Goal: Task Accomplishment & Management: Use online tool/utility

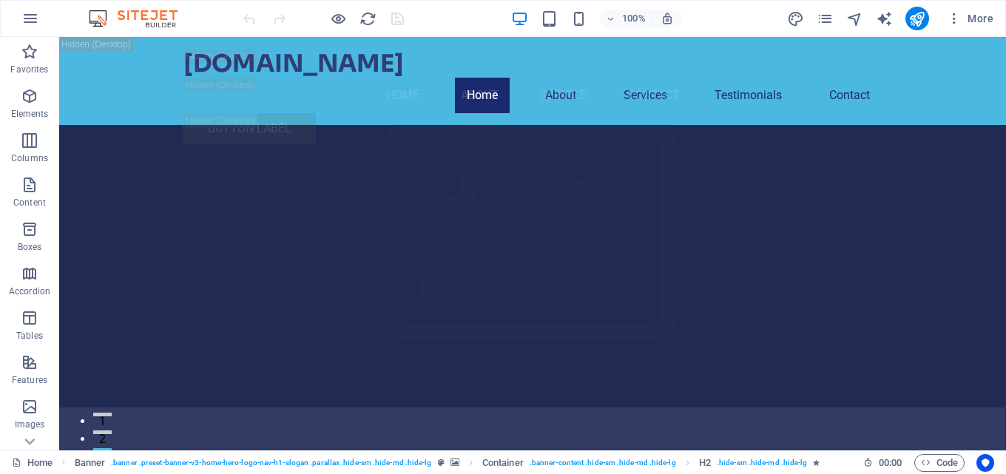
scroll to position [2171, 0]
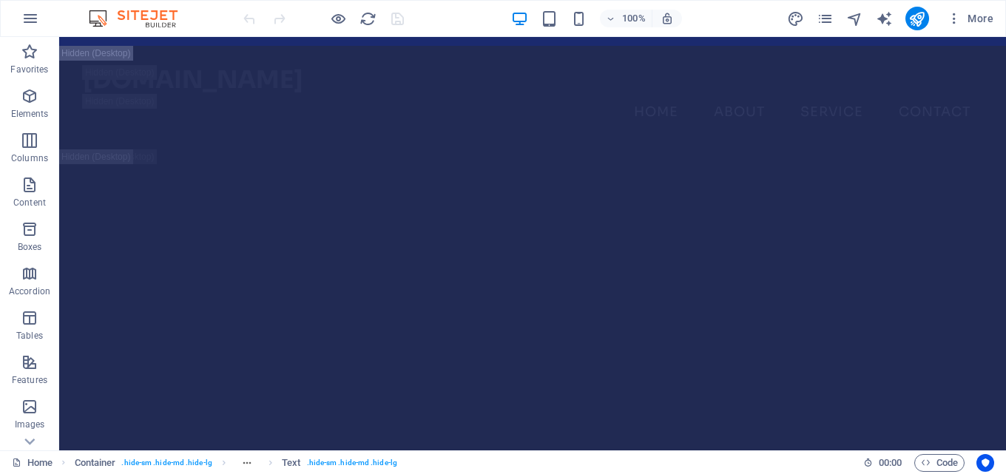
scroll to position [0, 0]
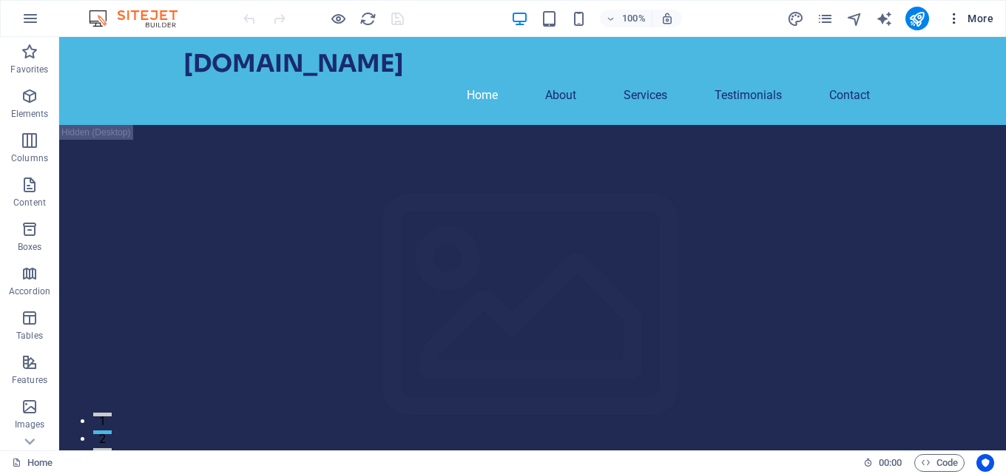
click at [974, 16] on span "More" at bounding box center [970, 18] width 47 height 15
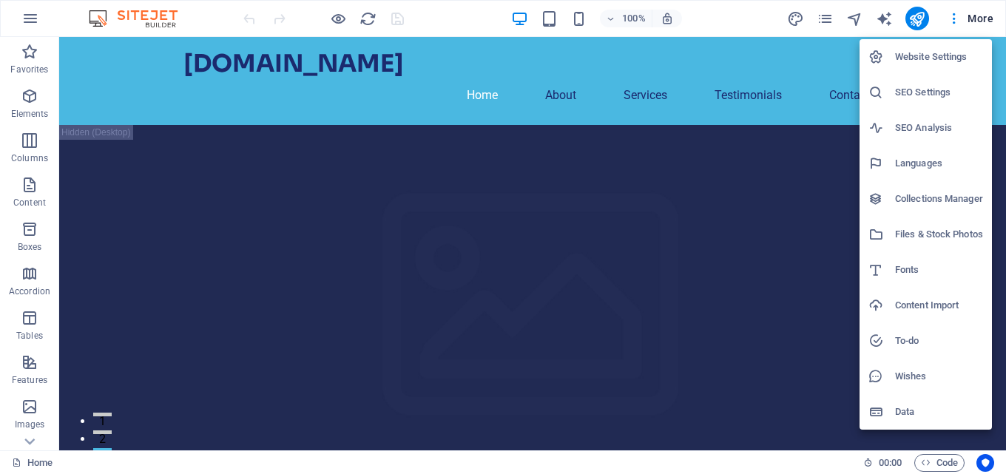
click at [952, 18] on div at bounding box center [503, 237] width 1006 height 474
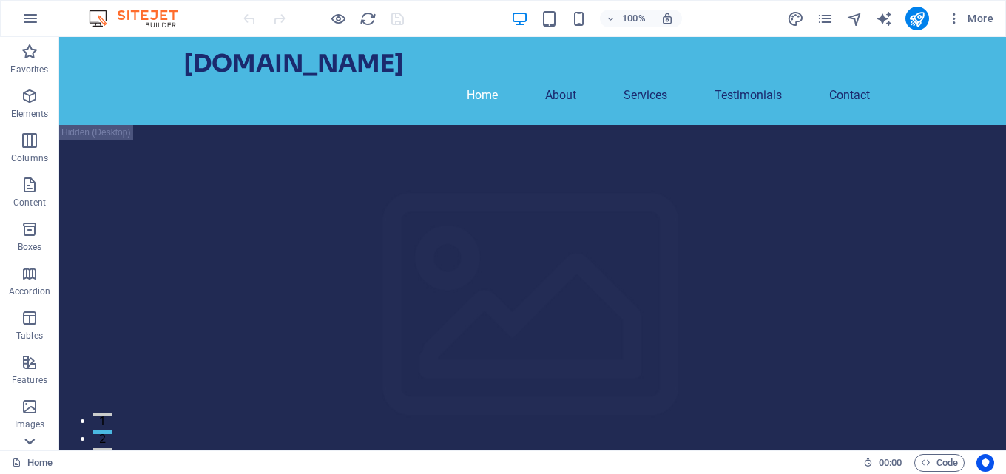
click at [27, 441] on icon at bounding box center [29, 442] width 10 height 7
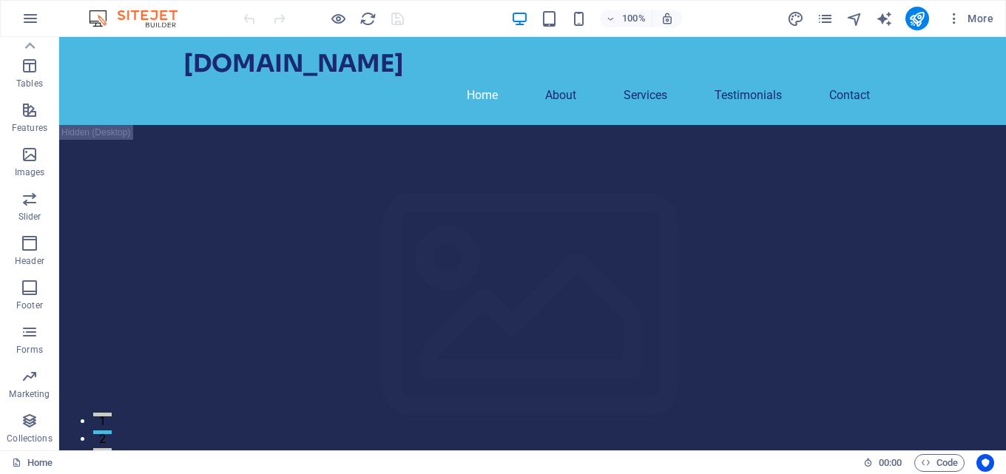
click at [27, 441] on div "Favorites Elements Columns Content Boxes Accordion Tables Features Images Slide…" at bounding box center [29, 244] width 59 height 414
drag, startPoint x: 27, startPoint y: 441, endPoint x: 195, endPoint y: 387, distance: 176.4
click at [27, 441] on p "Collections" at bounding box center [29, 439] width 45 height 12
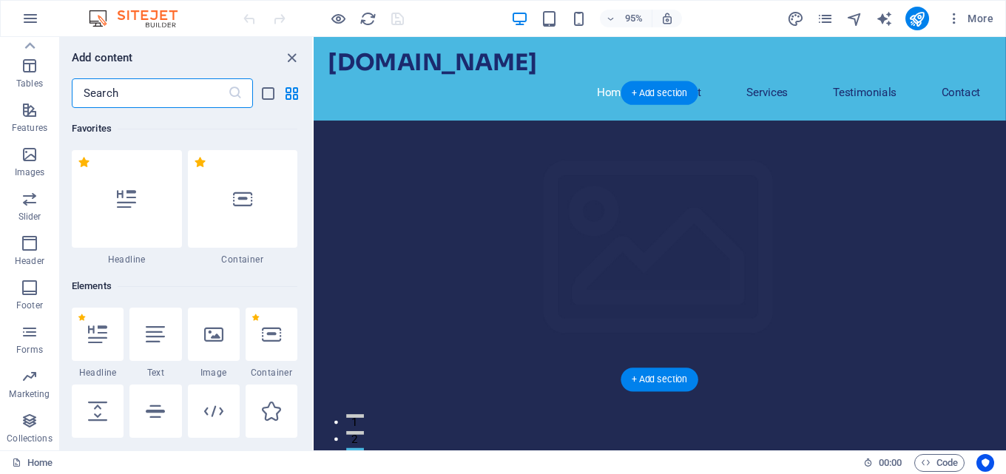
scroll to position [13544, 0]
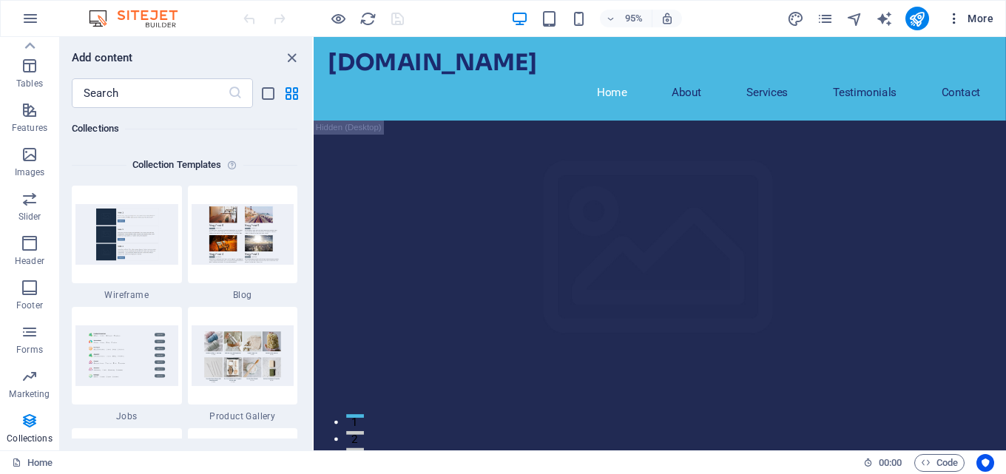
click at [955, 16] on icon "button" at bounding box center [954, 18] width 15 height 15
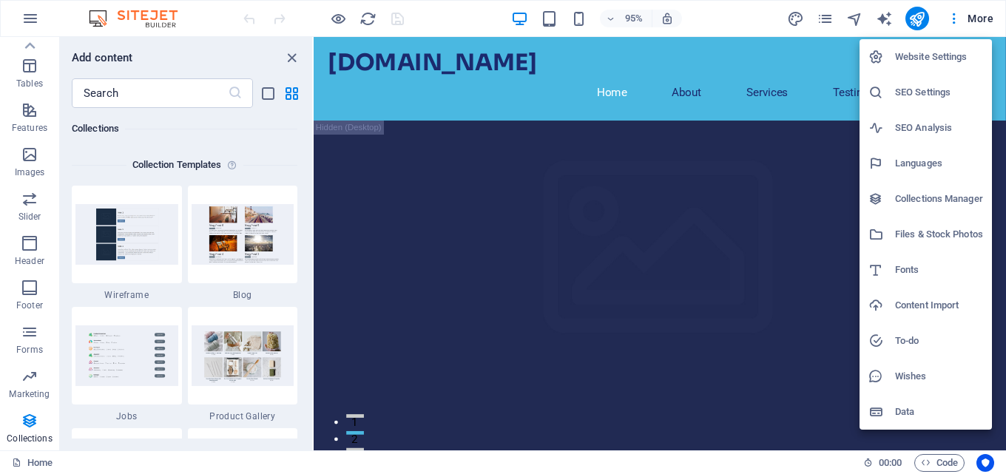
click at [983, 14] on div at bounding box center [503, 237] width 1006 height 474
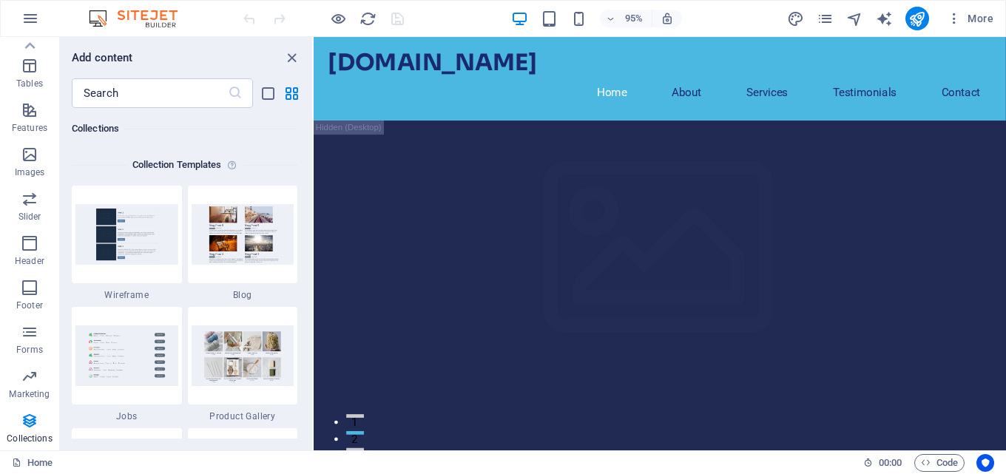
click at [983, 14] on span "More" at bounding box center [970, 18] width 47 height 15
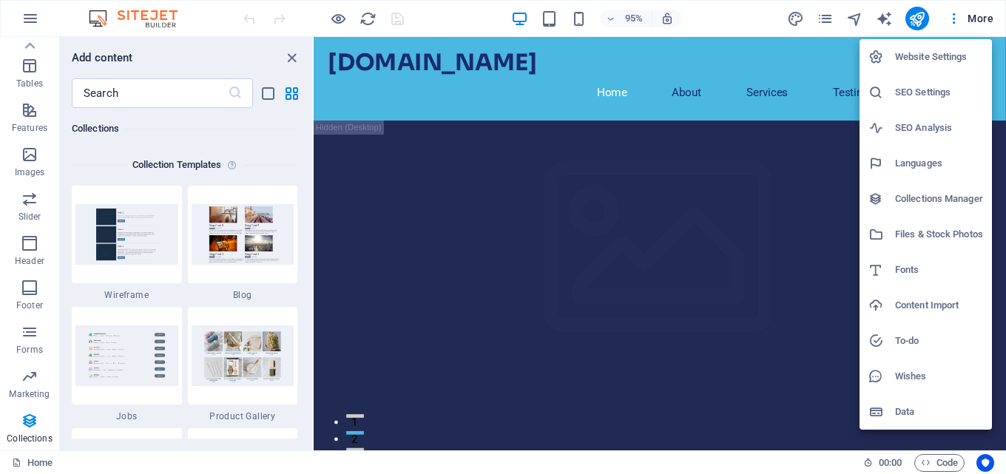
click at [954, 18] on div at bounding box center [503, 237] width 1006 height 474
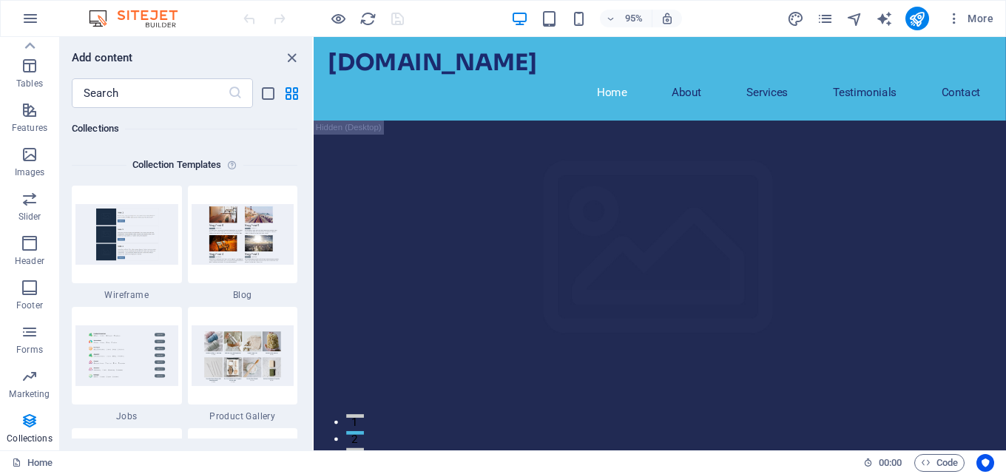
click at [954, 18] on icon "button" at bounding box center [954, 18] width 15 height 15
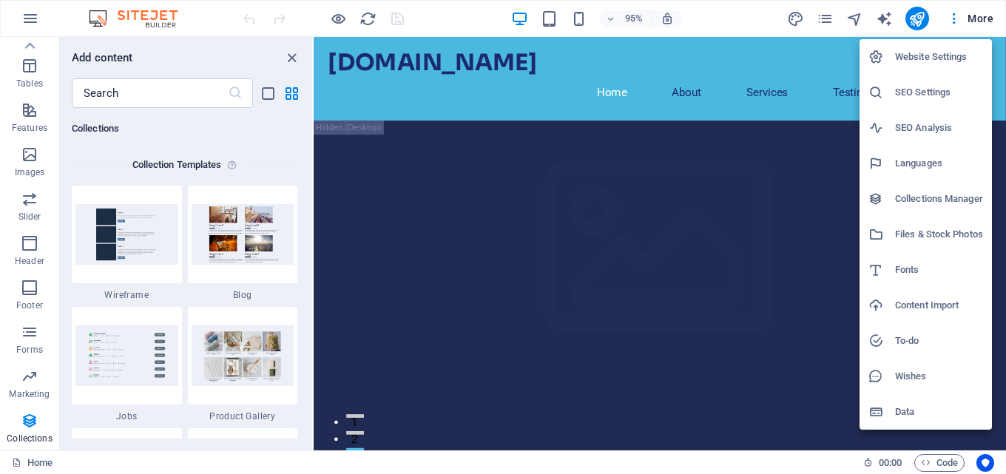
click at [719, 16] on div at bounding box center [503, 237] width 1006 height 474
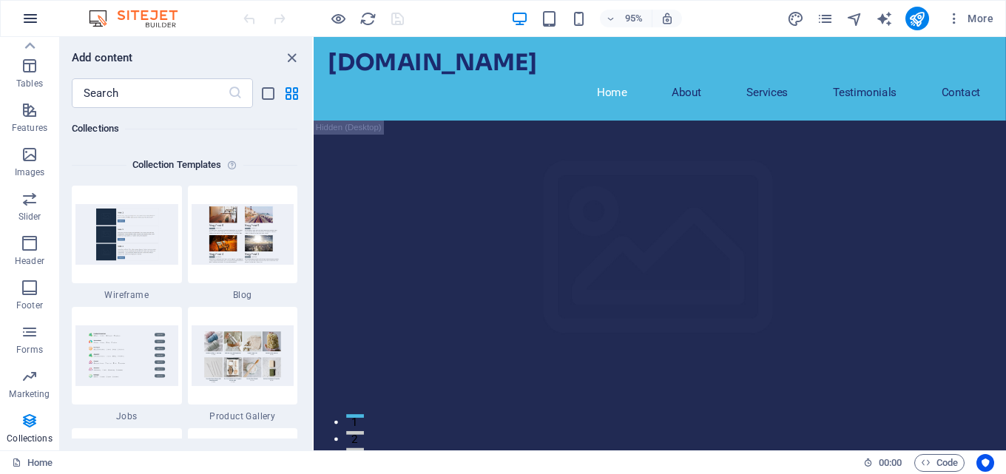
click at [31, 23] on icon "button" at bounding box center [30, 19] width 18 height 18
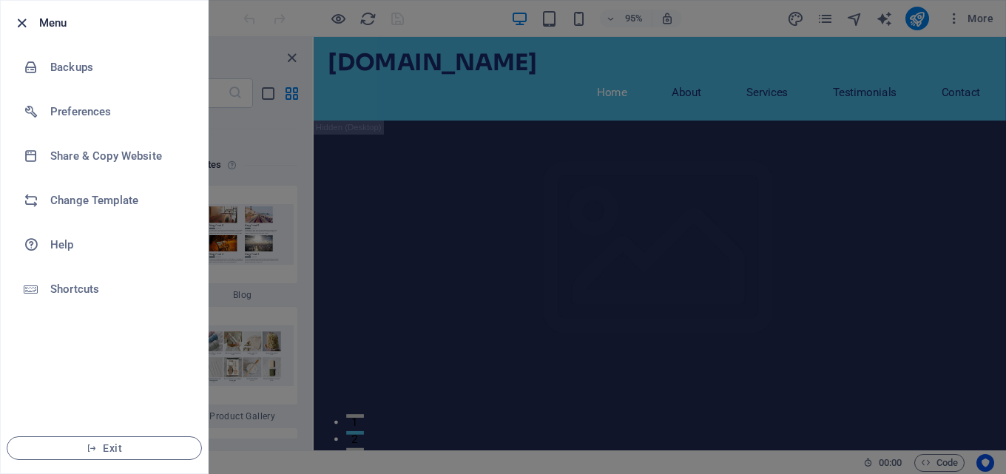
click at [20, 21] on icon "button" at bounding box center [21, 23] width 17 height 17
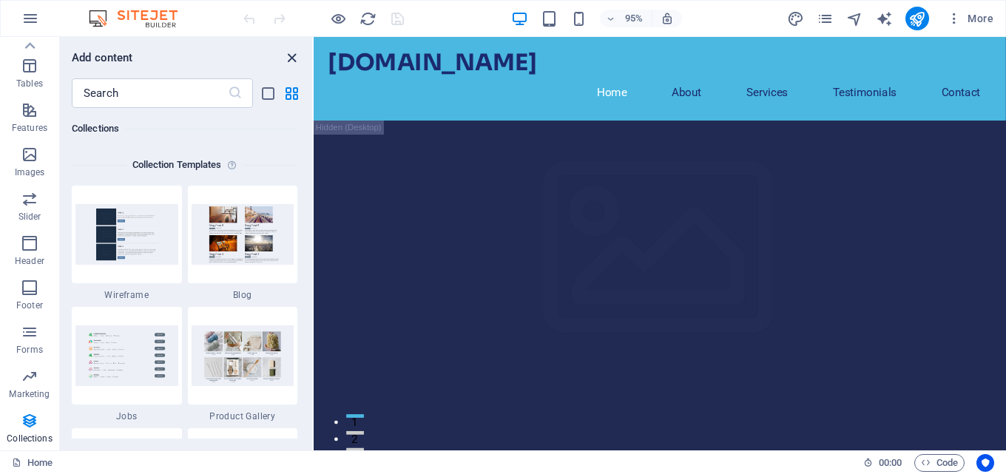
click at [291, 58] on icon "close panel" at bounding box center [291, 58] width 17 height 17
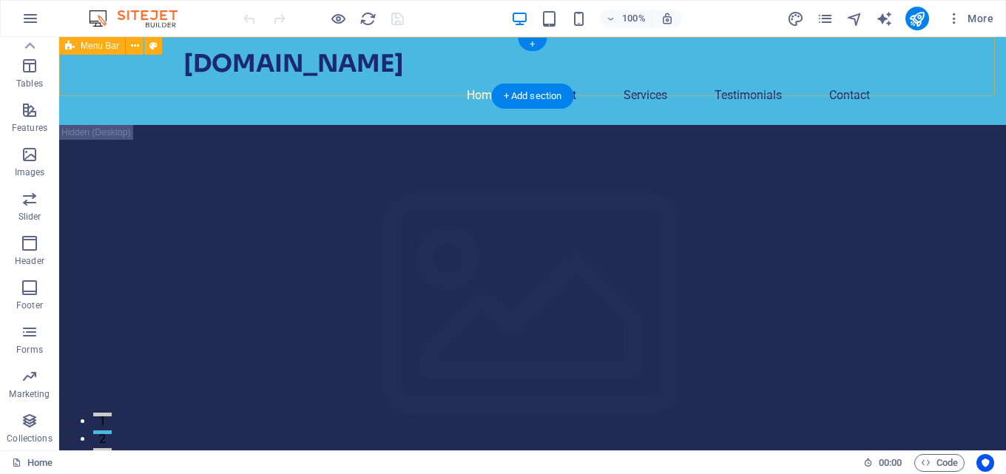
click at [250, 64] on div "[DOMAIN_NAME]" at bounding box center [532, 63] width 698 height 29
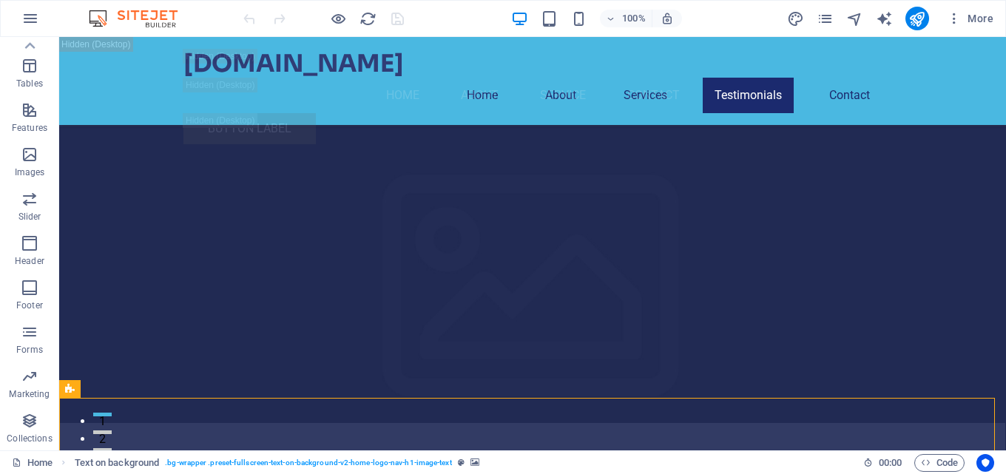
scroll to position [18324, 0]
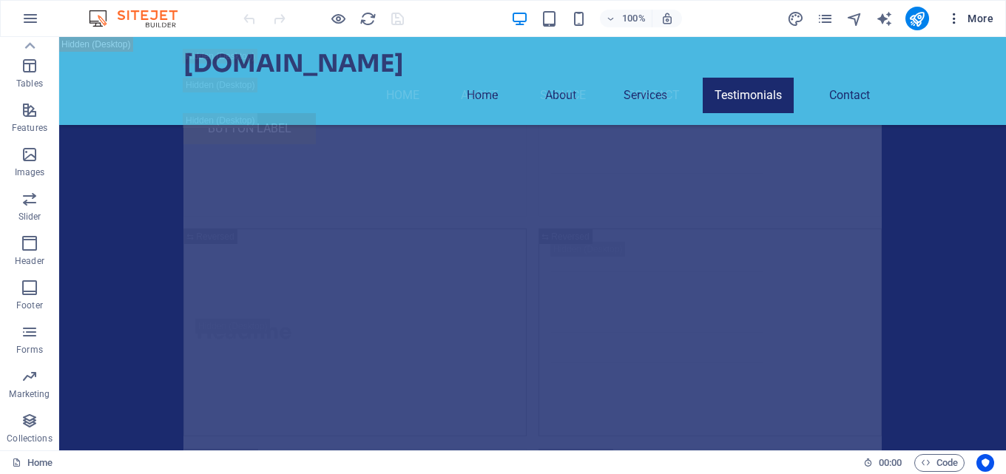
click at [974, 23] on span "More" at bounding box center [970, 18] width 47 height 15
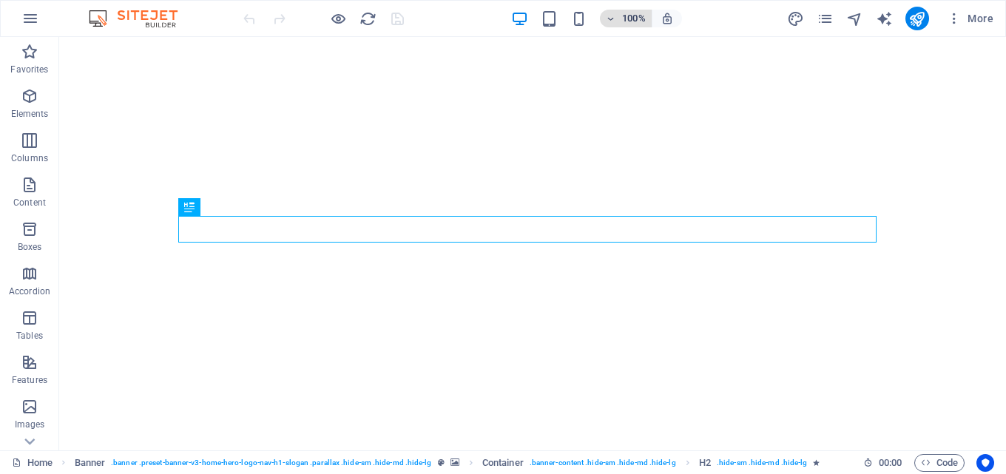
click at [632, 21] on h6 "100%" at bounding box center [634, 19] width 24 height 18
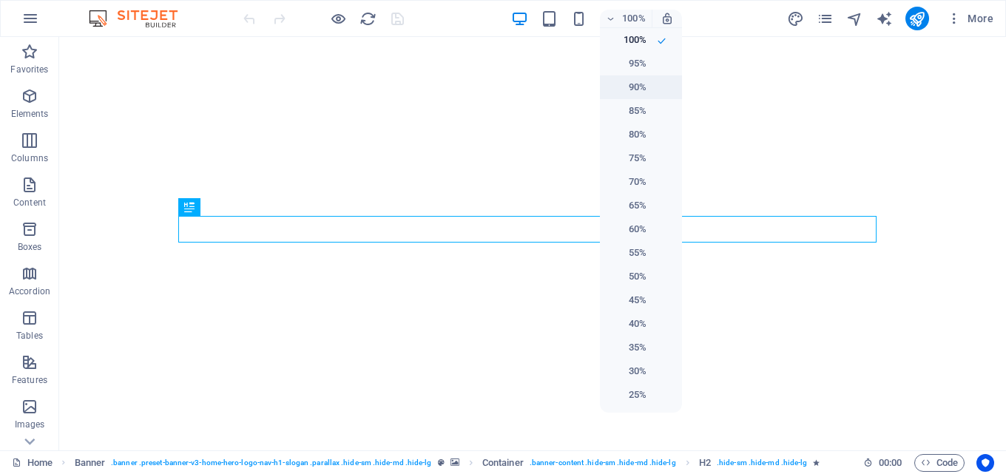
click at [635, 80] on h6 "90%" at bounding box center [628, 87] width 38 height 18
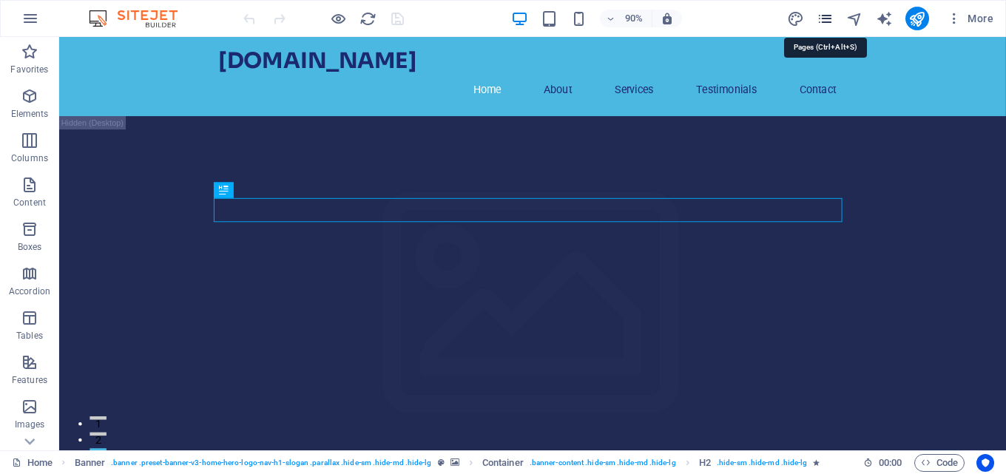
click at [827, 21] on icon "pages" at bounding box center [825, 18] width 17 height 17
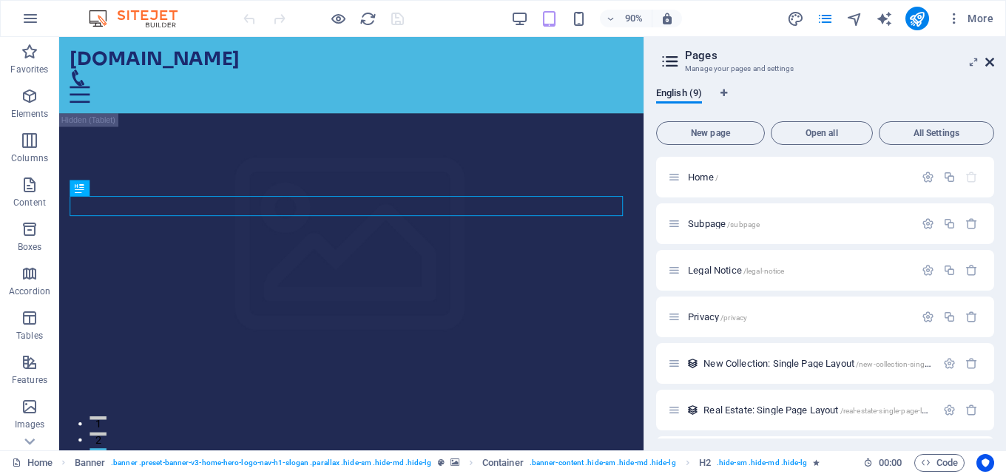
click at [994, 64] on icon at bounding box center [989, 62] width 9 height 12
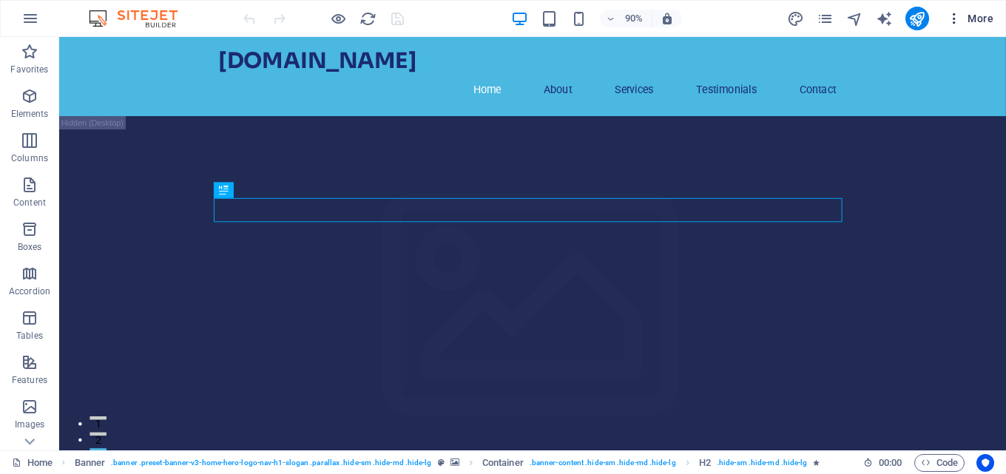
click at [978, 21] on span "More" at bounding box center [970, 18] width 47 height 15
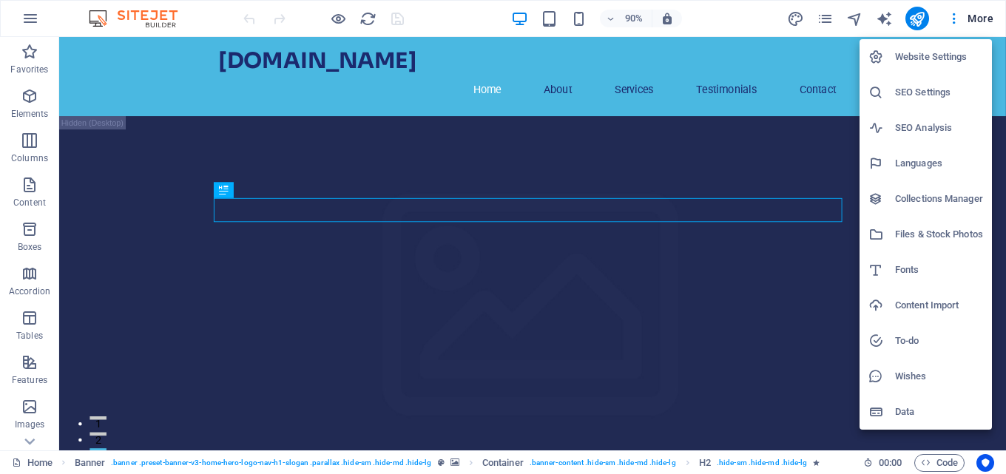
click at [954, 49] on h6 "Website Settings" at bounding box center [939, 57] width 88 height 18
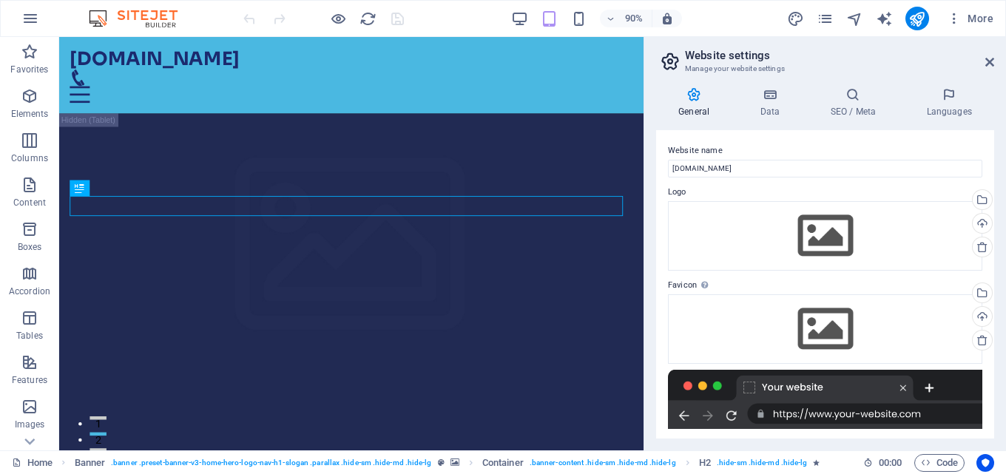
drag, startPoint x: 990, startPoint y: 291, endPoint x: 994, endPoint y: 402, distance: 111.8
click at [994, 402] on div "General Data SEO / Meta Languages Website name [DOMAIN_NAME] Logo Drag files he…" at bounding box center [825, 262] width 362 height 375
click at [988, 61] on icon at bounding box center [989, 62] width 9 height 12
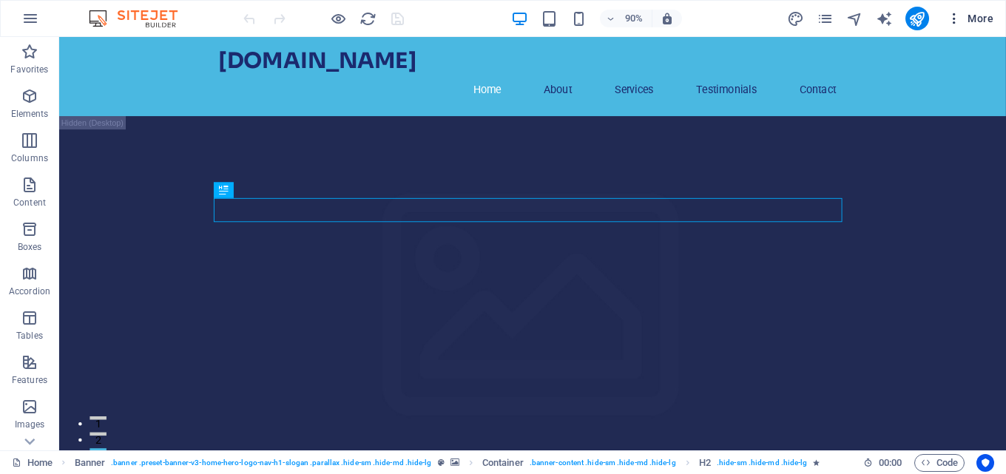
click at [987, 13] on span "More" at bounding box center [970, 18] width 47 height 15
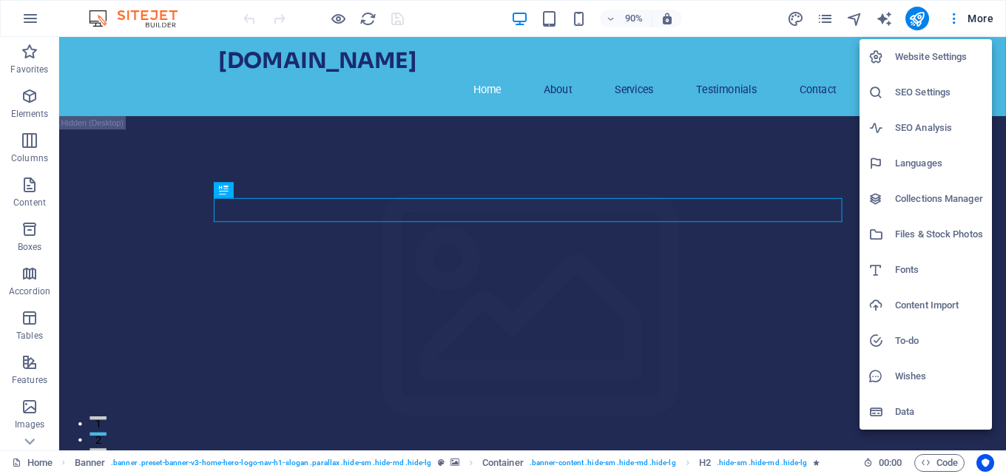
click at [28, 438] on div at bounding box center [503, 237] width 1006 height 474
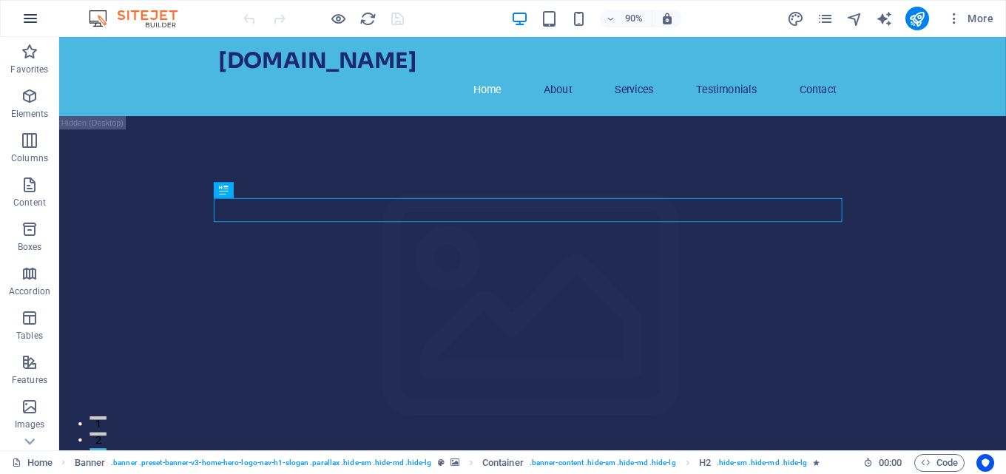
click at [33, 21] on icon "button" at bounding box center [30, 19] width 18 height 18
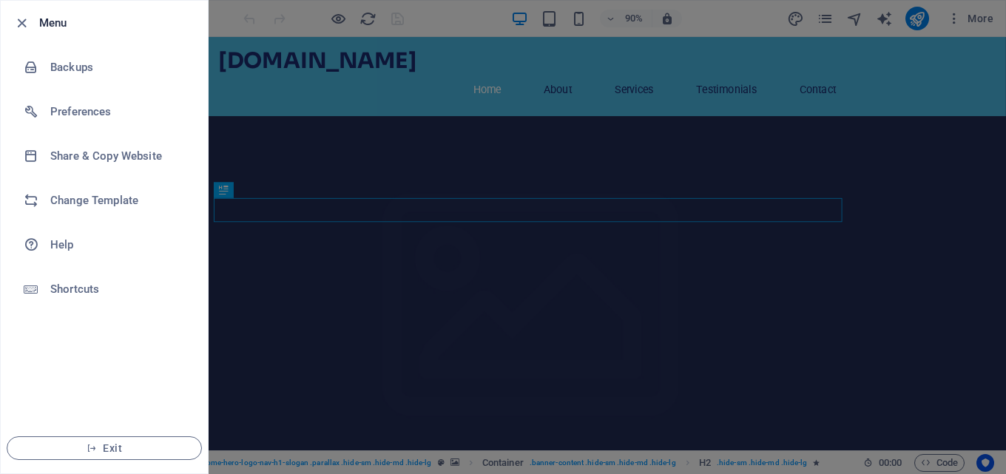
click at [33, 21] on div at bounding box center [26, 23] width 27 height 18
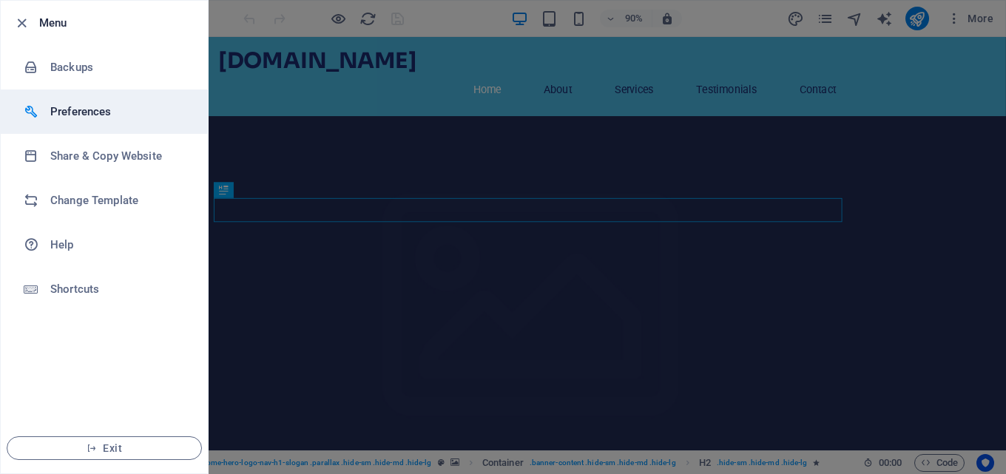
click at [57, 107] on h6 "Preferences" at bounding box center [118, 112] width 137 height 18
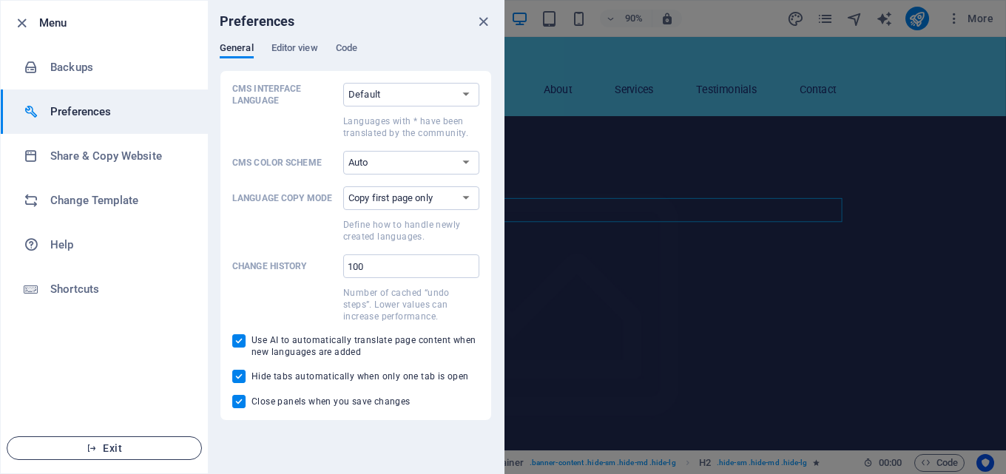
click at [90, 449] on icon "button" at bounding box center [92, 448] width 10 height 10
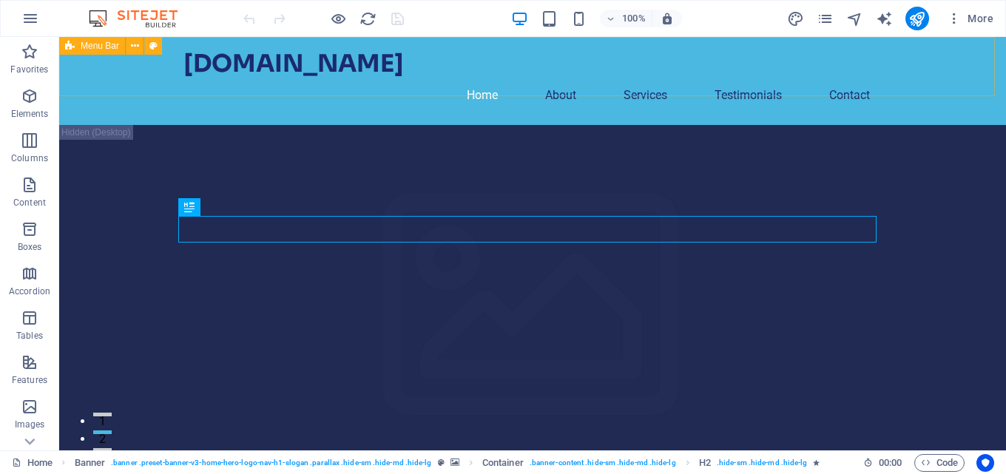
click at [81, 48] on span "Menu Bar" at bounding box center [100, 45] width 38 height 9
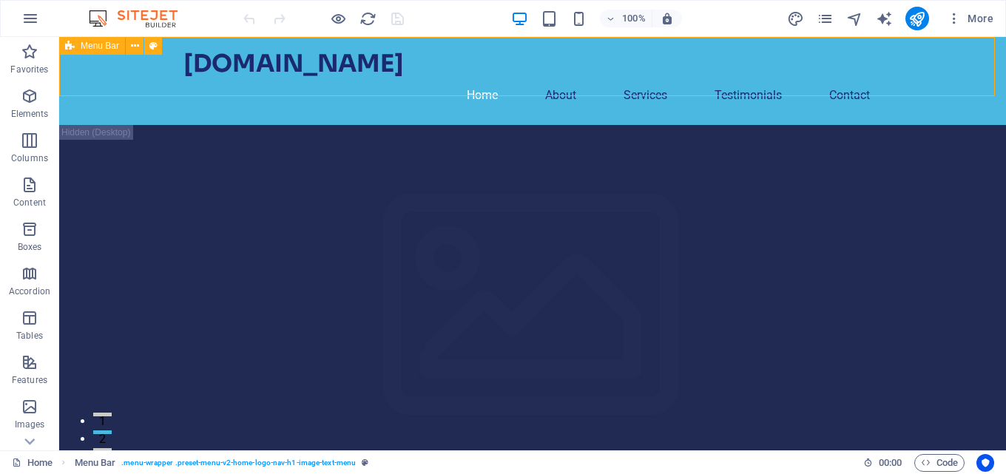
click at [82, 42] on span "Menu Bar" at bounding box center [100, 45] width 38 height 9
click at [30, 444] on icon at bounding box center [29, 442] width 10 height 7
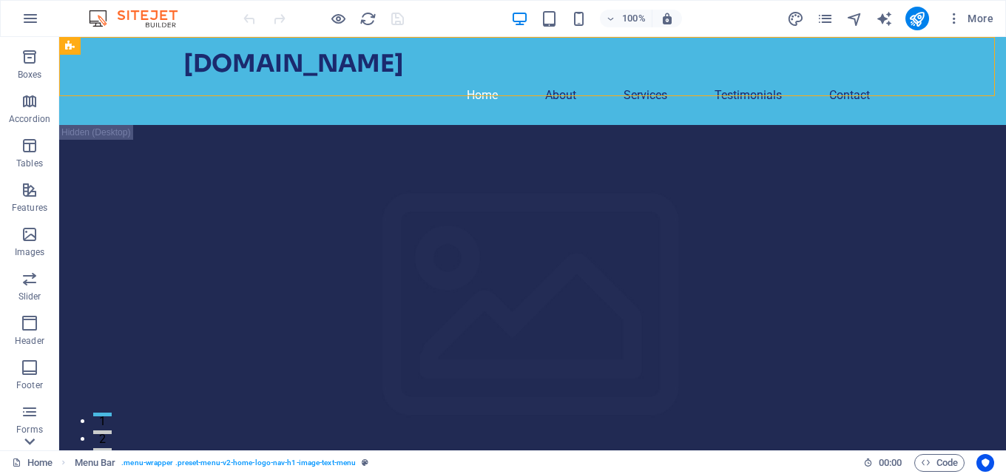
scroll to position [252, 0]
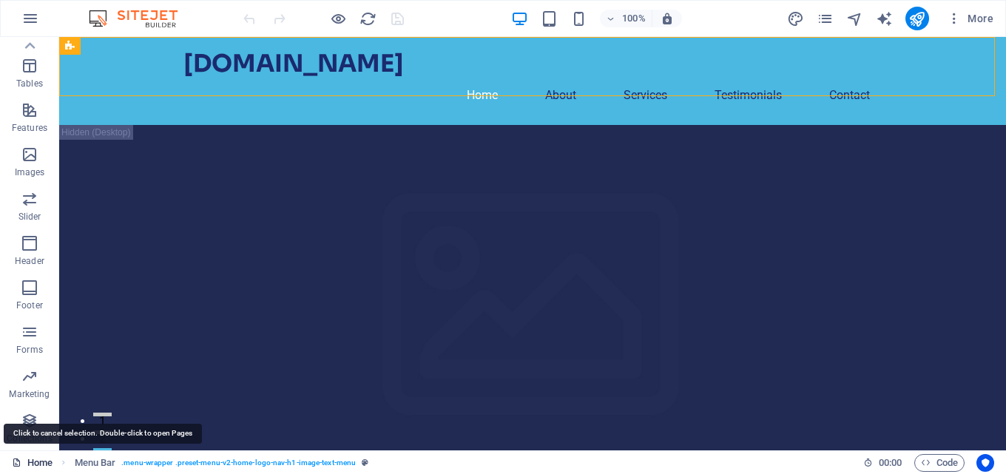
click at [43, 465] on link "Home" at bounding box center [32, 463] width 41 height 18
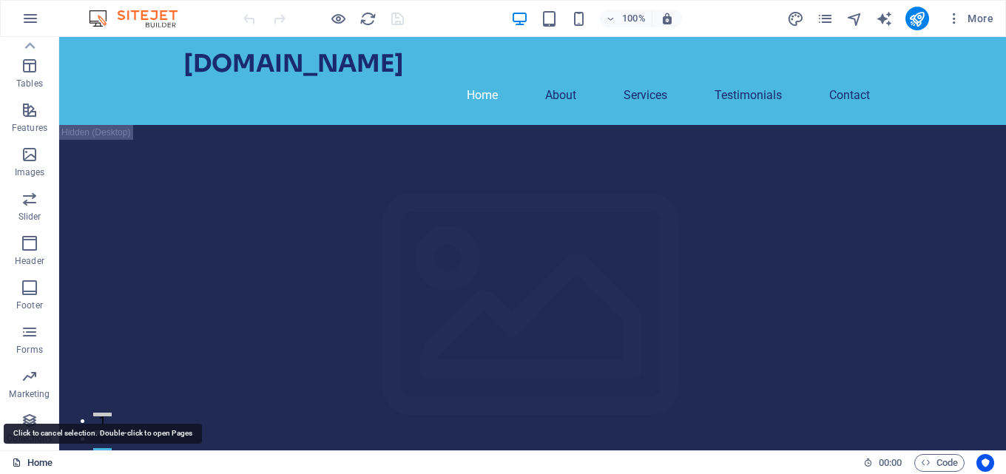
click at [33, 460] on link "Home" at bounding box center [32, 463] width 41 height 18
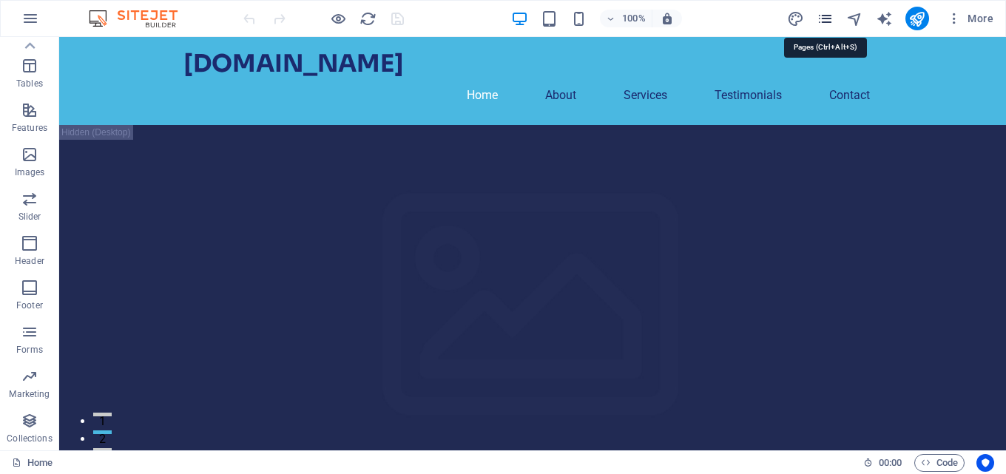
click at [819, 20] on icon "pages" at bounding box center [825, 18] width 17 height 17
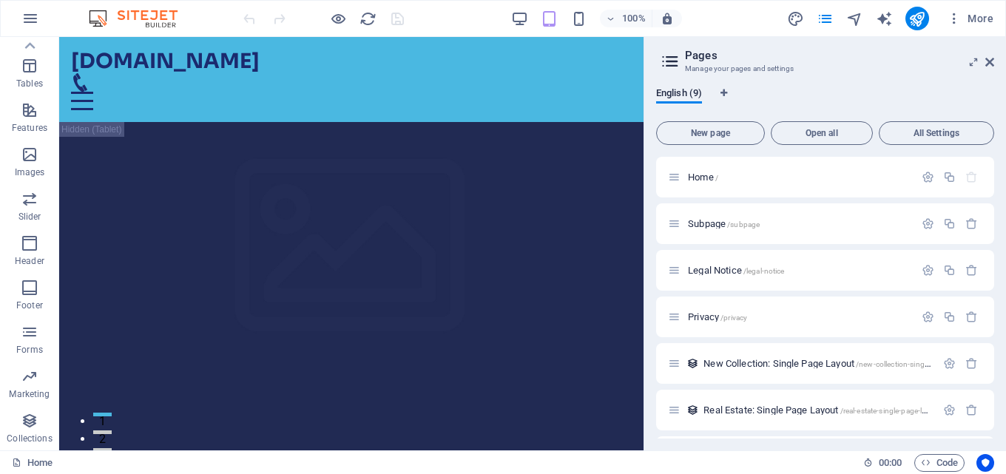
drag, startPoint x: 994, startPoint y: 339, endPoint x: 997, endPoint y: 399, distance: 60.0
click at [997, 399] on div "English (9) New page Open all All Settings Home / Subpage /subpage Legal Notice…" at bounding box center [825, 262] width 362 height 375
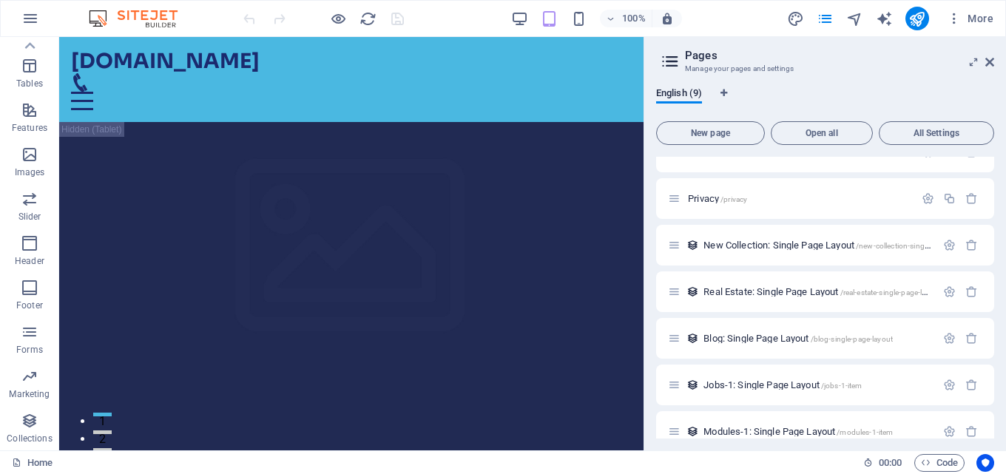
scroll to position [138, 0]
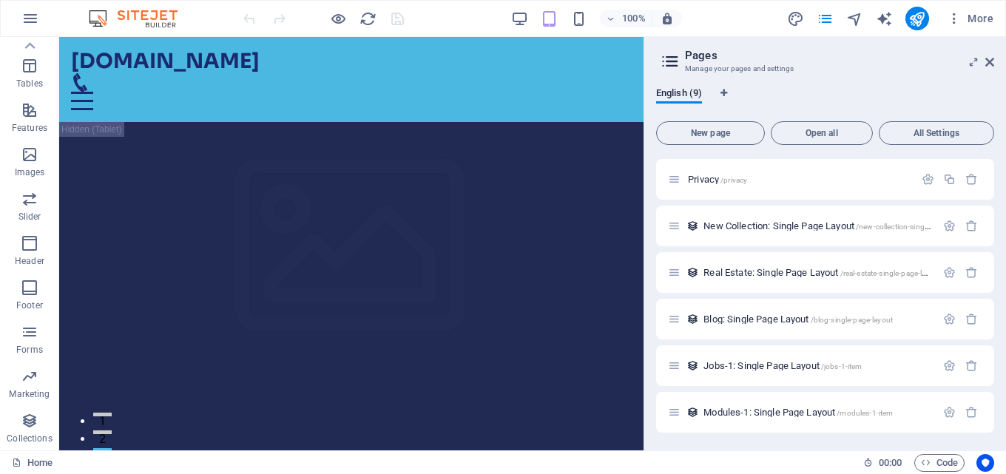
click at [675, 59] on icon at bounding box center [670, 61] width 22 height 21
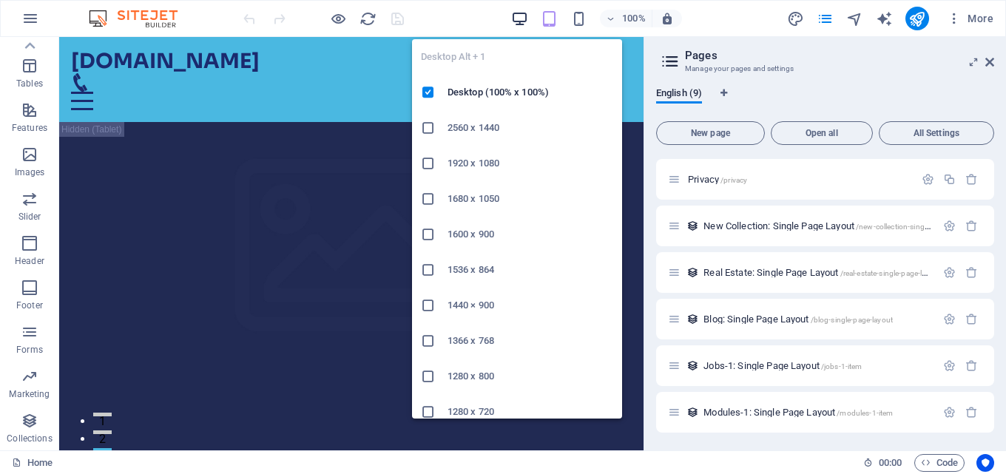
click at [514, 24] on icon "button" at bounding box center [519, 18] width 17 height 17
click at [525, 17] on icon "button" at bounding box center [519, 18] width 17 height 17
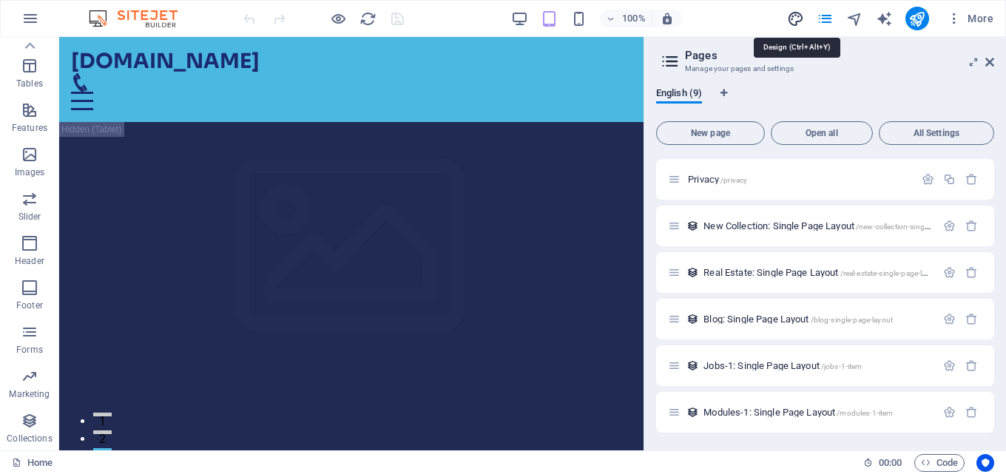
click at [800, 25] on icon "design" at bounding box center [795, 18] width 17 height 17
select select "px"
select select "200"
select select "px"
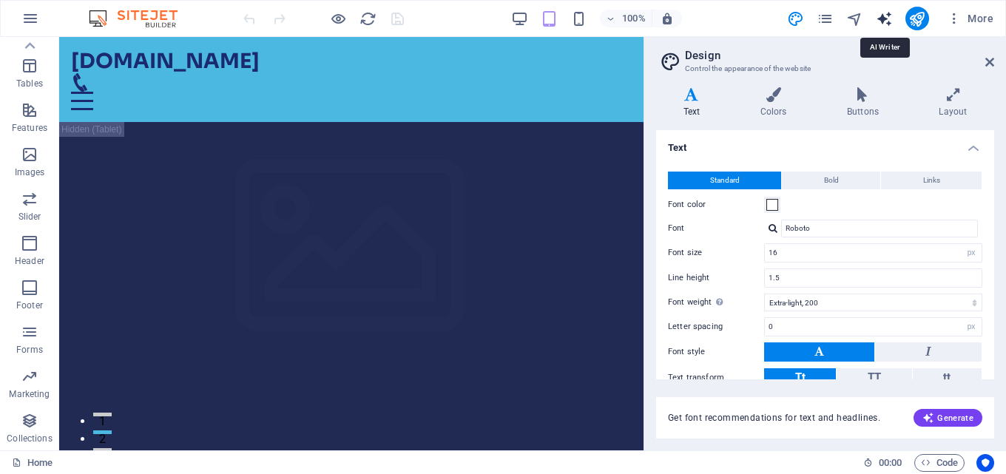
click at [883, 19] on icon "text_generator" at bounding box center [884, 18] width 17 height 17
select select "English"
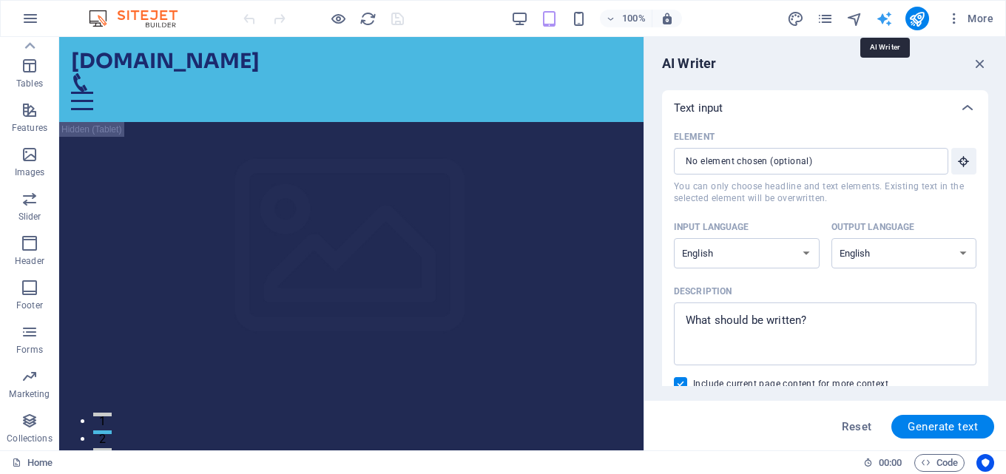
scroll to position [0, 0]
click at [988, 14] on span "More" at bounding box center [970, 18] width 47 height 15
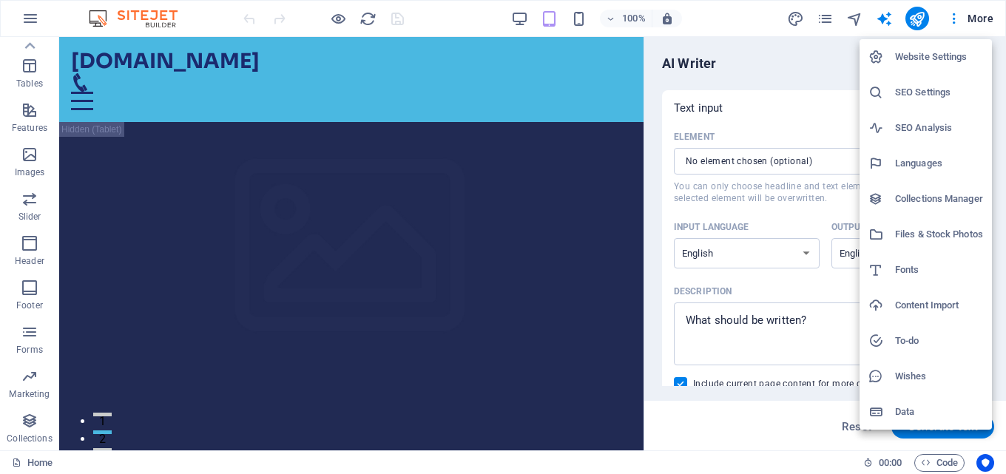
click at [798, 53] on div at bounding box center [503, 237] width 1006 height 474
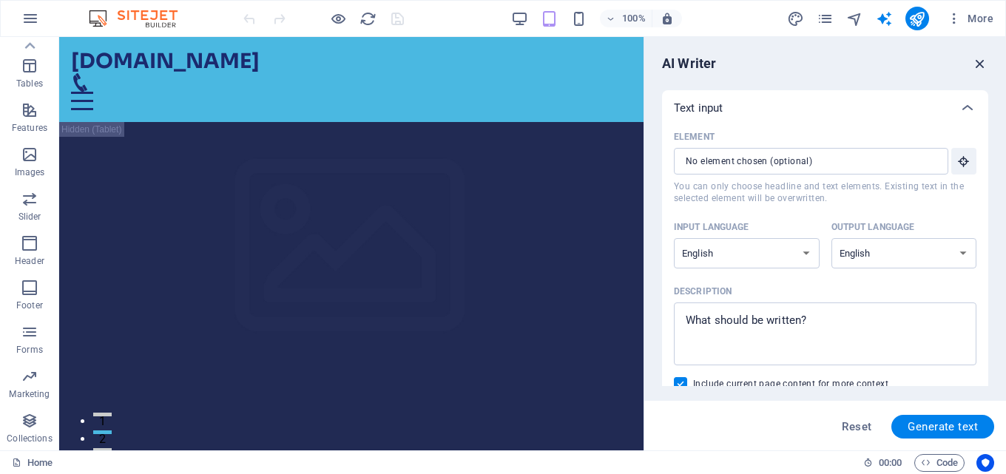
click at [983, 62] on icon "button" at bounding box center [980, 63] width 16 height 16
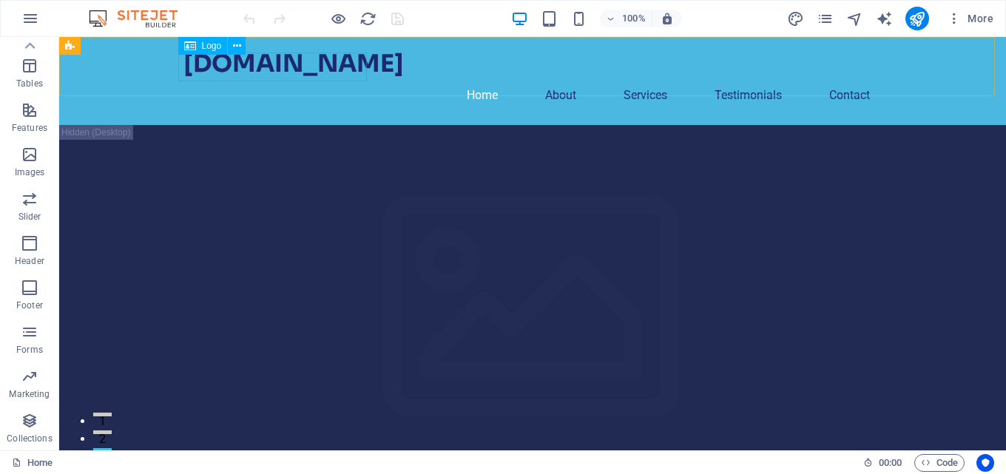
click at [198, 46] on div "Logo" at bounding box center [203, 46] width 50 height 18
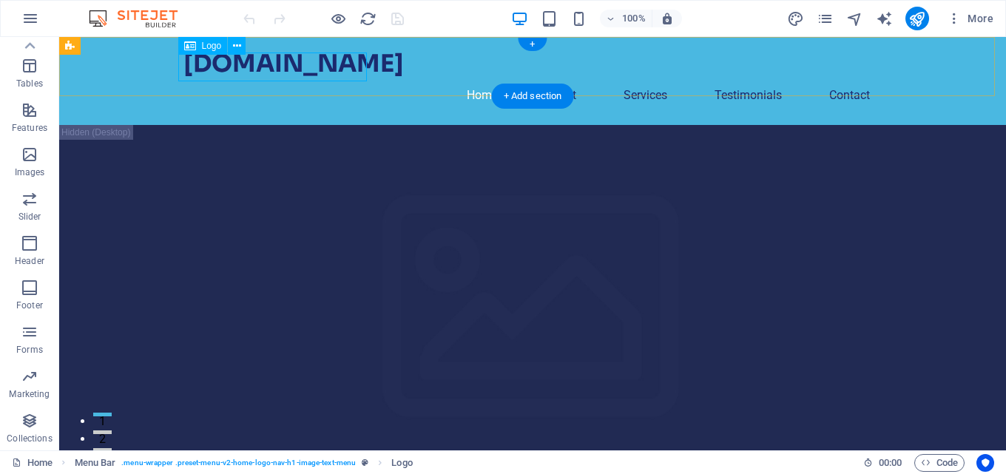
click at [214, 72] on div "[DOMAIN_NAME]" at bounding box center [532, 63] width 698 height 29
click at [237, 43] on icon at bounding box center [237, 46] width 8 height 16
click at [531, 42] on div "+" at bounding box center [532, 44] width 29 height 13
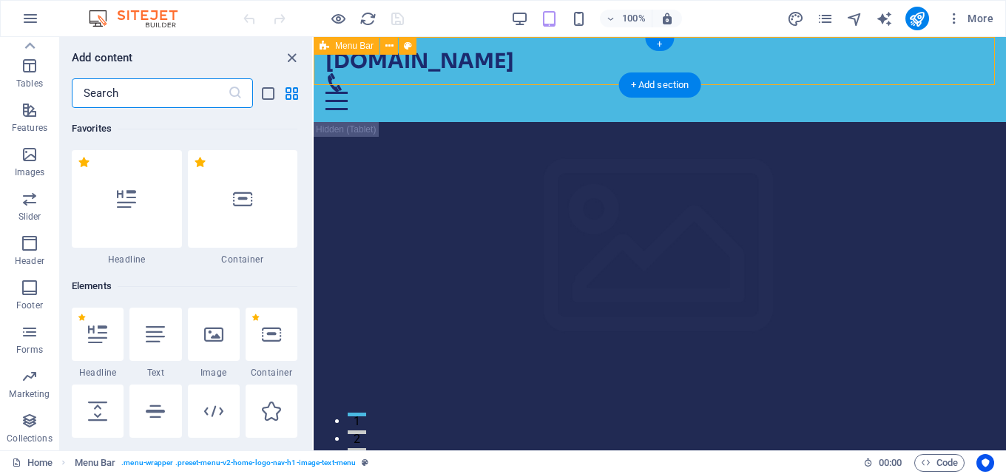
scroll to position [2589, 0]
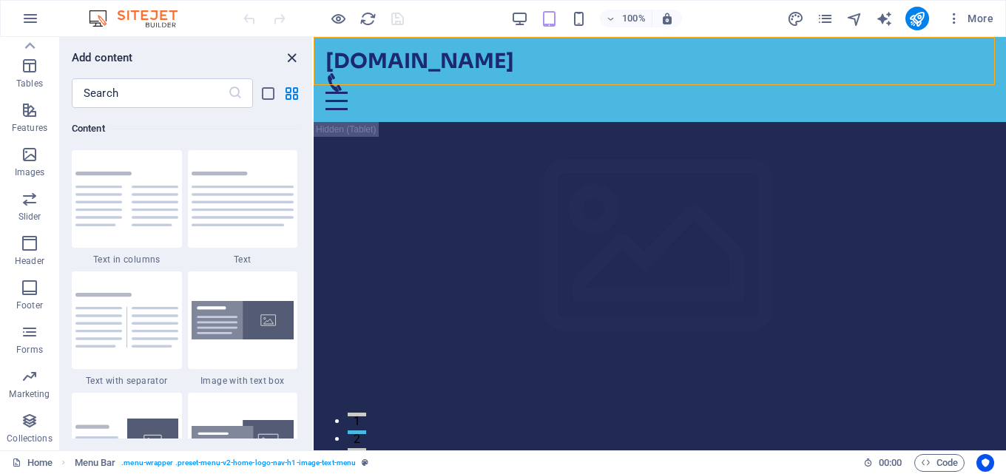
click at [293, 58] on icon "close panel" at bounding box center [291, 58] width 17 height 17
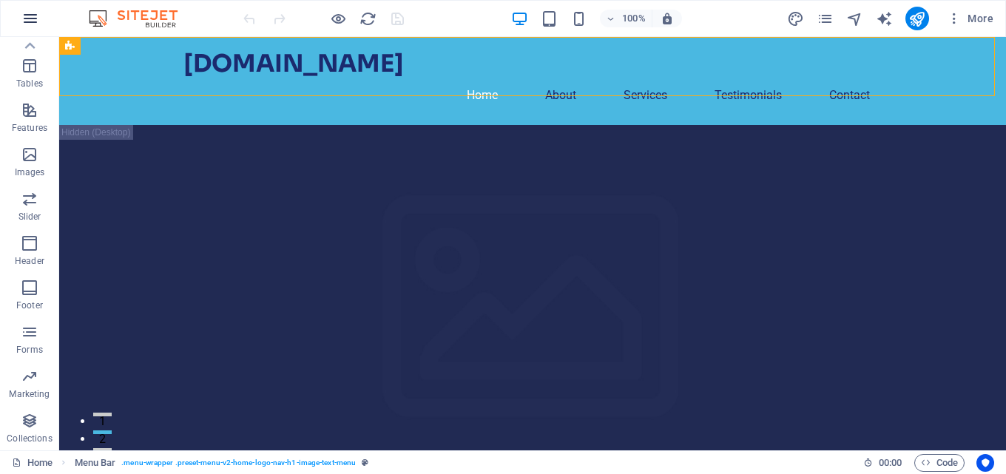
click at [24, 18] on icon "button" at bounding box center [30, 19] width 18 height 18
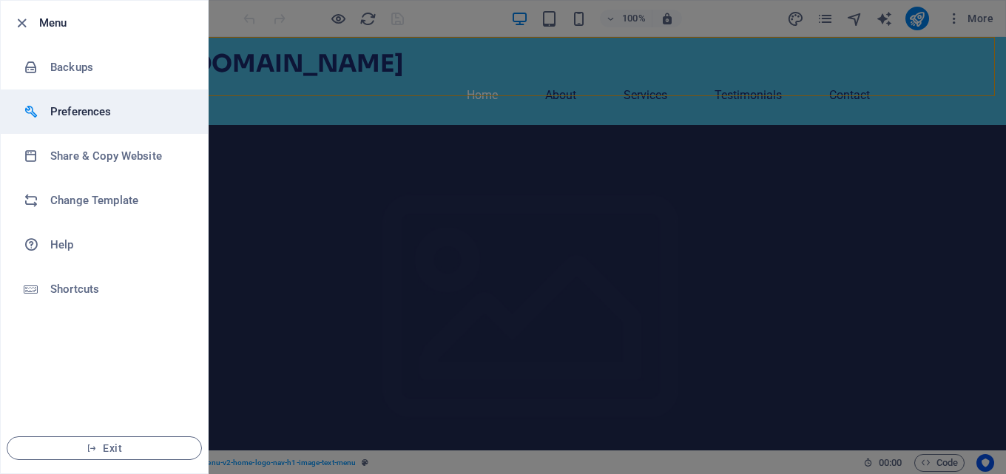
click at [78, 106] on h6 "Preferences" at bounding box center [118, 112] width 137 height 18
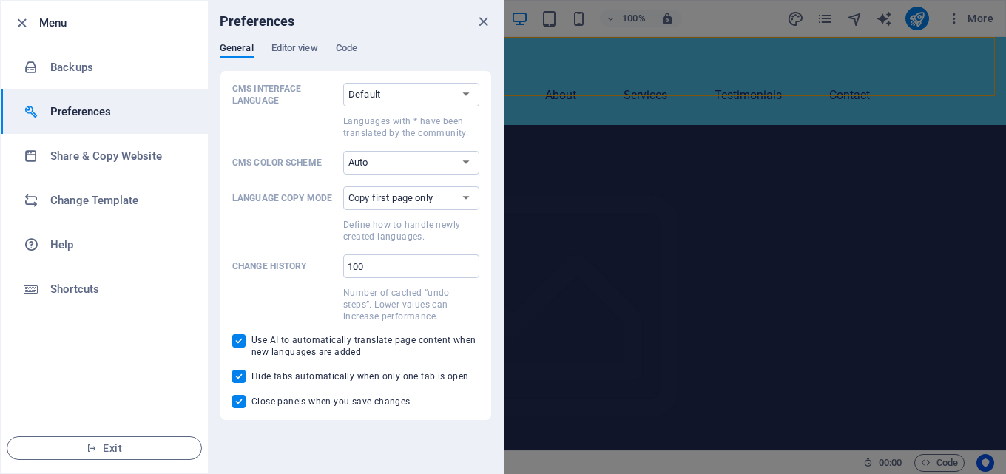
click at [306, 40] on div "Preferences" at bounding box center [356, 21] width 296 height 41
click at [306, 43] on span "Editor view" at bounding box center [295, 49] width 47 height 21
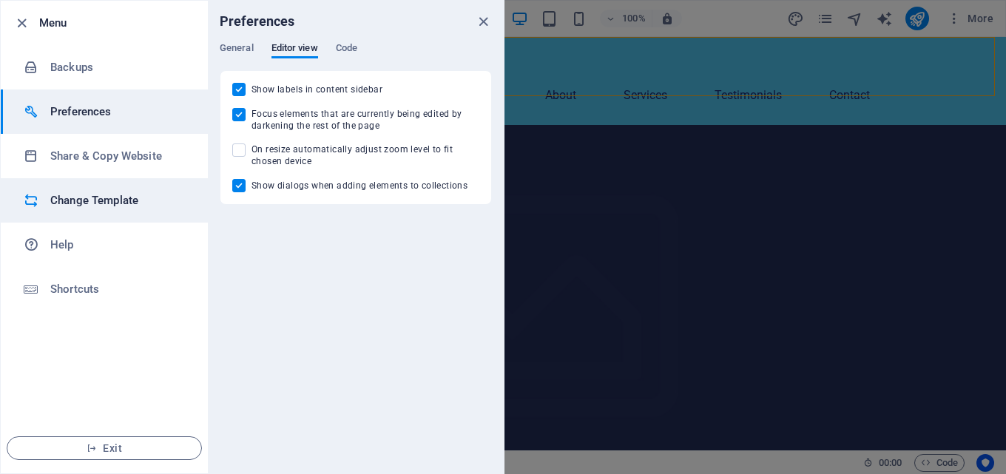
click at [99, 205] on h6 "Change Template" at bounding box center [118, 201] width 137 height 18
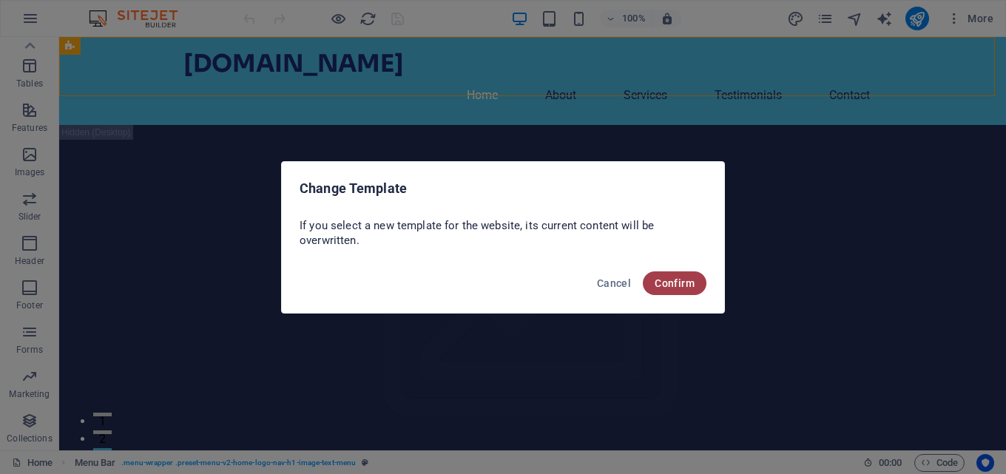
click at [681, 283] on span "Confirm" at bounding box center [675, 283] width 40 height 12
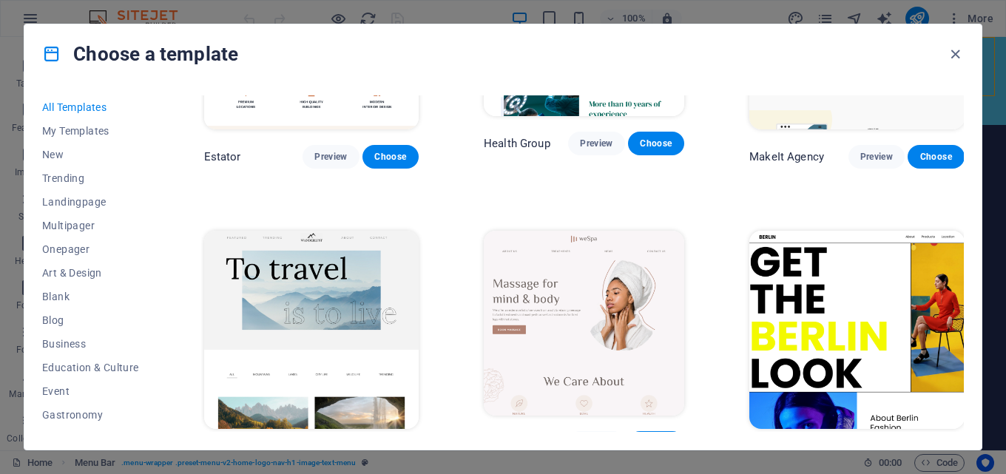
scroll to position [3202, 0]
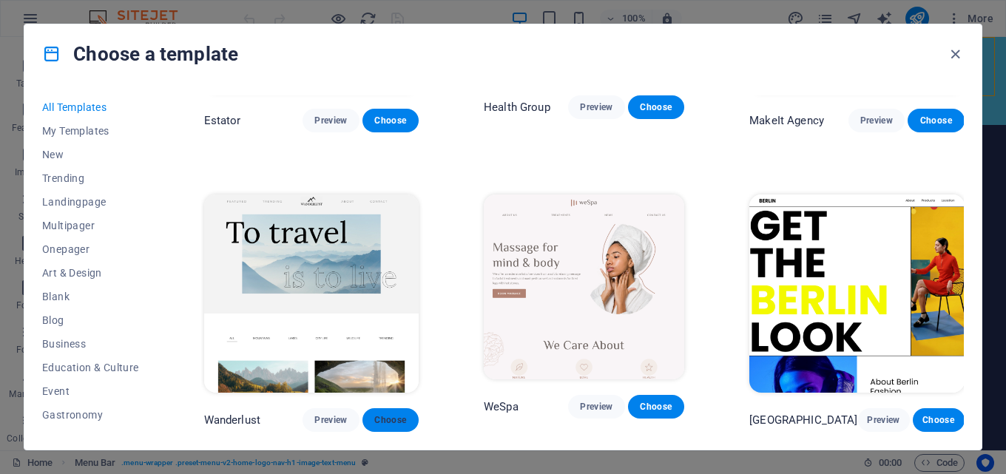
click at [377, 414] on span "Choose" at bounding box center [390, 420] width 33 height 12
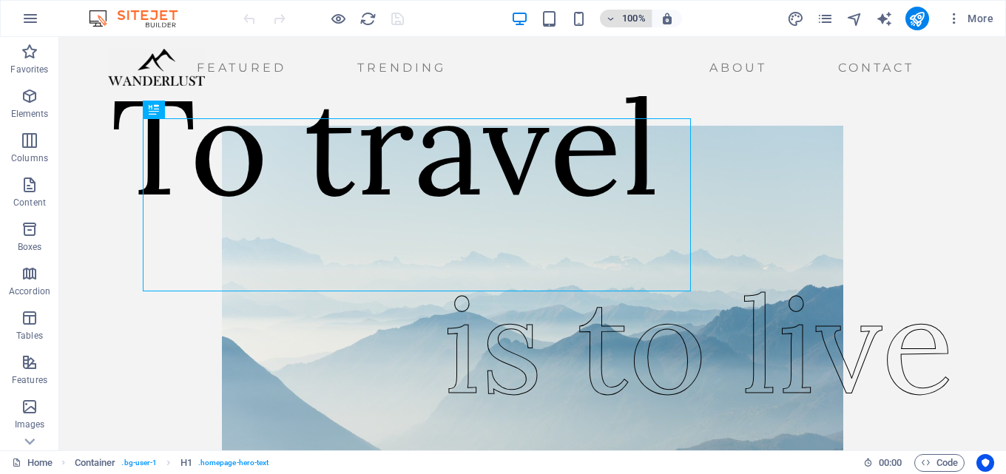
click at [612, 18] on icon "button" at bounding box center [611, 19] width 10 height 10
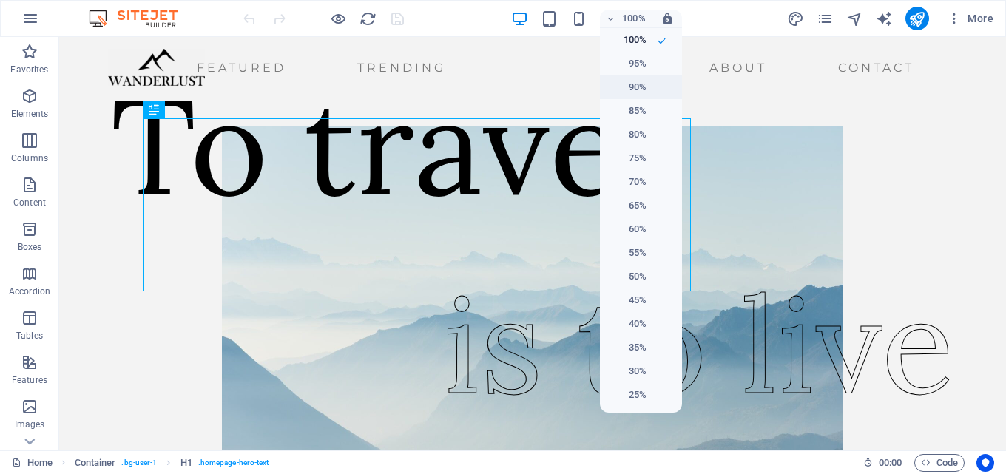
click at [621, 84] on h6 "90%" at bounding box center [628, 87] width 38 height 18
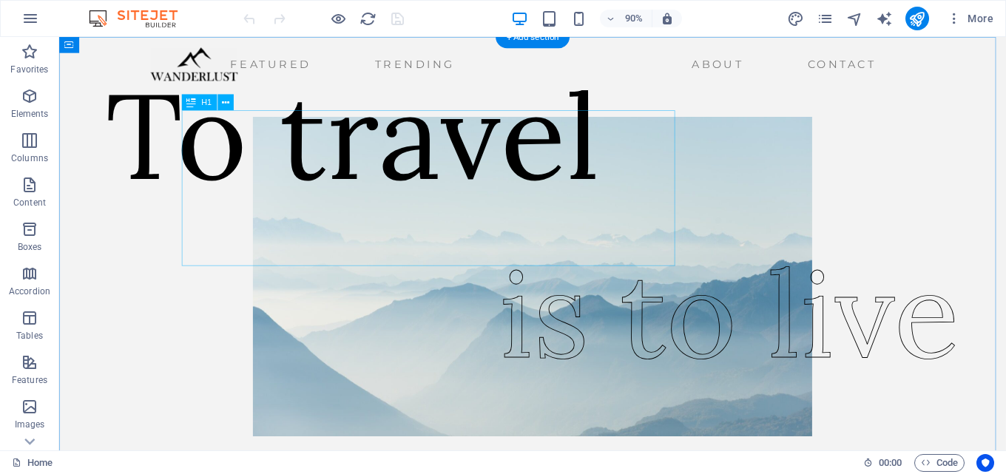
click at [573, 209] on div "To travel" at bounding box center [385, 145] width 549 height 173
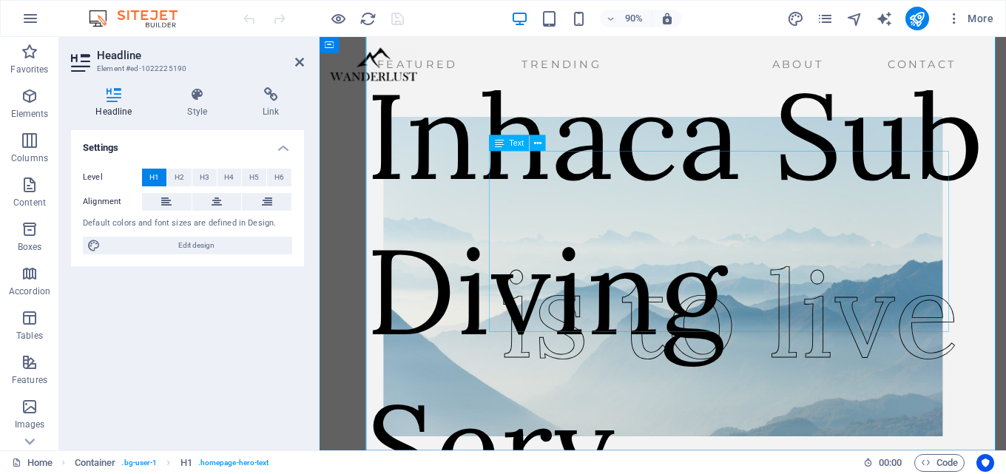
scroll to position [73, 0]
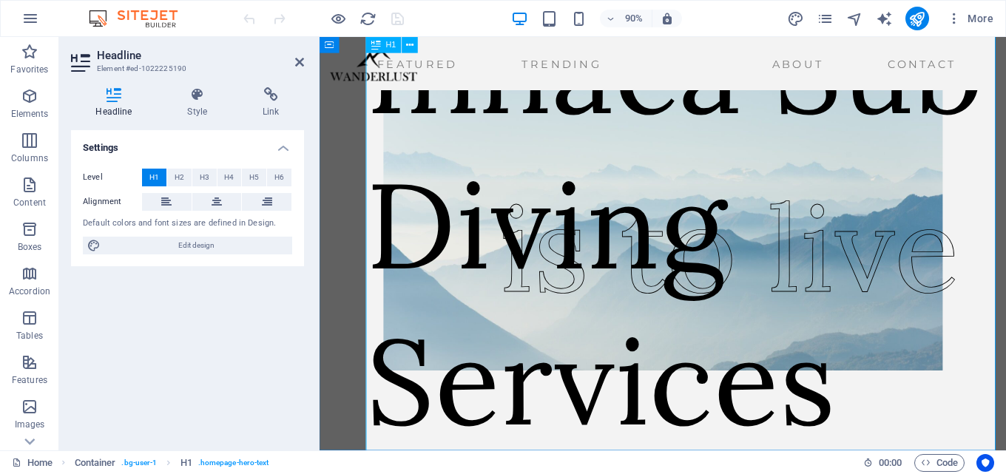
click at [457, 184] on h1 "Inhaca Sub Diving Services" at bounding box center [726, 245] width 711 height 519
click at [539, 140] on icon at bounding box center [538, 143] width 7 height 14
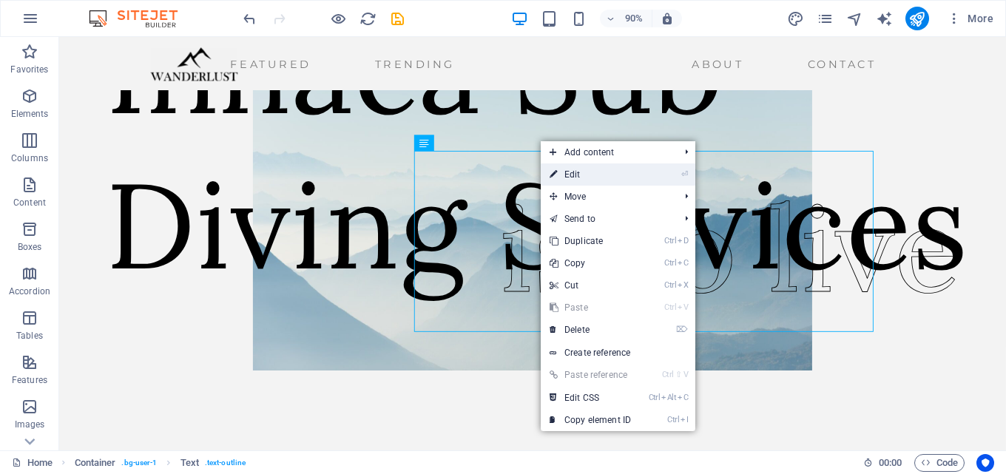
click at [587, 172] on link "⏎ Edit" at bounding box center [590, 175] width 99 height 22
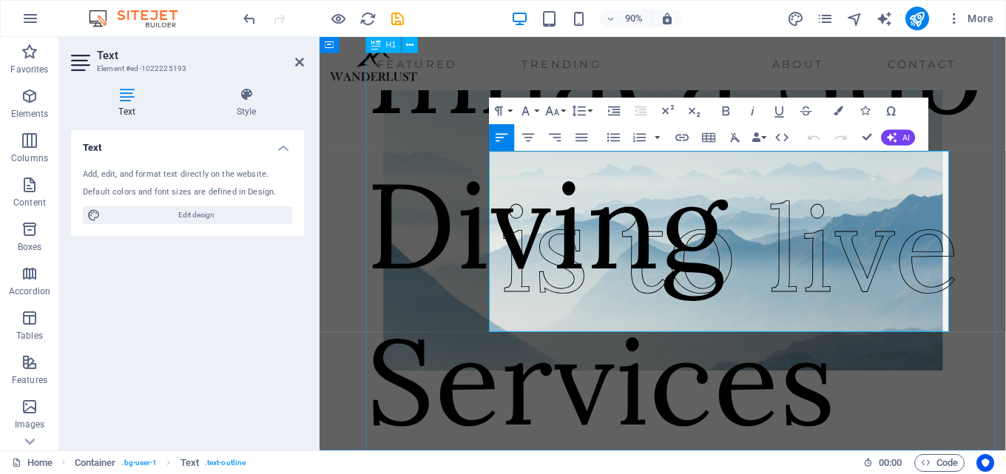
click at [1005, 146] on div "Inhaca Sub Diving Services" at bounding box center [726, 245] width 711 height 519
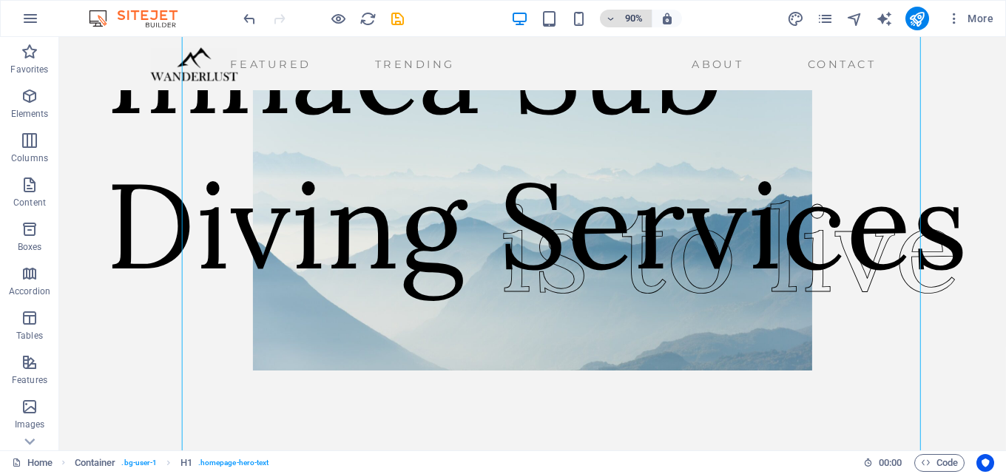
click at [611, 16] on icon "button" at bounding box center [611, 19] width 10 height 10
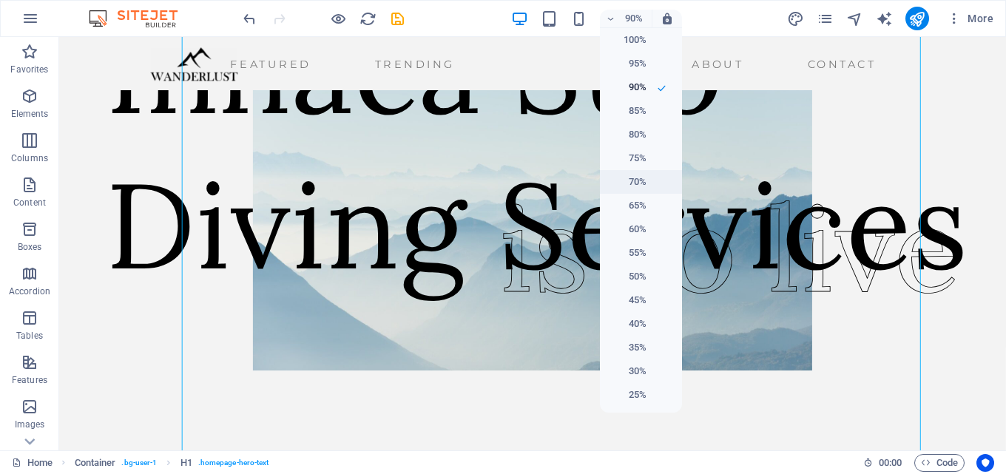
click at [632, 182] on h6 "70%" at bounding box center [628, 182] width 38 height 18
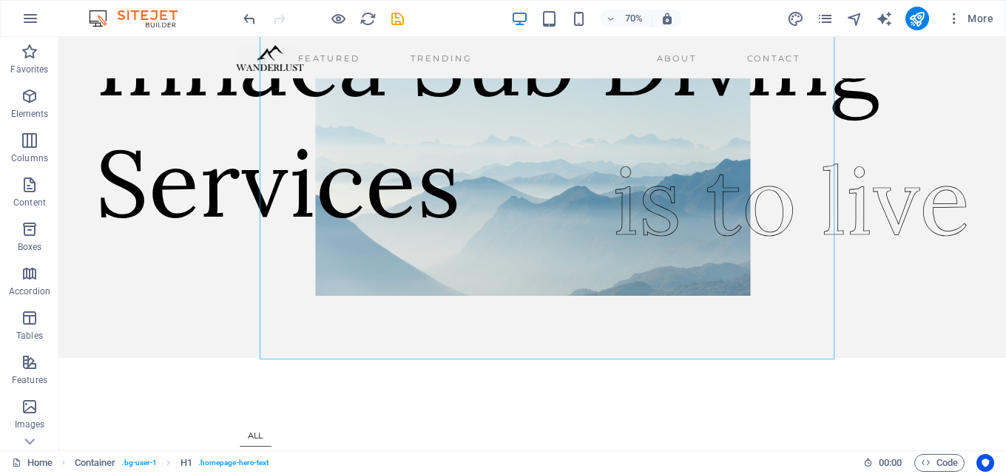
scroll to position [0, 0]
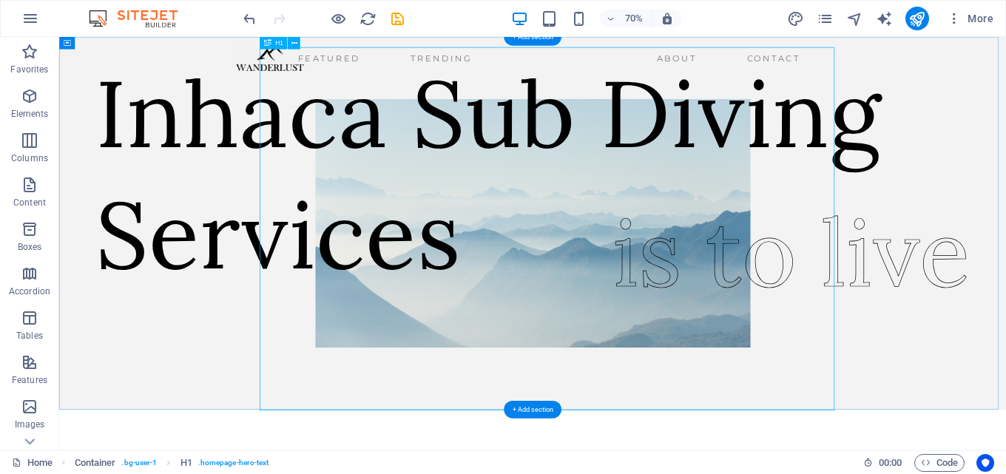
click at [490, 346] on div "Inhaca Sub Diving Services" at bounding box center [761, 232] width 1301 height 346
click at [568, 312] on div "Inhaca Sub Diving Services" at bounding box center [761, 232] width 1301 height 346
click at [754, 136] on div "Inhaca Sub Diving Services" at bounding box center [761, 232] width 1301 height 346
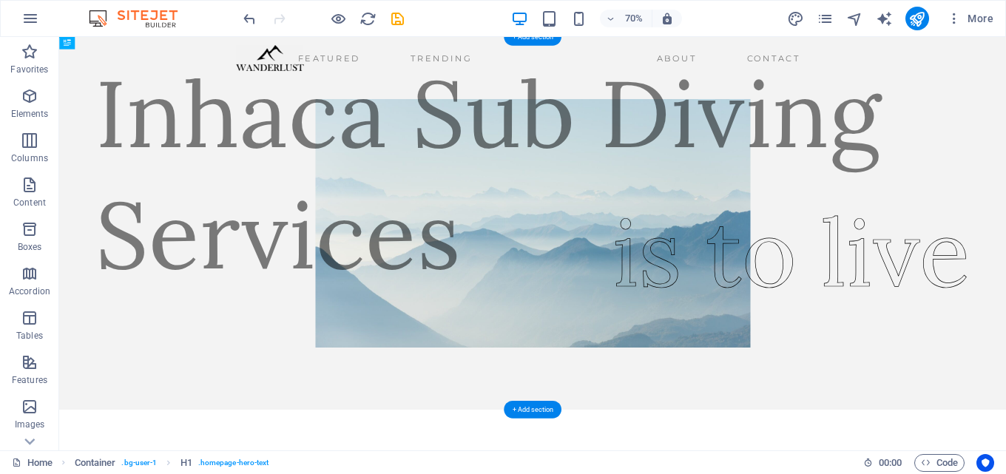
drag, startPoint x: 866, startPoint y: 490, endPoint x: 568, endPoint y: 322, distance: 342.2
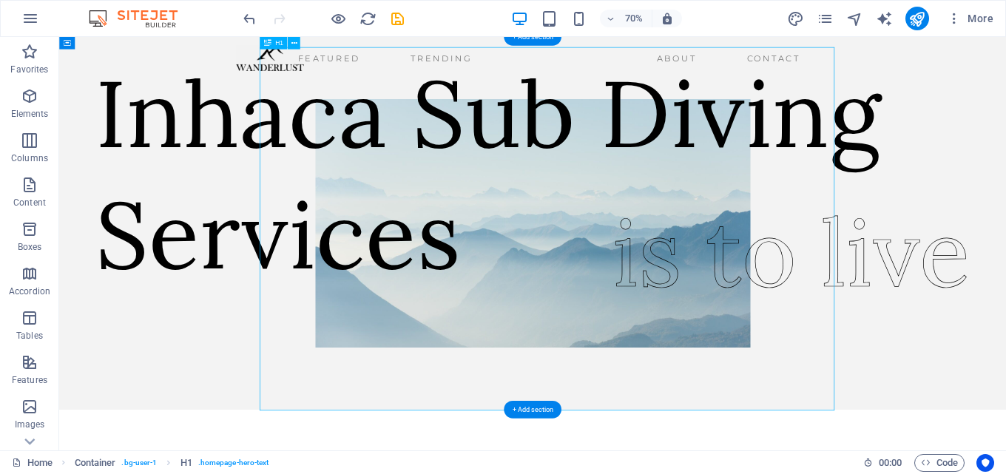
click at [363, 121] on div "Inhaca Sub Diving Services" at bounding box center [761, 232] width 1301 height 346
click at [363, 122] on div "Inhaca Sub Diving Services" at bounding box center [761, 232] width 1301 height 346
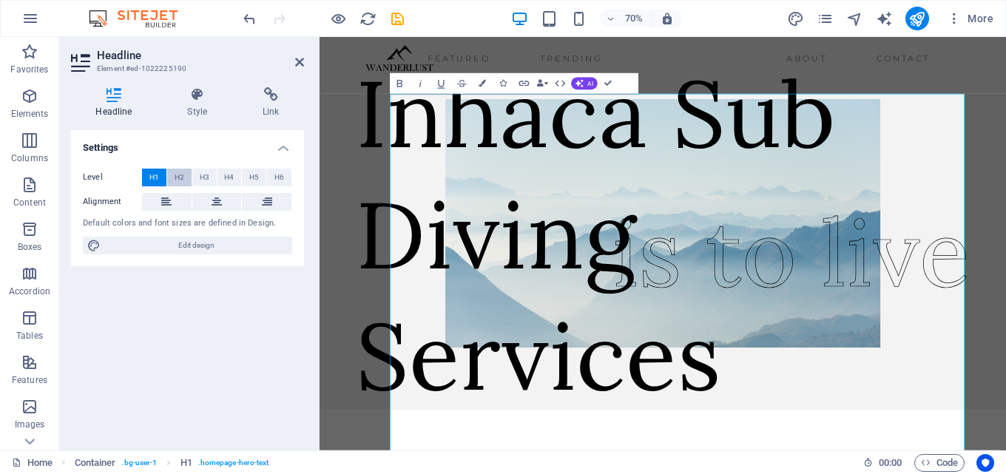
click at [180, 183] on span "H2" at bounding box center [180, 178] width 10 height 18
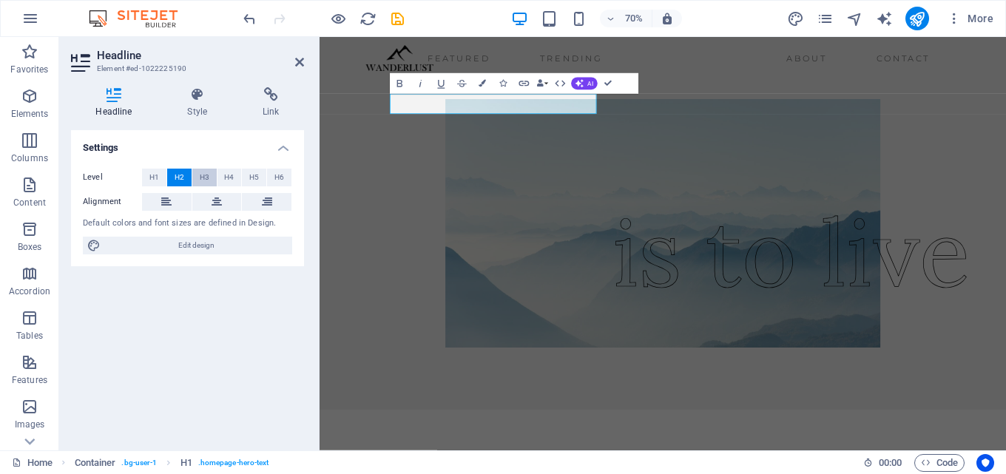
click at [203, 177] on span "H3" at bounding box center [205, 178] width 10 height 18
click at [228, 177] on span "H4" at bounding box center [229, 178] width 10 height 18
click at [247, 177] on button "H5" at bounding box center [254, 178] width 24 height 18
click at [302, 177] on div "Level H1 H2 H3 H4 H5 H6 Alignment Default colors and font sizes are defined in …" at bounding box center [187, 212] width 233 height 110
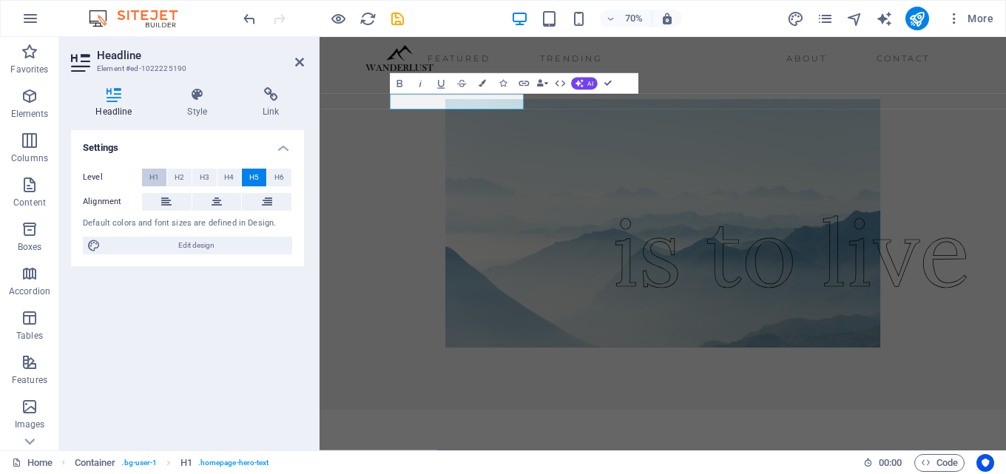
click at [155, 173] on span "H1" at bounding box center [154, 178] width 10 height 18
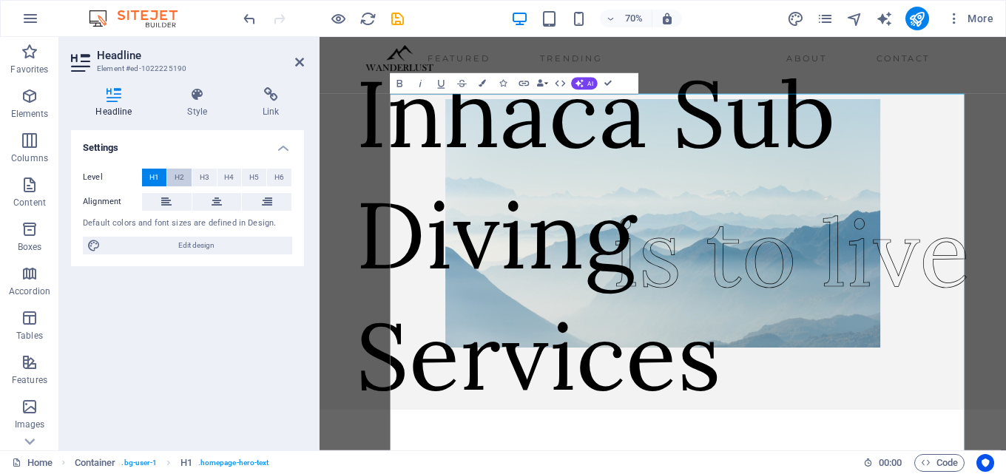
click at [183, 176] on span "H2" at bounding box center [180, 178] width 10 height 18
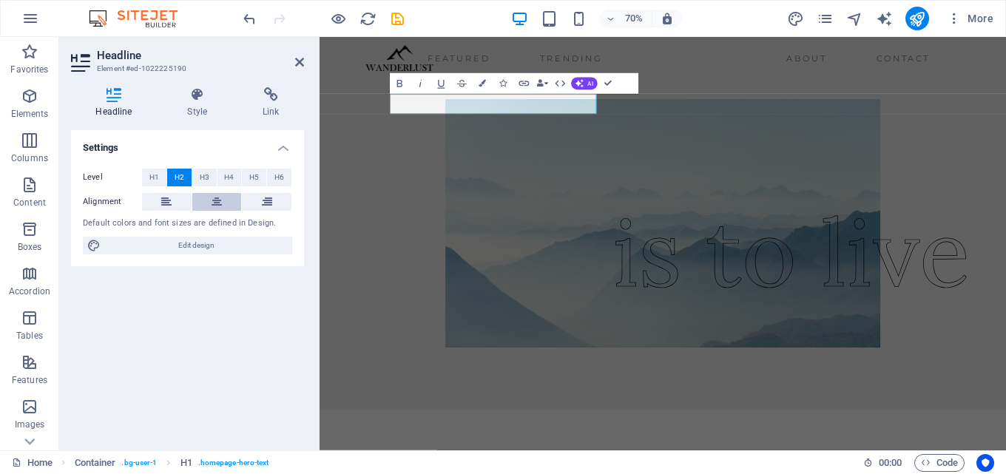
click at [216, 200] on icon at bounding box center [217, 202] width 10 height 18
click at [169, 199] on icon at bounding box center [166, 202] width 10 height 18
click at [212, 203] on icon at bounding box center [217, 202] width 10 height 18
click at [613, 18] on icon "button" at bounding box center [611, 19] width 10 height 10
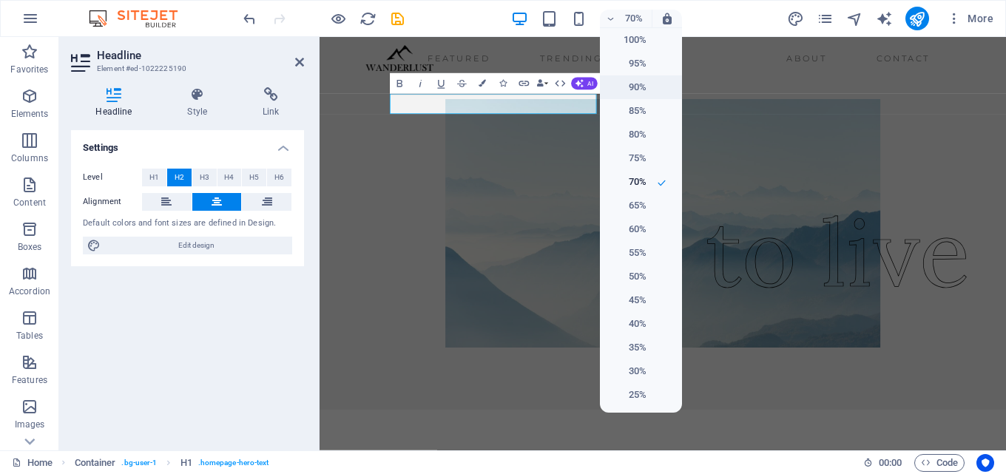
click at [638, 90] on h6 "90%" at bounding box center [628, 87] width 38 height 18
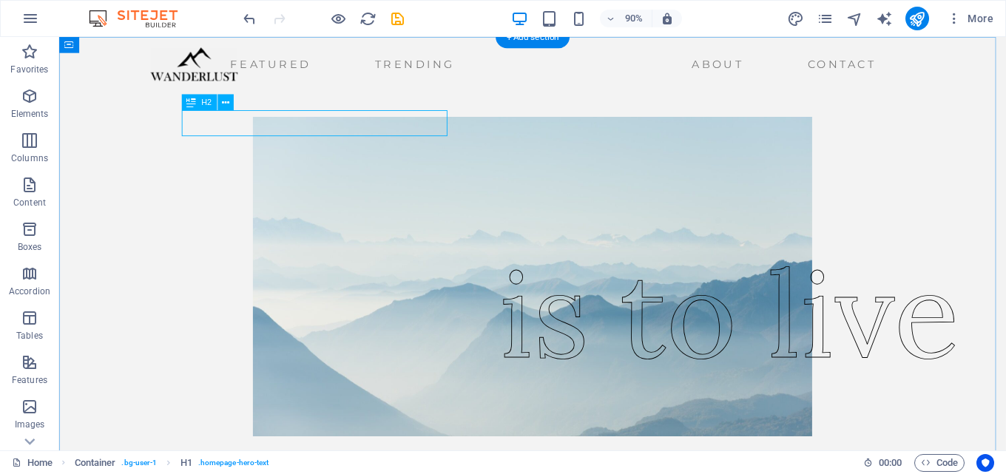
click at [206, 88] on div "Inhaca Sub Diving Services" at bounding box center [258, 73] width 294 height 29
click at [628, 388] on div "is to live" at bounding box center [803, 344] width 511 height 201
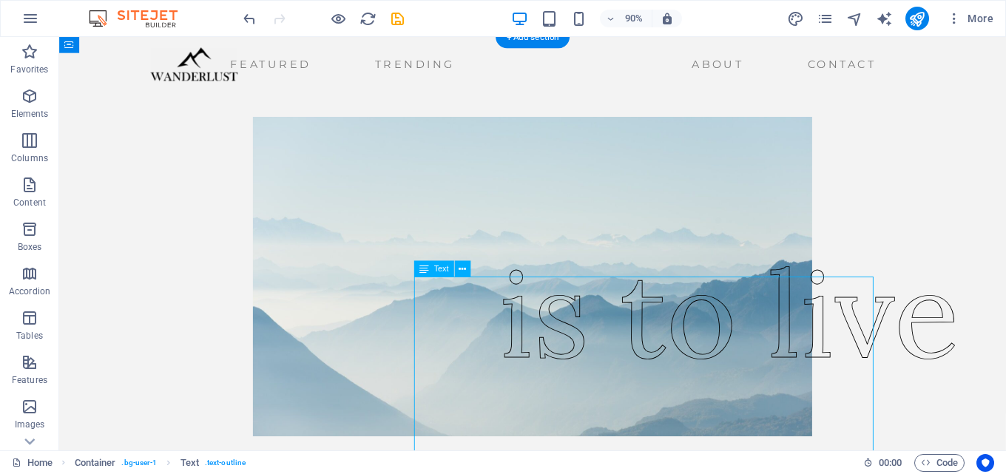
click at [628, 388] on div "is to live" at bounding box center [803, 344] width 511 height 201
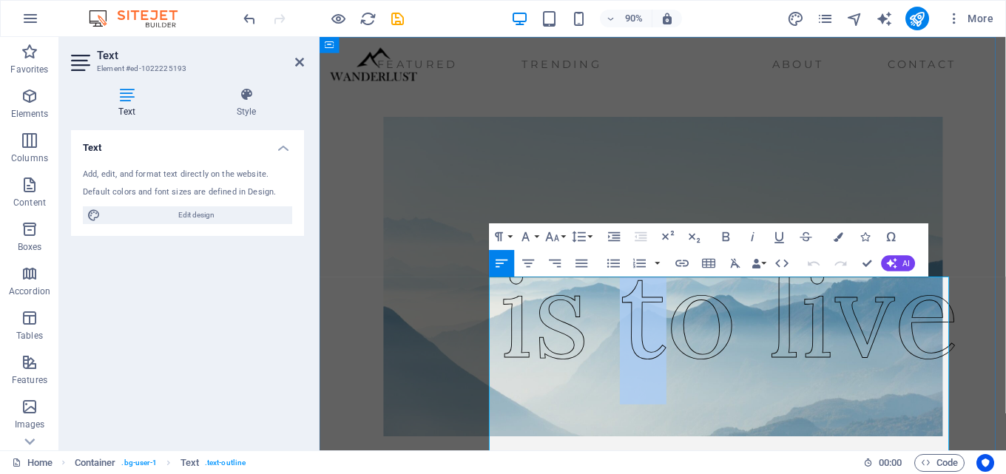
drag, startPoint x: 694, startPoint y: 357, endPoint x: 662, endPoint y: 314, distance: 54.0
click at [662, 314] on p "is to live" at bounding box center [774, 344] width 511 height 201
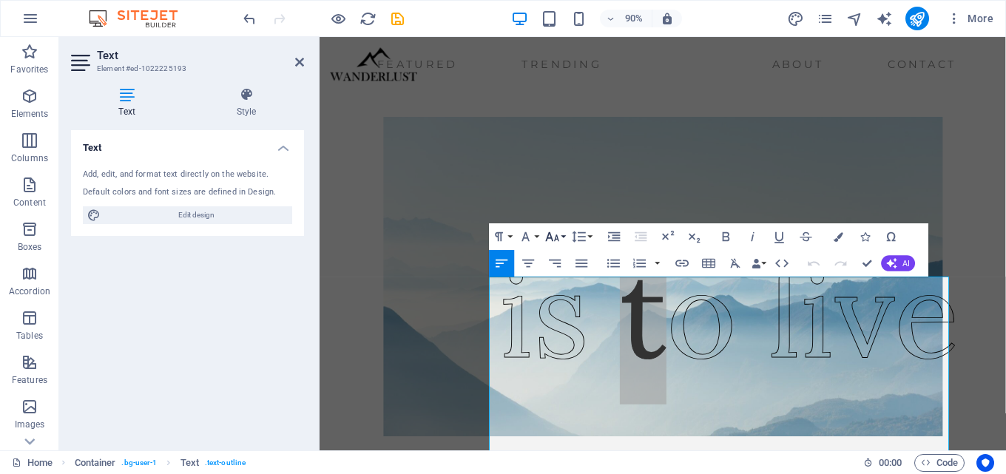
click at [554, 241] on icon "button" at bounding box center [553, 237] width 16 height 16
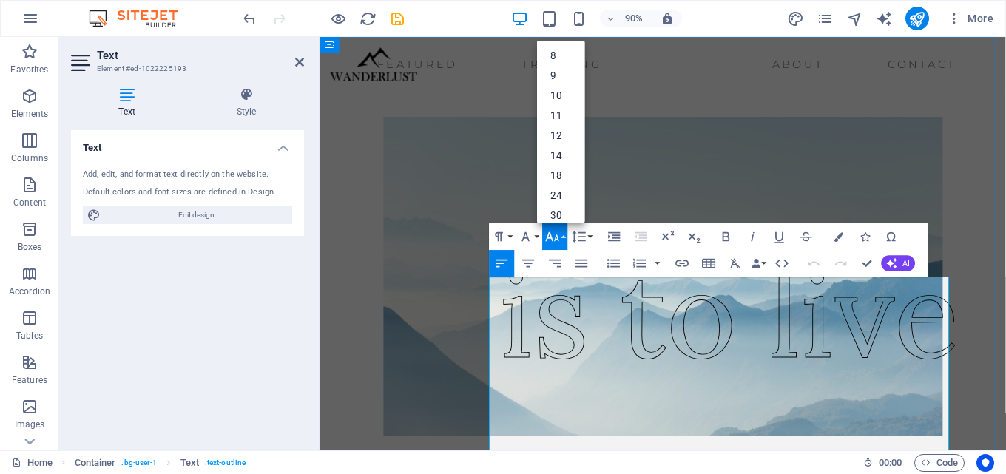
click at [563, 356] on span "is to live" at bounding box center [774, 344] width 511 height 170
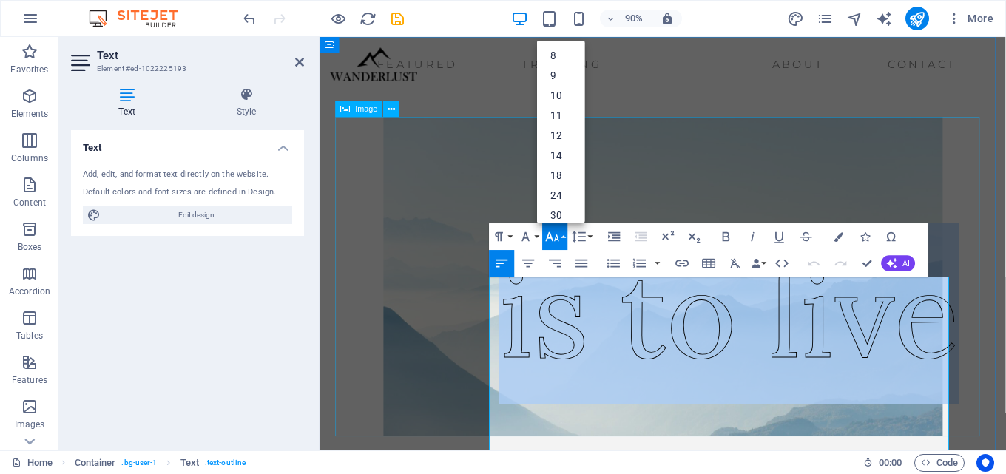
drag, startPoint x: 522, startPoint y: 342, endPoint x: 1044, endPoint y: 382, distance: 523.9
click at [1005, 382] on div "is to live Inhaca Sub Diving Services" at bounding box center [701, 333] width 763 height 474
click at [562, 93] on link "10" at bounding box center [562, 96] width 48 height 20
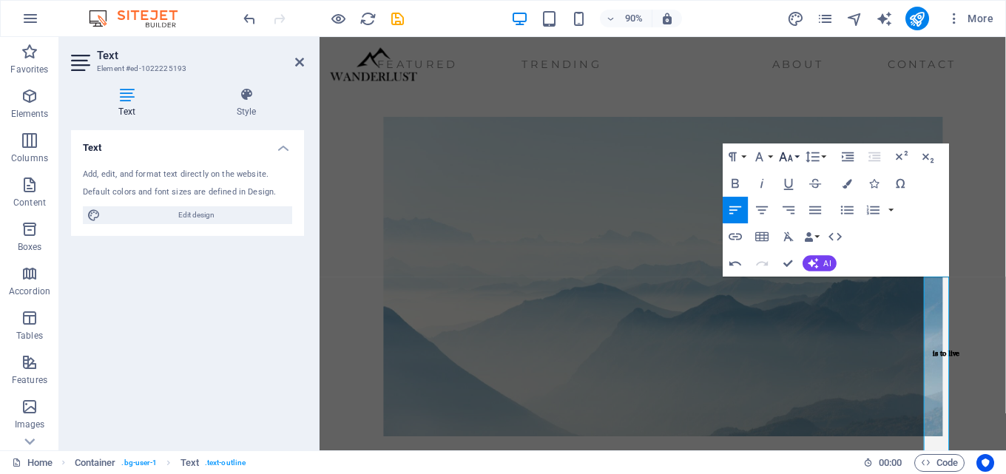
click at [790, 158] on icon "button" at bounding box center [786, 157] width 16 height 16
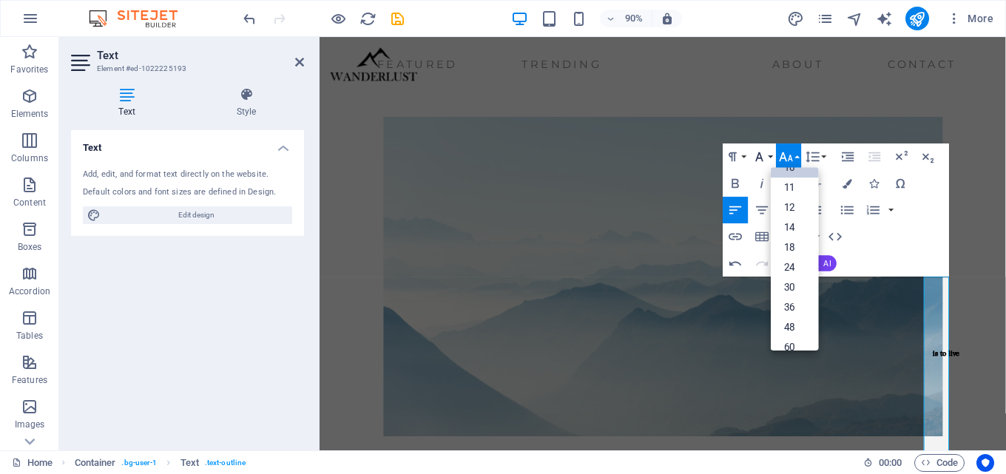
click at [766, 152] on icon "button" at bounding box center [760, 157] width 16 height 16
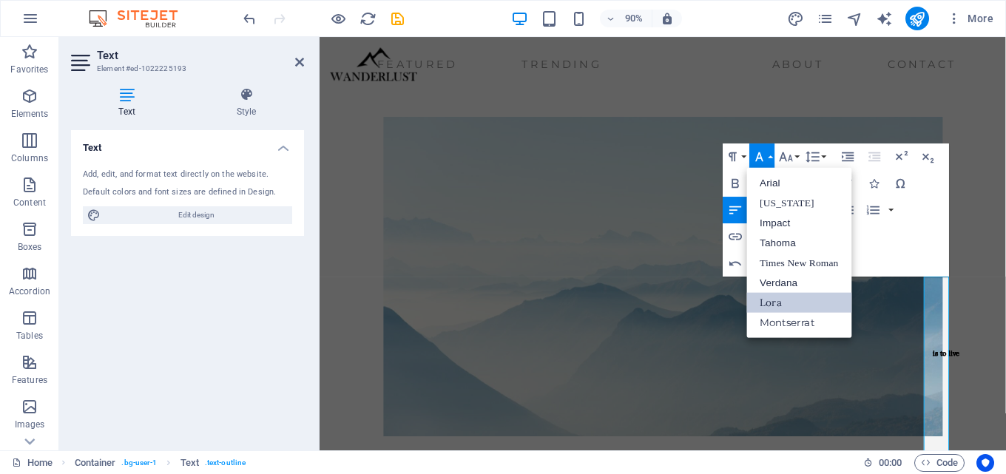
scroll to position [0, 0]
click at [788, 155] on icon "button" at bounding box center [786, 157] width 16 height 16
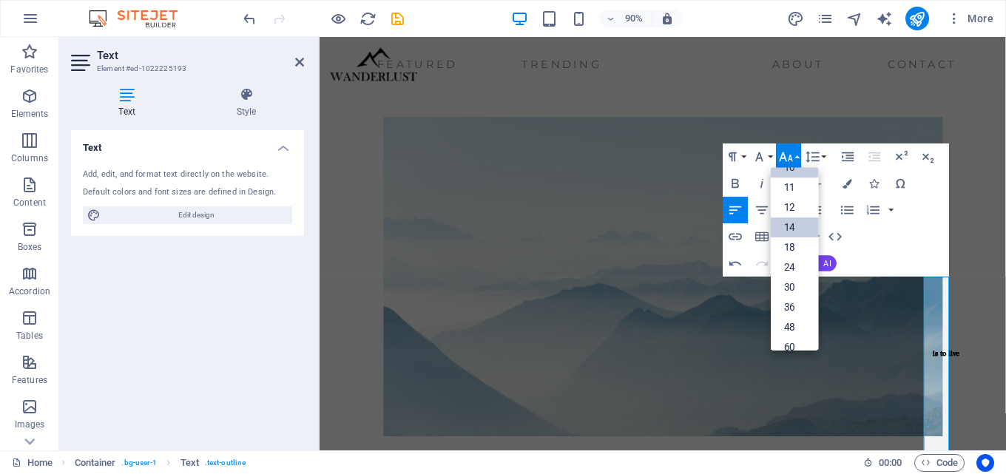
click at [788, 236] on link "14" at bounding box center [795, 228] width 48 height 20
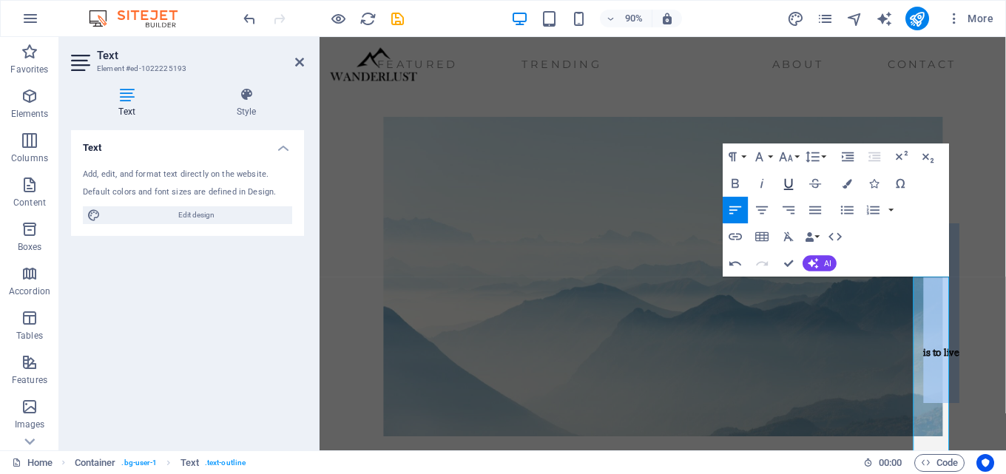
click at [786, 189] on icon "button" at bounding box center [789, 183] width 16 height 16
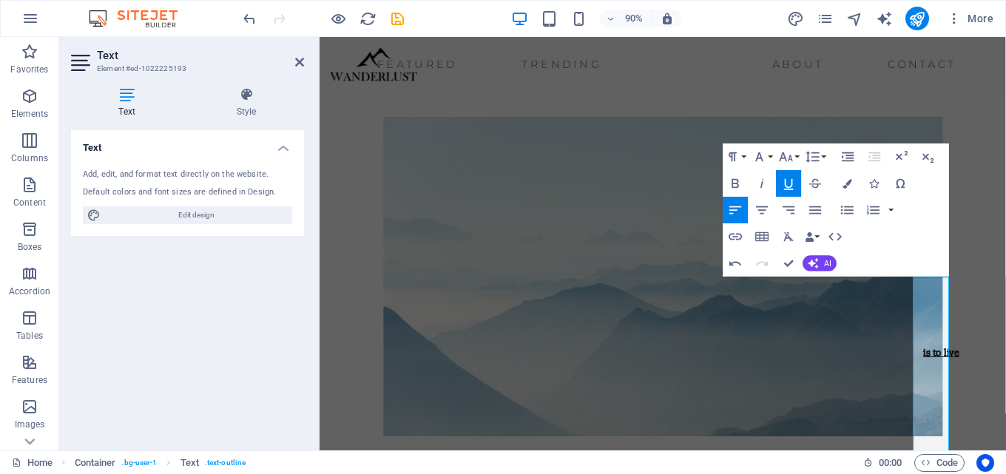
click at [787, 174] on button "Underline" at bounding box center [789, 183] width 25 height 27
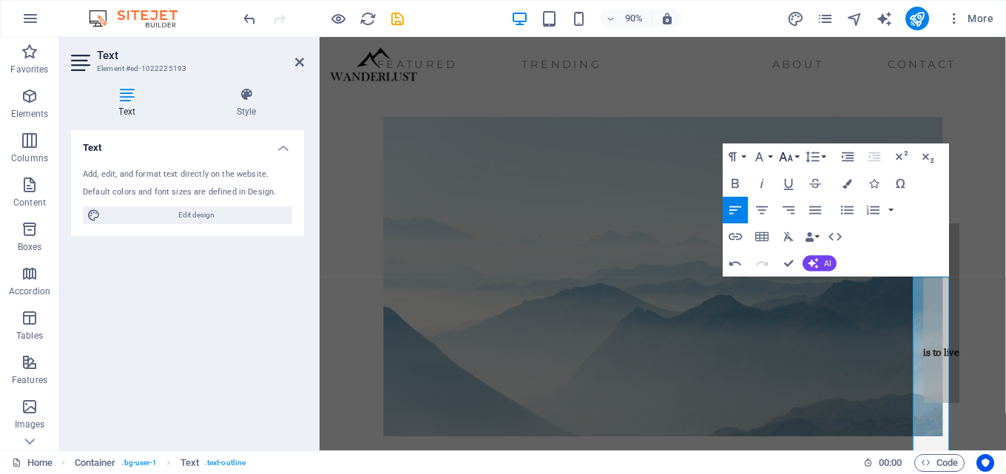
click at [789, 150] on icon "button" at bounding box center [786, 157] width 16 height 16
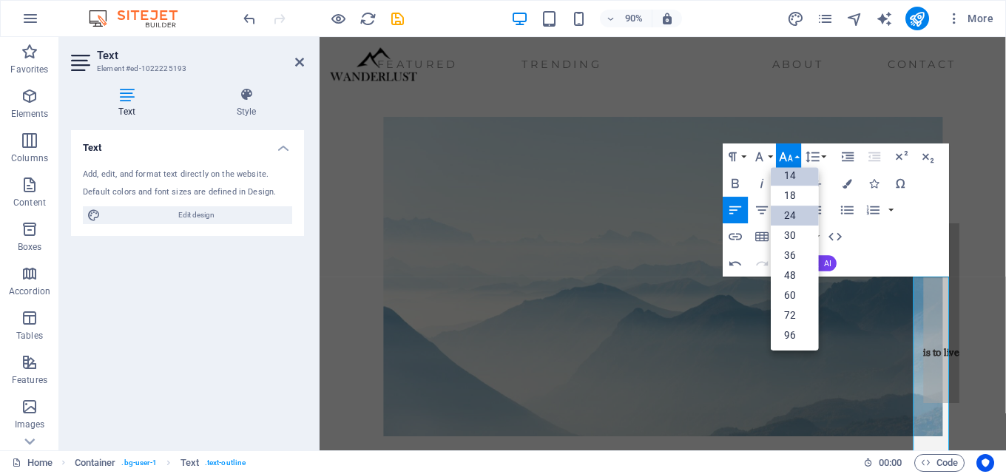
scroll to position [119, 0]
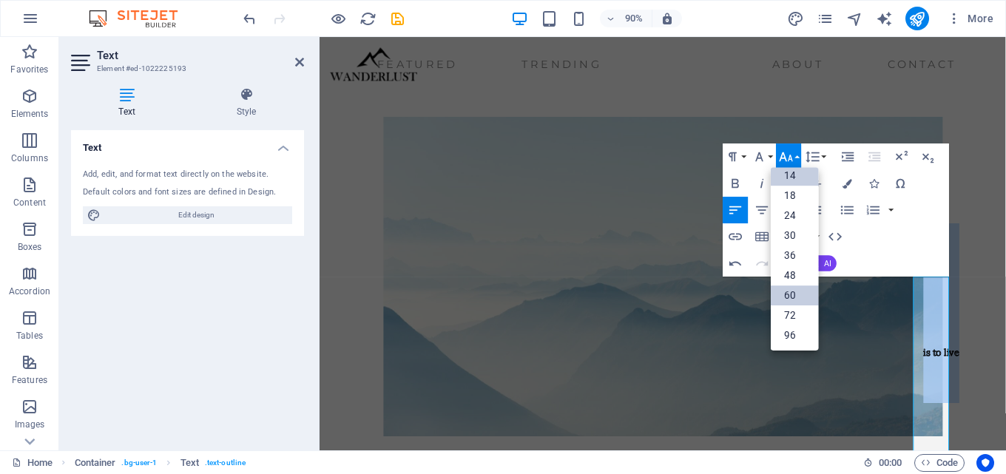
click at [792, 300] on link "60" at bounding box center [795, 296] width 48 height 20
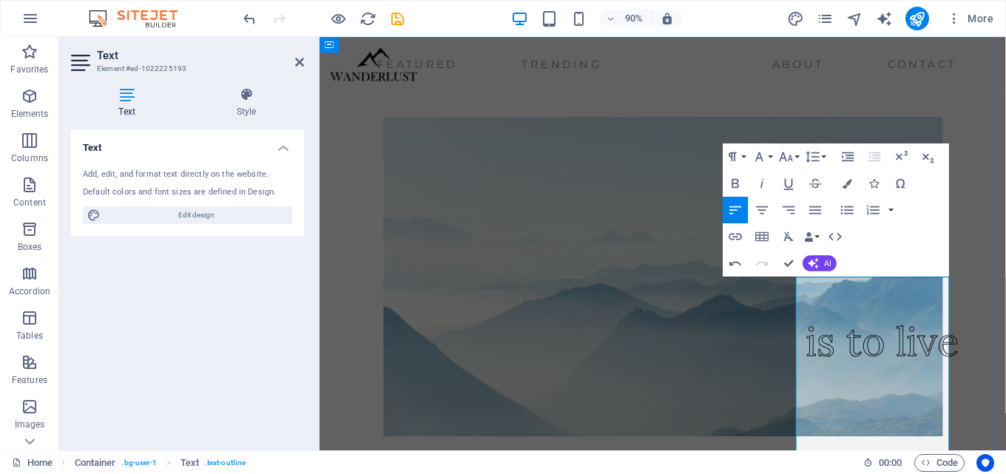
click at [902, 403] on span "is to live" at bounding box center [945, 375] width 171 height 56
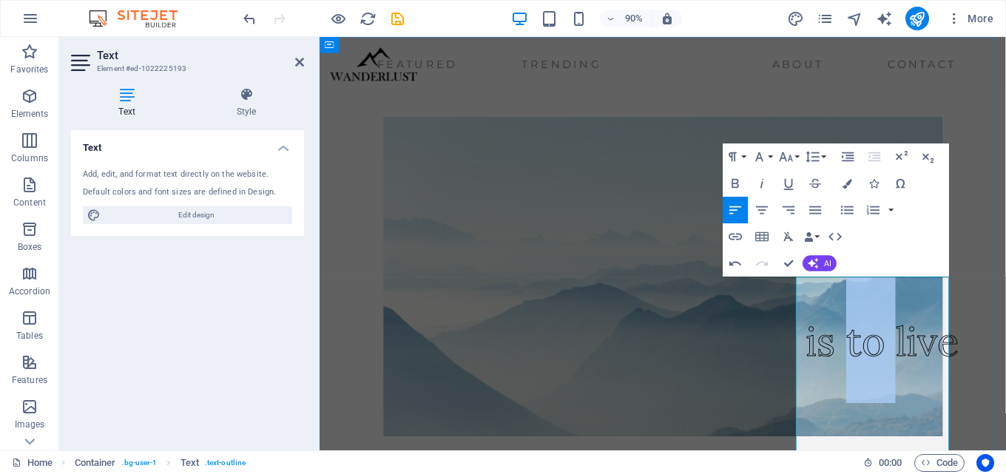
click at [902, 403] on span "is to live" at bounding box center [945, 375] width 171 height 56
click at [747, 416] on figure at bounding box center [700, 303] width 727 height 355
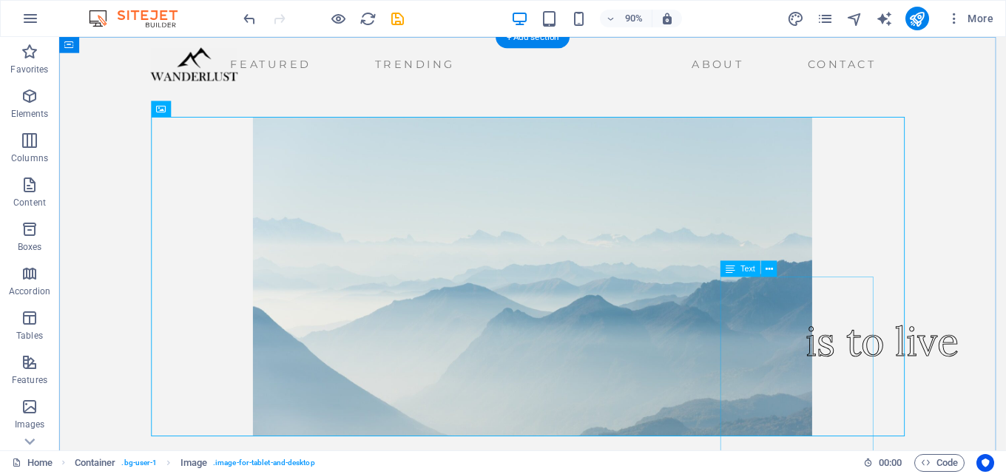
click at [892, 431] on div "is to live" at bounding box center [974, 344] width 171 height 200
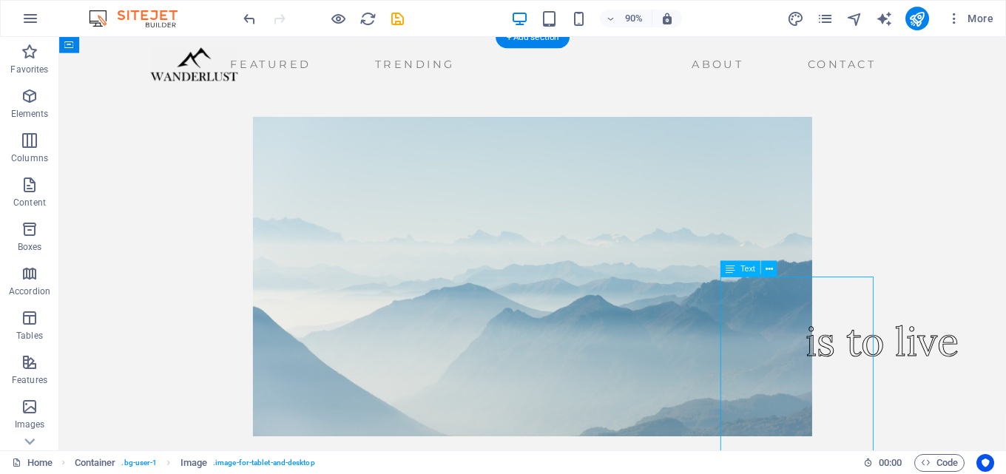
click at [892, 431] on div "is to live" at bounding box center [974, 344] width 171 height 200
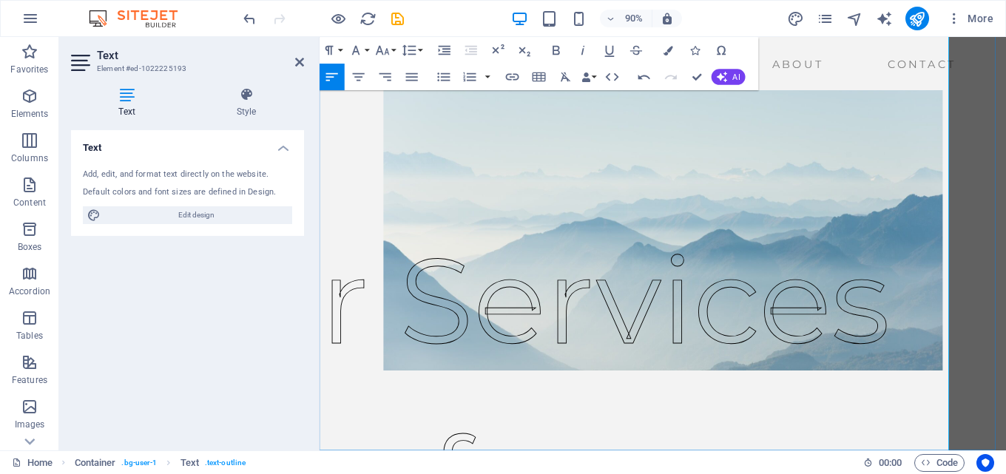
scroll to position [1172, 0]
click at [392, 48] on button "Font Size" at bounding box center [385, 50] width 25 height 27
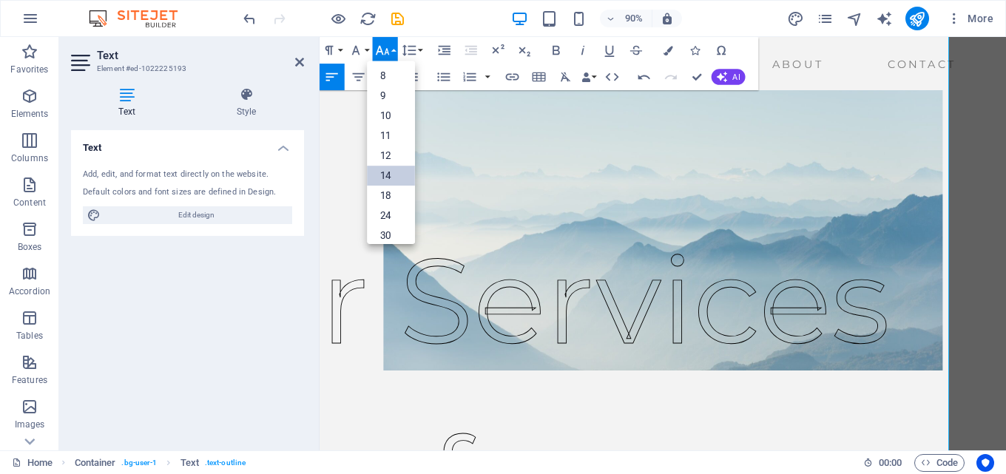
click at [393, 171] on link "14" at bounding box center [392, 176] width 48 height 20
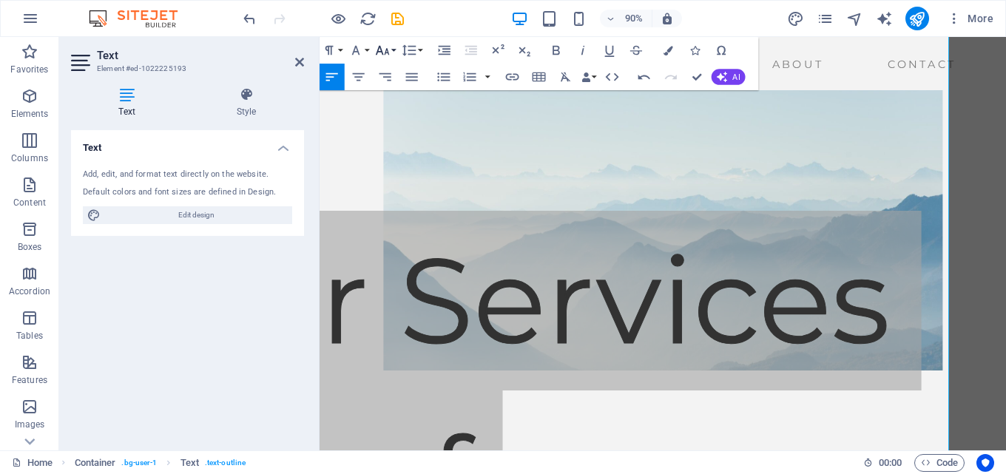
click at [393, 48] on button "Font Size" at bounding box center [385, 50] width 25 height 27
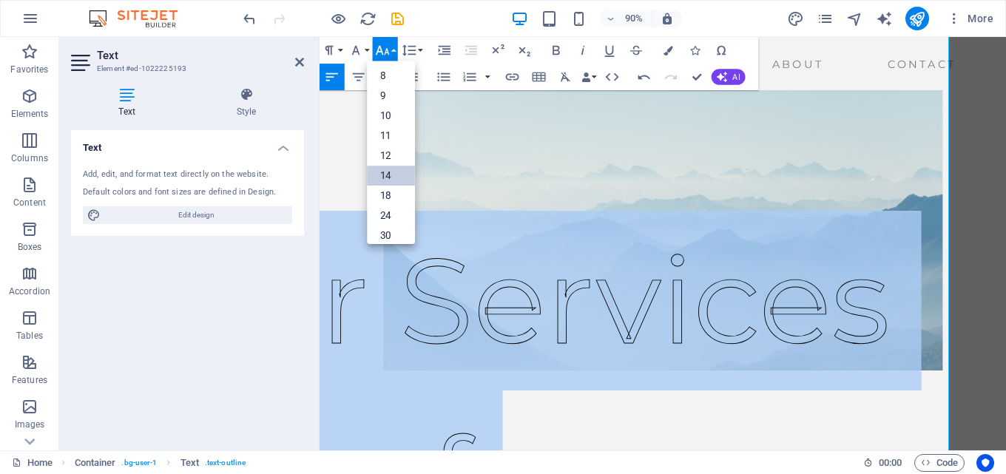
click at [389, 177] on link "14" at bounding box center [392, 176] width 48 height 20
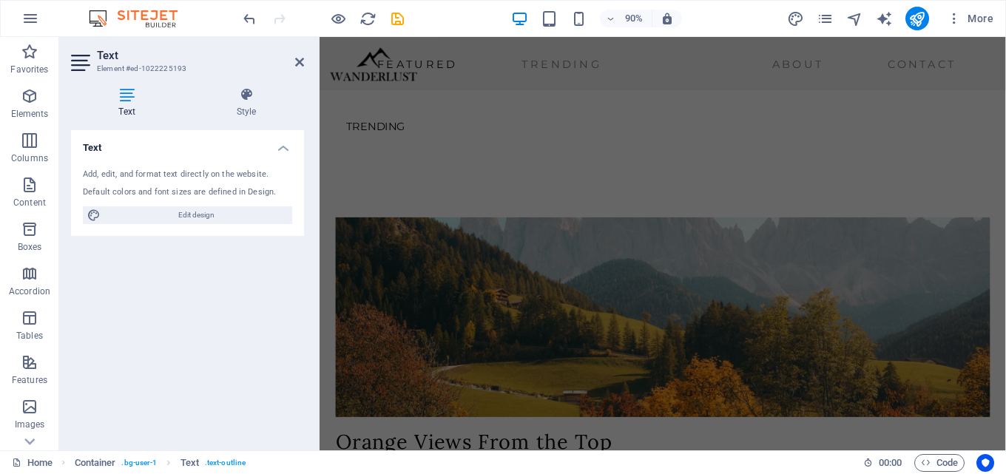
scroll to position [161, 0]
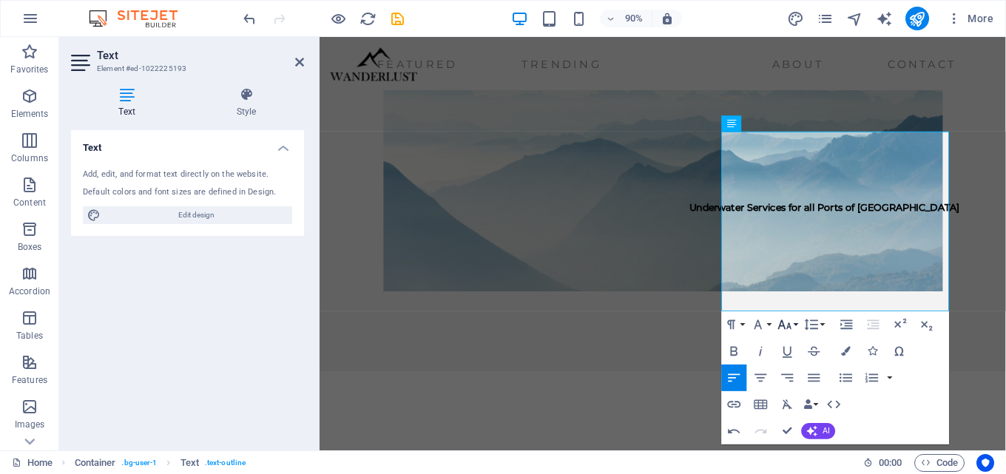
click at [792, 328] on icon "button" at bounding box center [786, 325] width 16 height 16
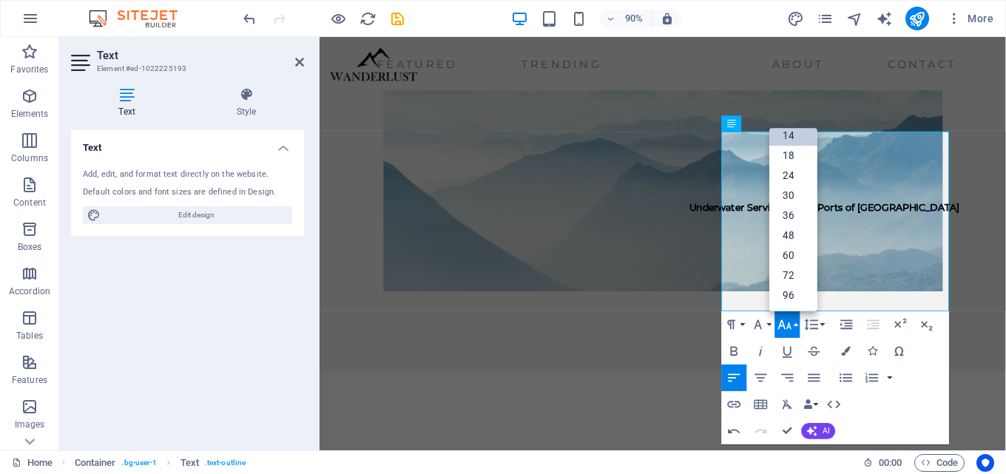
scroll to position [119, 0]
click at [796, 187] on link "30" at bounding box center [794, 196] width 48 height 20
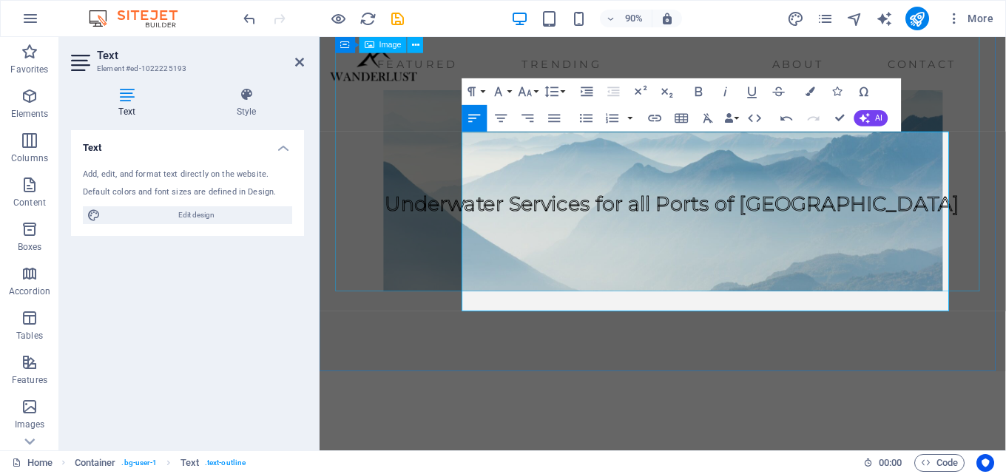
click at [437, 153] on figure at bounding box center [700, 141] width 727 height 355
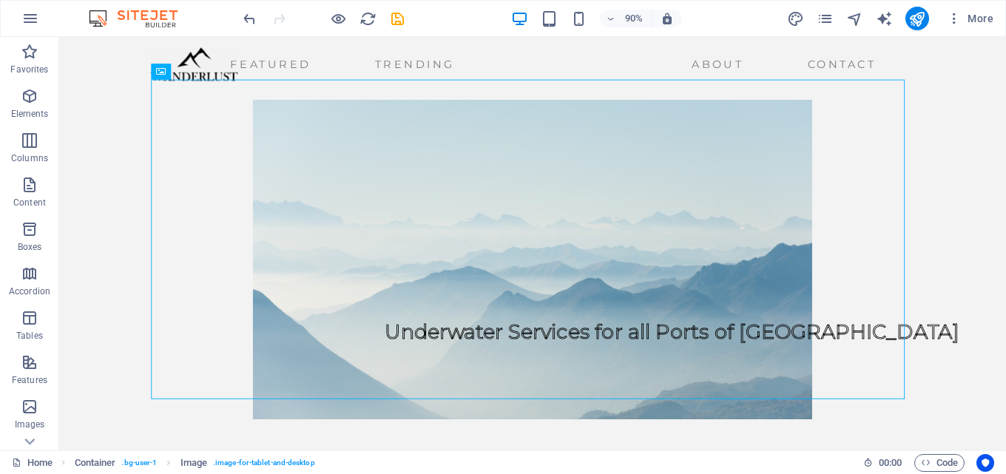
scroll to position [0, 0]
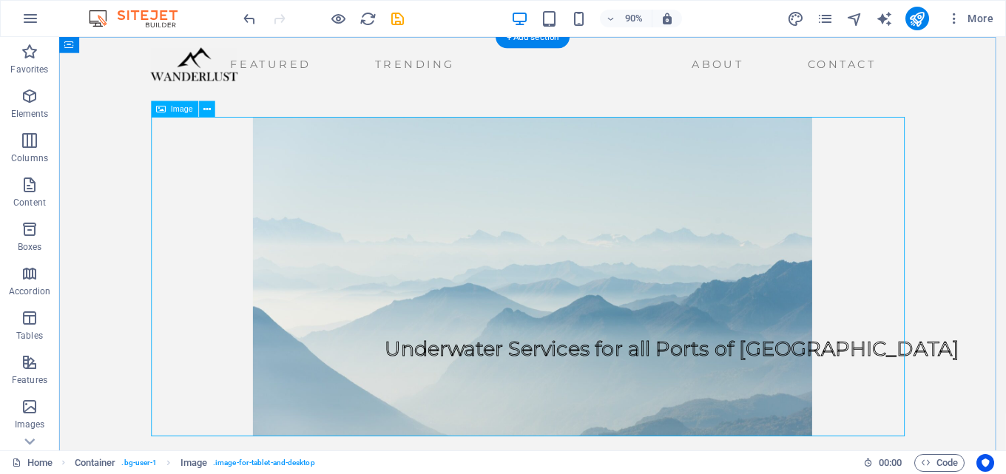
click at [538, 283] on figure at bounding box center [585, 303] width 838 height 355
click at [173, 107] on span "Image" at bounding box center [182, 109] width 22 height 8
click at [889, 65] on nav "Featured Trending About Contact" at bounding box center [567, 68] width 812 height 24
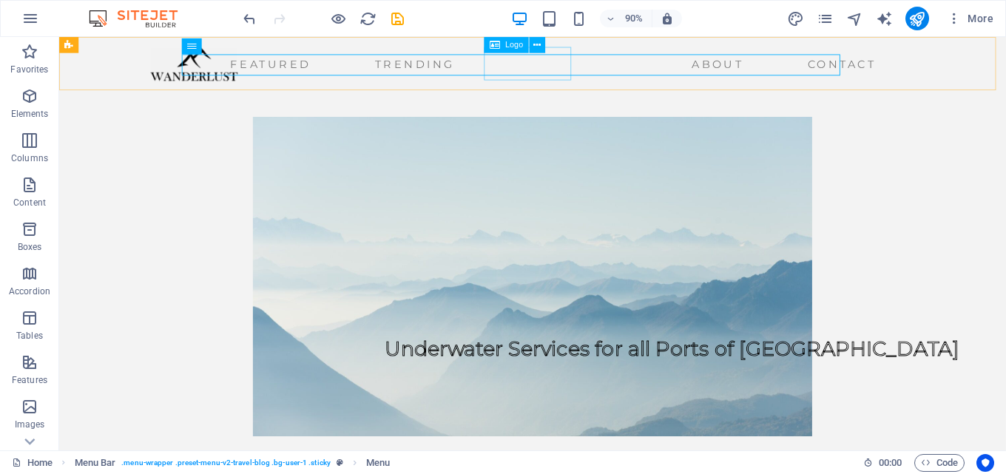
click at [257, 77] on div at bounding box center [209, 67] width 97 height 37
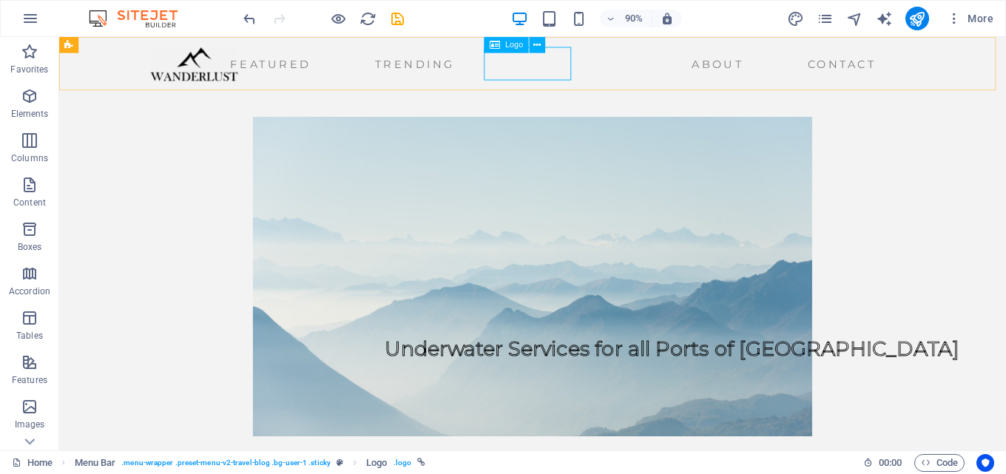
click at [510, 43] on span "Logo" at bounding box center [514, 45] width 18 height 8
click at [539, 43] on icon at bounding box center [536, 45] width 7 height 14
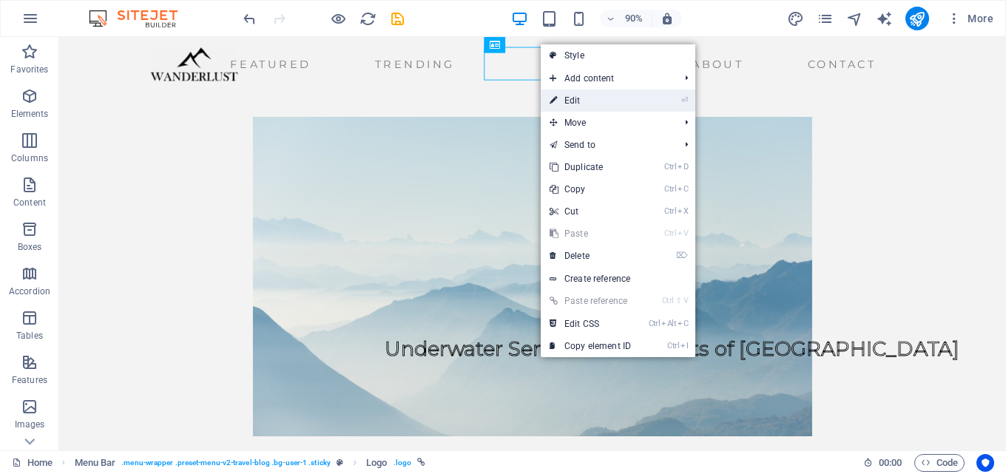
click at [580, 100] on link "⏎ Edit" at bounding box center [590, 101] width 99 height 22
select select "px"
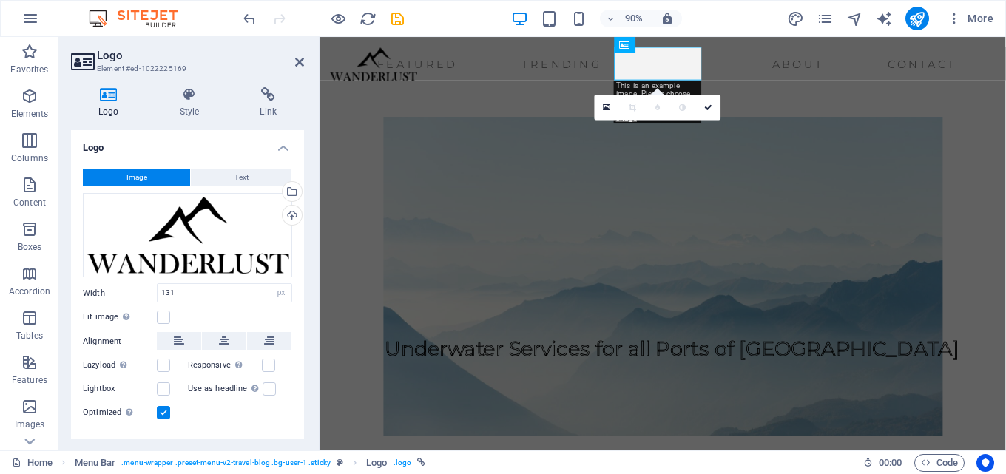
click at [154, 172] on button "Image" at bounding box center [136, 178] width 107 height 18
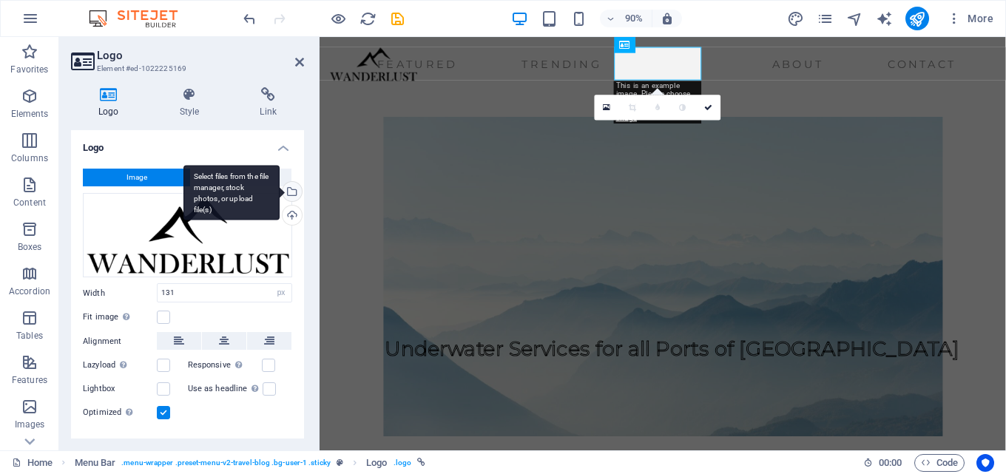
click at [280, 191] on div "Select files from the file manager, stock photos, or upload file(s)" at bounding box center [231, 192] width 96 height 55
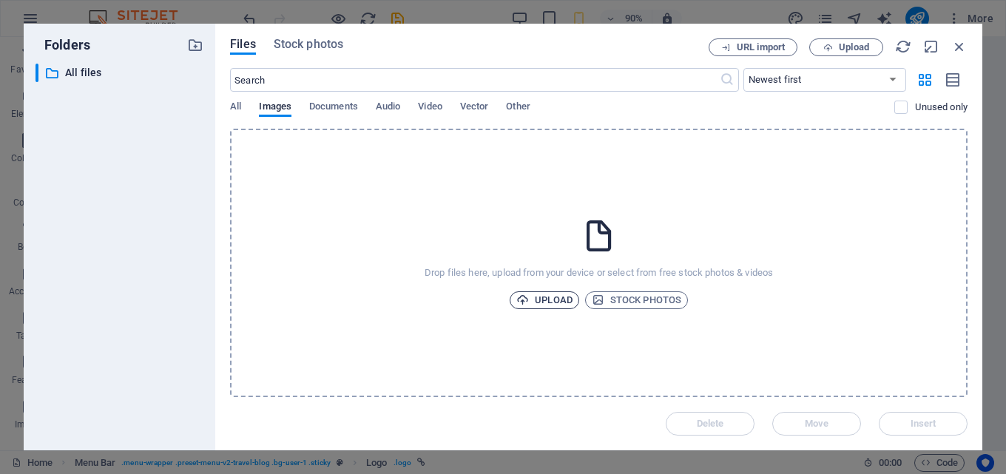
click at [537, 297] on span "Upload" at bounding box center [544, 300] width 56 height 18
click at [543, 306] on span "Upload" at bounding box center [544, 300] width 56 height 18
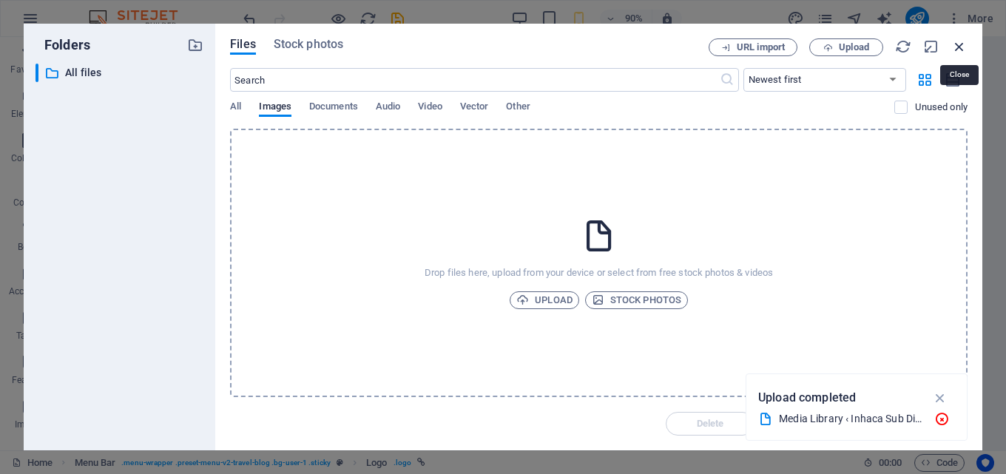
click at [954, 49] on icon "button" at bounding box center [959, 46] width 16 height 16
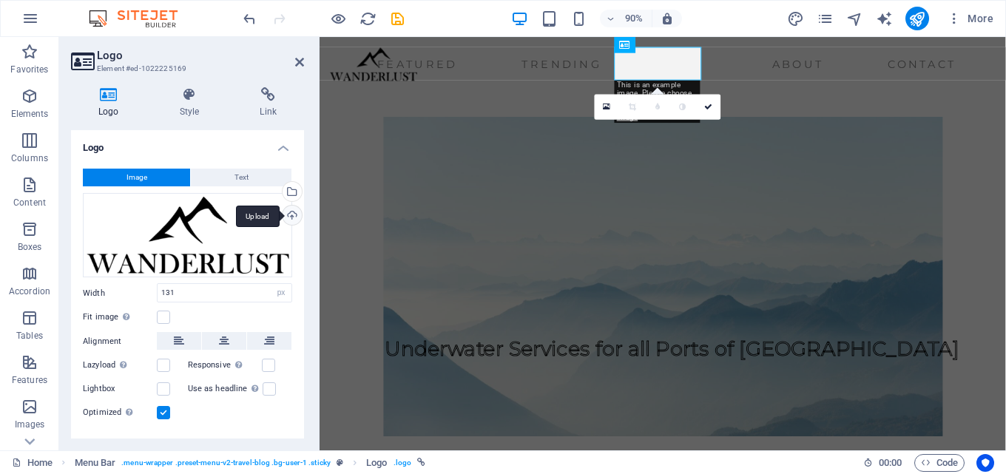
click at [289, 215] on div "Upload" at bounding box center [291, 217] width 22 height 22
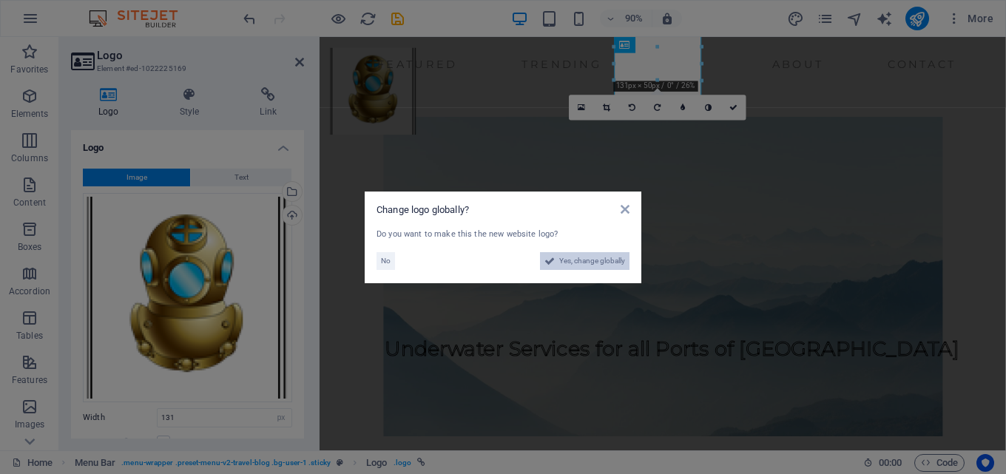
click at [601, 264] on span "Yes, change globally" at bounding box center [592, 261] width 66 height 18
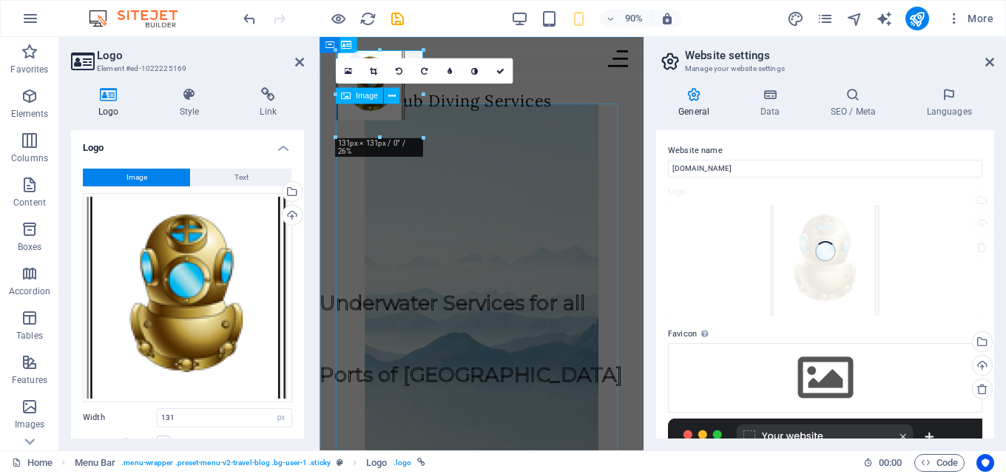
type input "105"
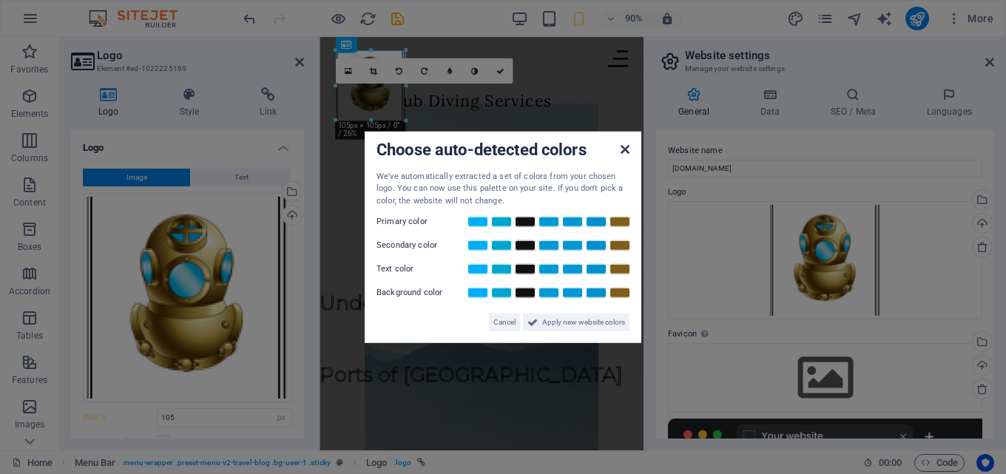
click at [624, 149] on icon at bounding box center [625, 149] width 9 height 12
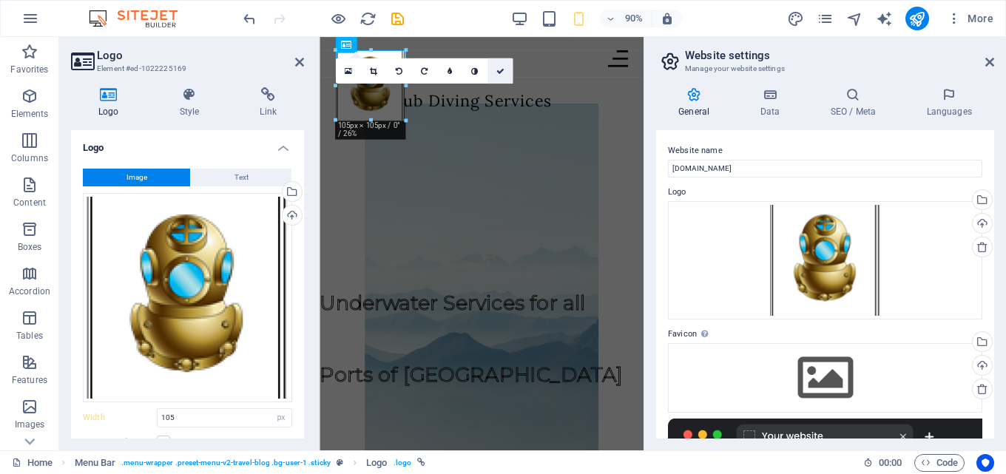
click at [499, 73] on icon at bounding box center [500, 71] width 8 height 8
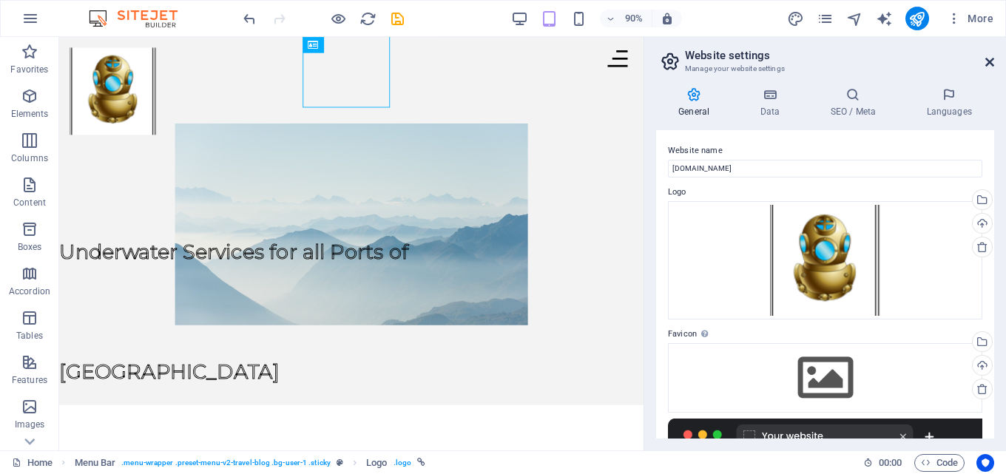
click at [990, 60] on icon at bounding box center [989, 62] width 9 height 12
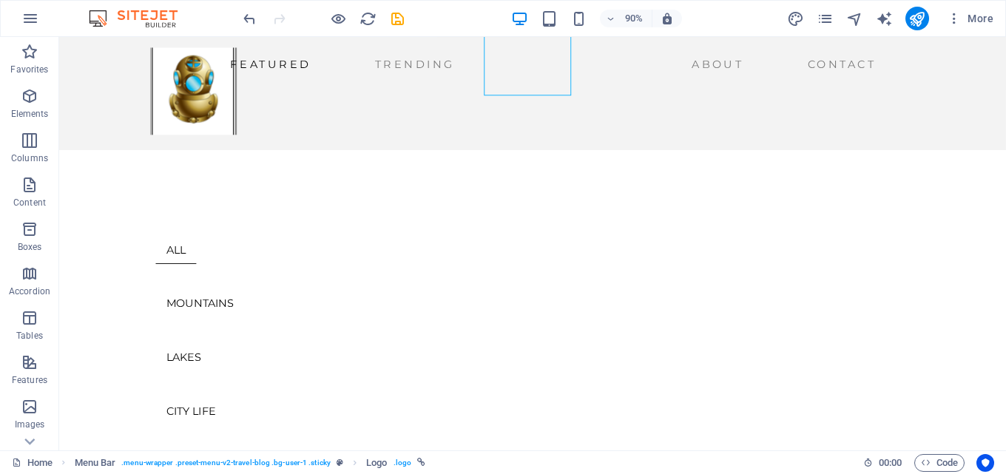
scroll to position [419, 0]
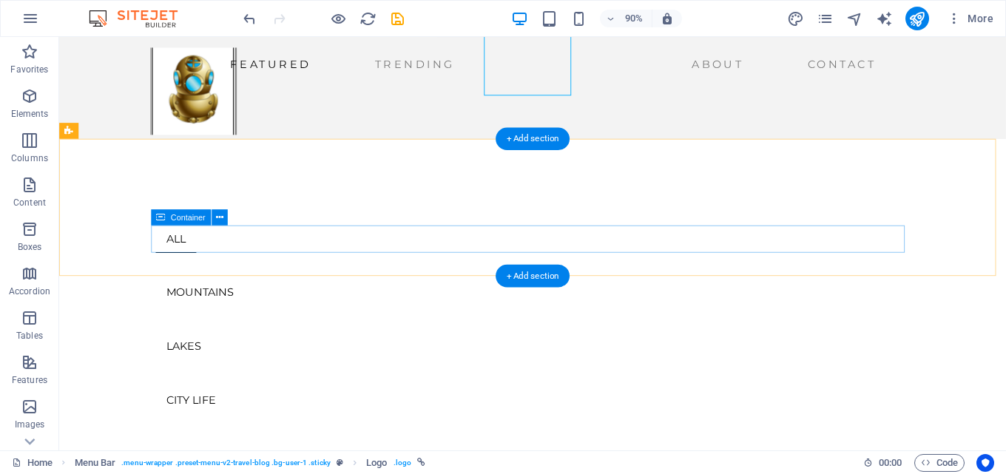
click at [252, 266] on div "ALL MOUNTAINS LAKES CITY LIFE WILD LIFE TRENDING" at bounding box center [585, 411] width 838 height 330
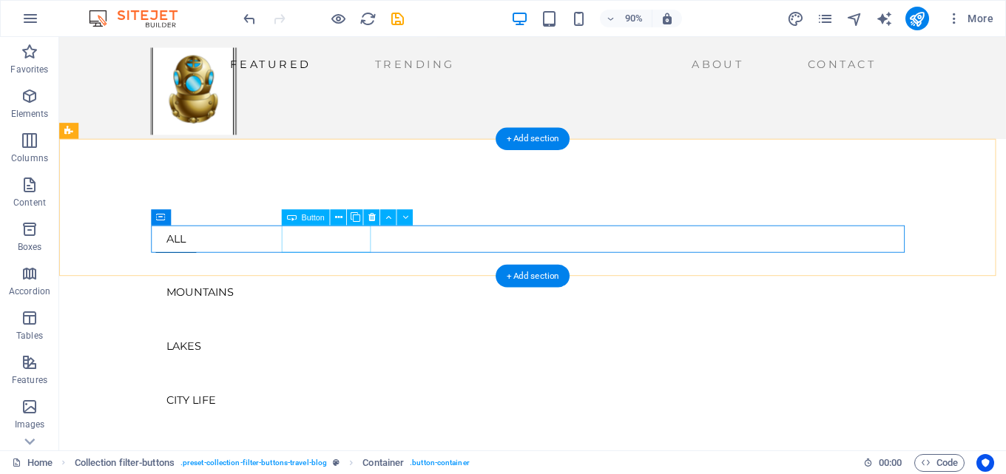
click at [357, 306] on div "MOUNTAINS" at bounding box center [585, 321] width 838 height 30
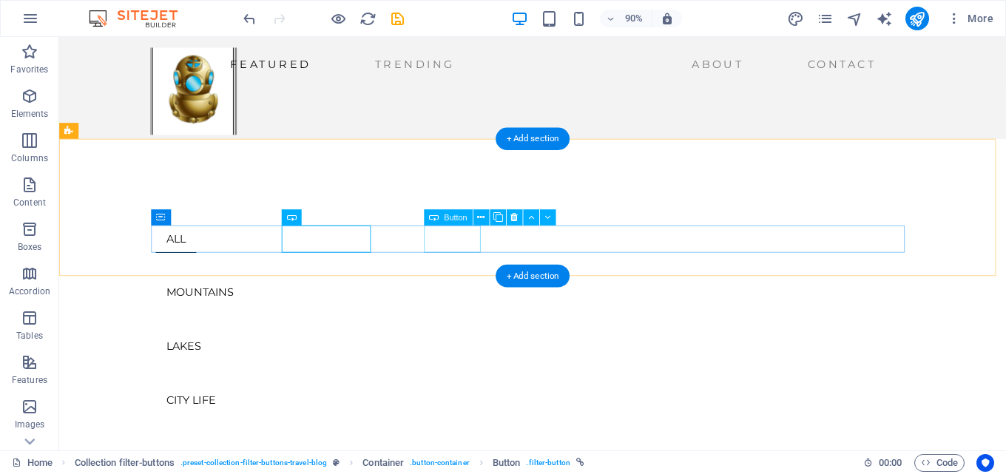
click at [494, 366] on div "LAKES" at bounding box center [585, 381] width 838 height 30
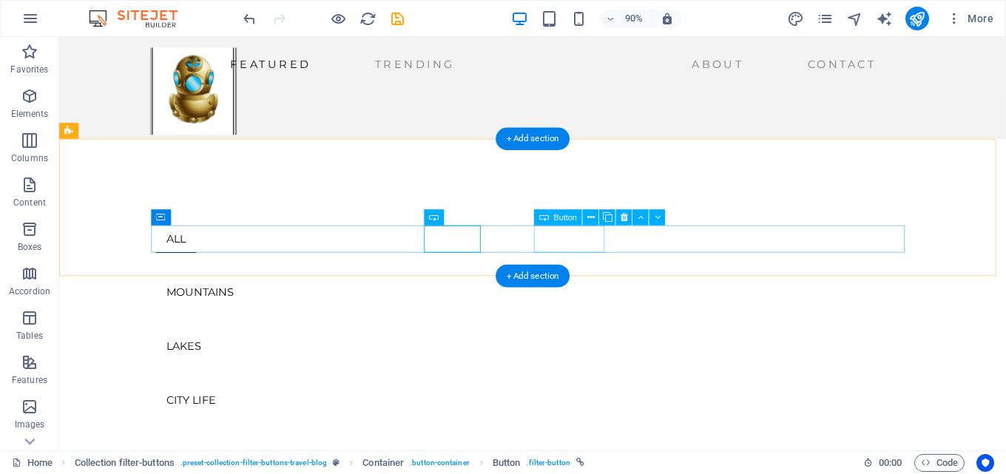
click at [647, 426] on div "CITY LIFE" at bounding box center [585, 441] width 838 height 30
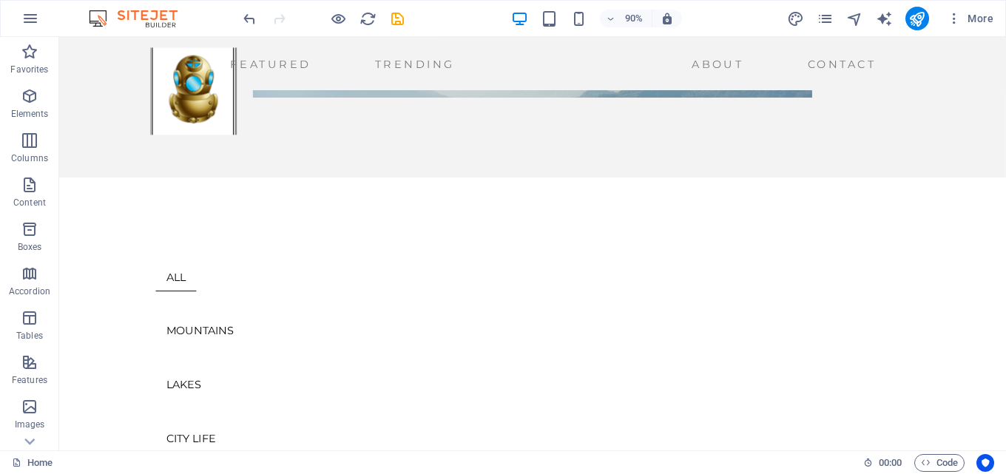
scroll to position [0, 0]
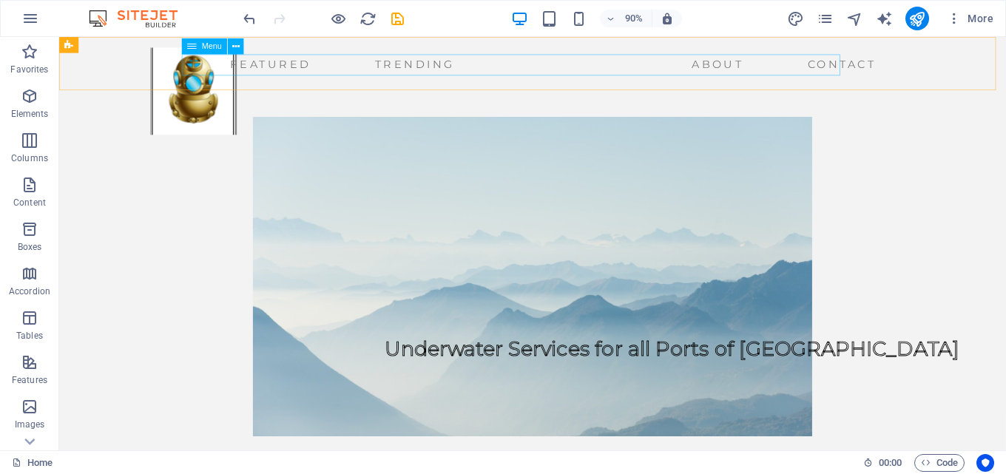
click at [388, 65] on nav "Featured Trending About Contact" at bounding box center [567, 68] width 812 height 24
click at [234, 46] on icon at bounding box center [235, 46] width 7 height 14
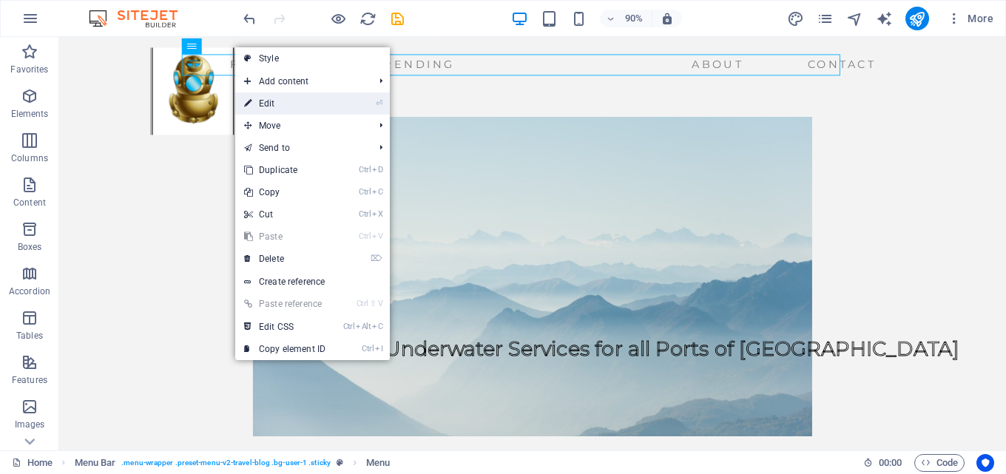
click at [269, 101] on link "⏎ Edit" at bounding box center [284, 103] width 99 height 22
select select
select select "1"
select select
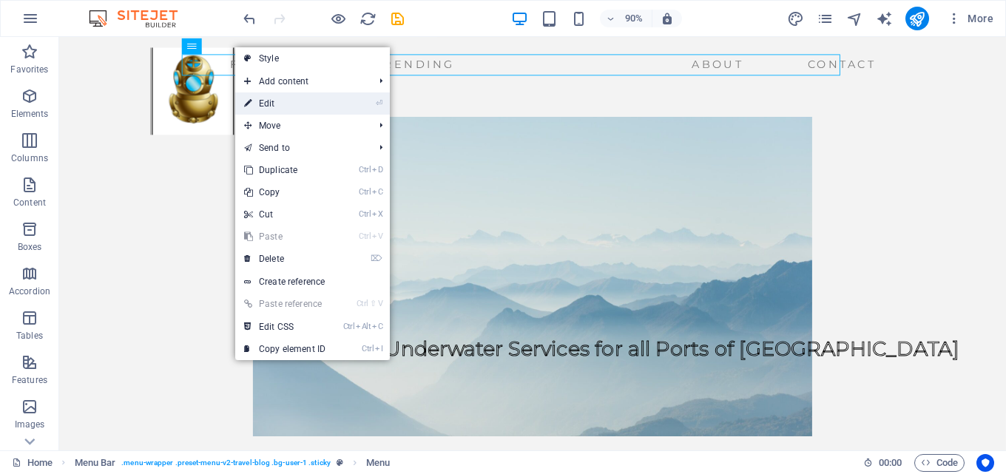
select select "2"
select select
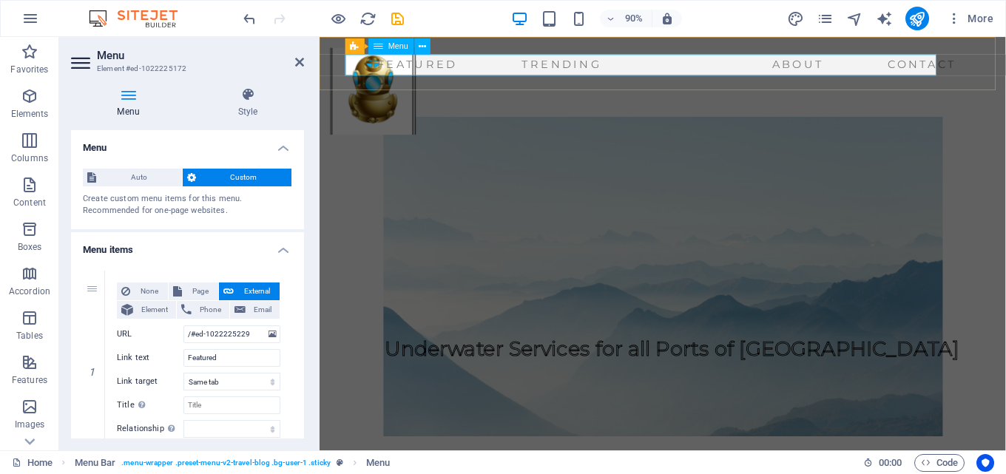
click at [410, 63] on nav "Featured Trending About Contact" at bounding box center [682, 68] width 702 height 24
click at [533, 66] on nav "Featured Trending About Contact" at bounding box center [682, 68] width 702 height 24
click at [298, 62] on icon at bounding box center [299, 62] width 9 height 12
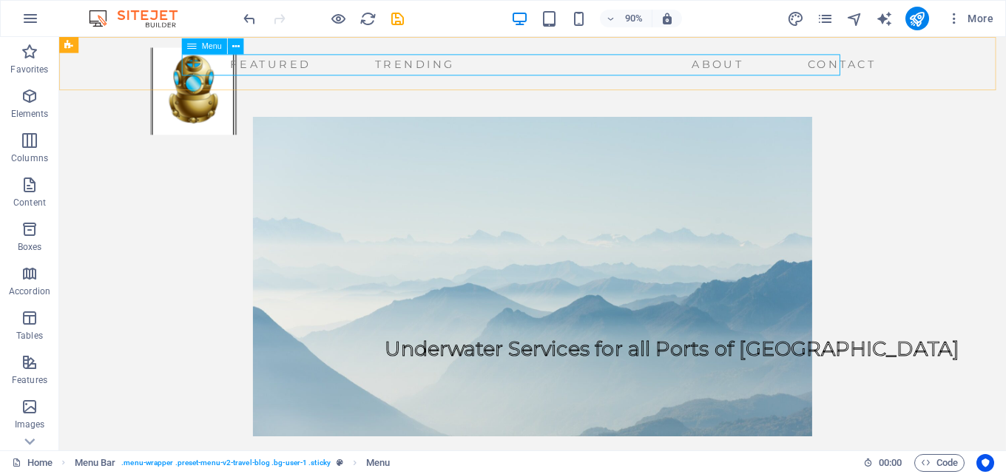
click at [900, 62] on nav "Featured Trending About Contact" at bounding box center [567, 68] width 812 height 24
select select
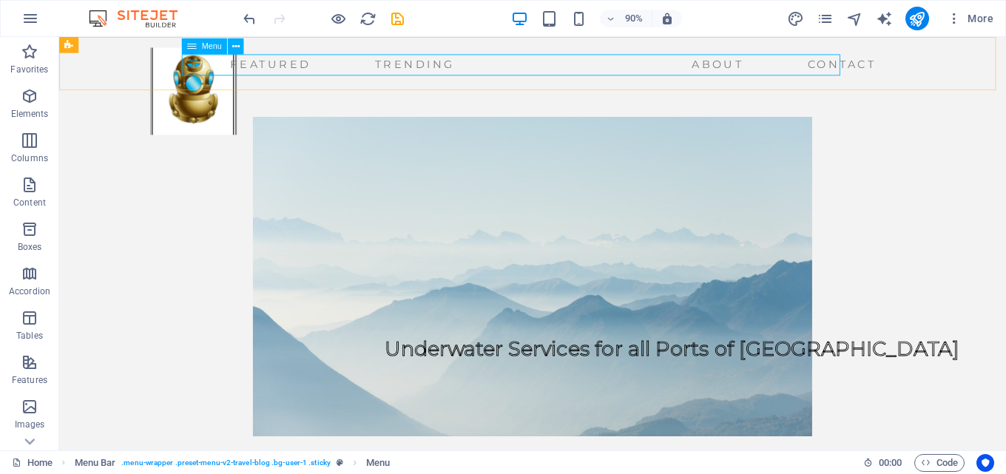
select select "1"
select select
select select "2"
select select
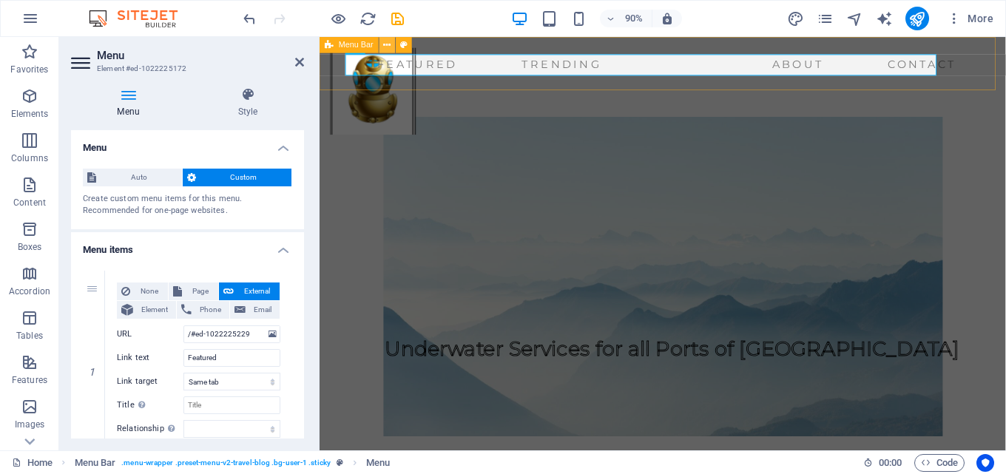
click at [386, 46] on icon at bounding box center [387, 45] width 7 height 14
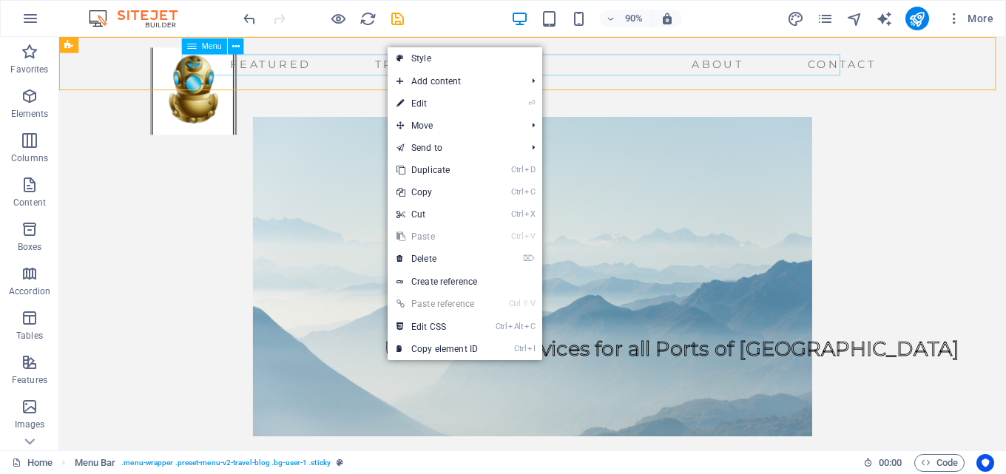
click at [255, 65] on nav "Featured Trending About Contact" at bounding box center [567, 68] width 812 height 24
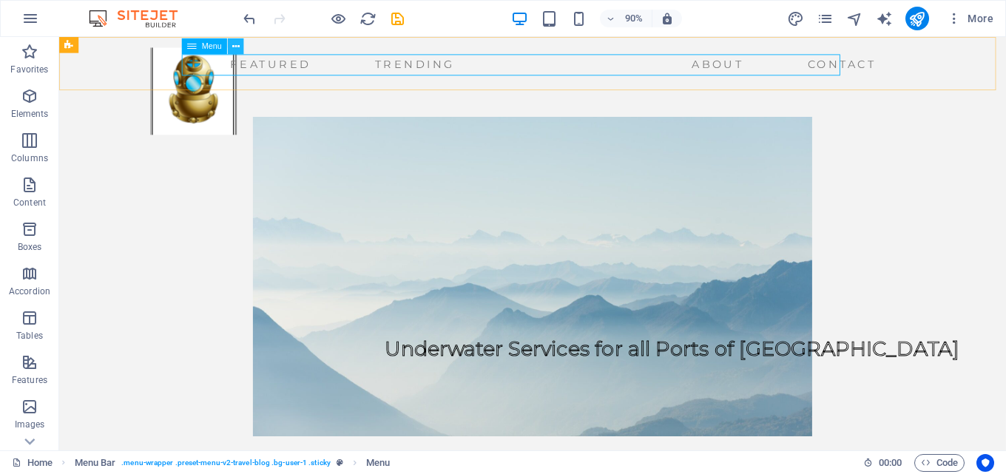
click at [237, 47] on icon at bounding box center [235, 46] width 7 height 14
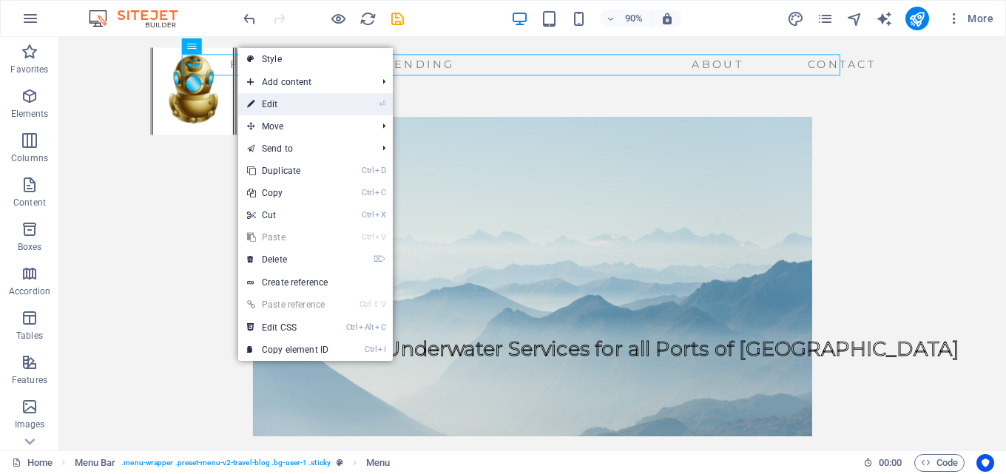
click at [276, 101] on link "⏎ Edit" at bounding box center [287, 104] width 99 height 22
select select
select select "1"
select select
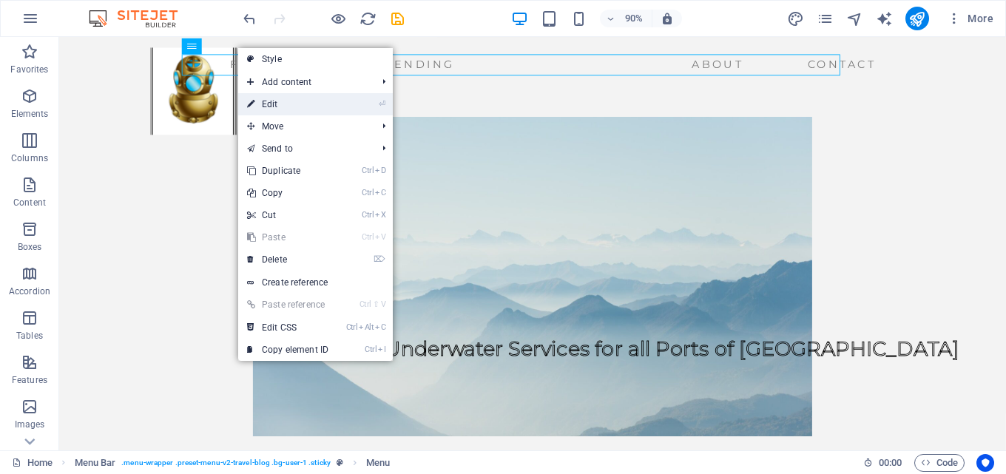
select select "2"
select select
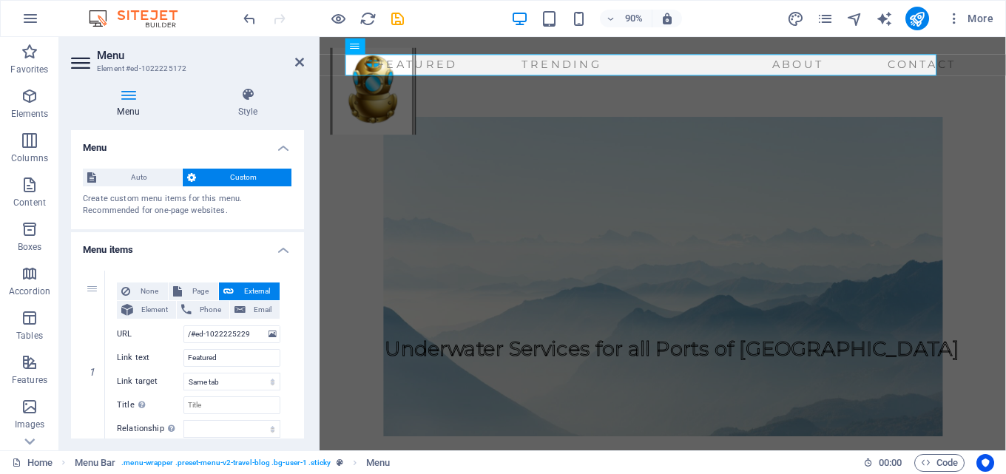
drag, startPoint x: 300, startPoint y: 203, endPoint x: 299, endPoint y: 240, distance: 37.7
drag, startPoint x: 303, startPoint y: 225, endPoint x: 1, endPoint y: 30, distance: 359.8
click at [300, 61] on icon at bounding box center [299, 62] width 9 height 12
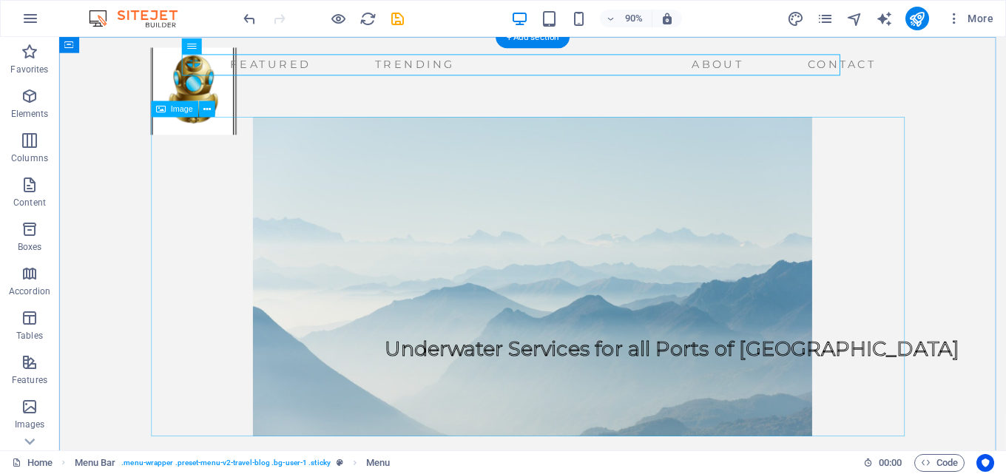
click at [735, 266] on figure at bounding box center [585, 303] width 838 height 355
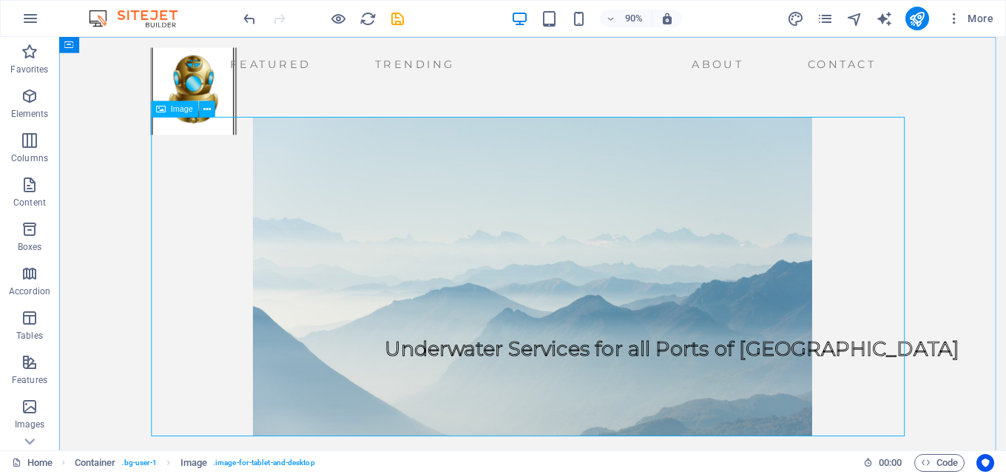
click at [183, 111] on span "Image" at bounding box center [182, 109] width 22 height 8
click at [205, 112] on icon at bounding box center [206, 109] width 7 height 14
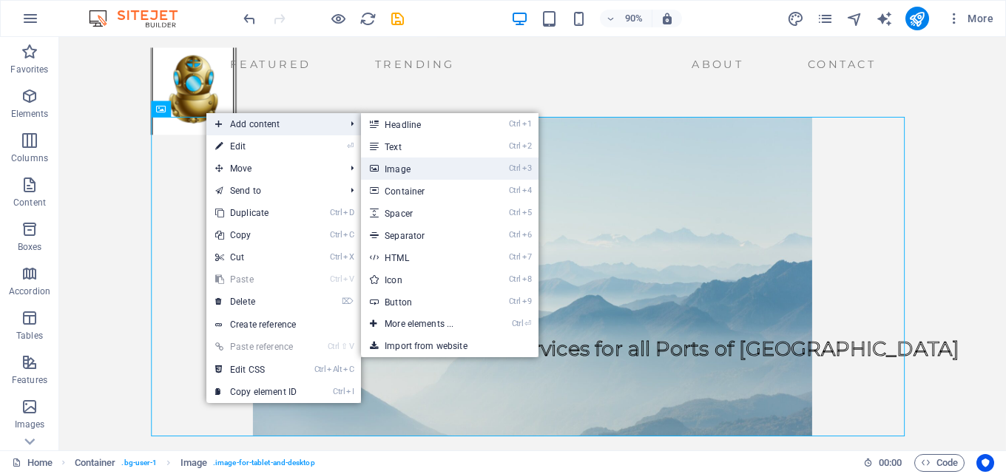
click at [394, 166] on link "Ctrl 3 Image" at bounding box center [422, 169] width 122 height 22
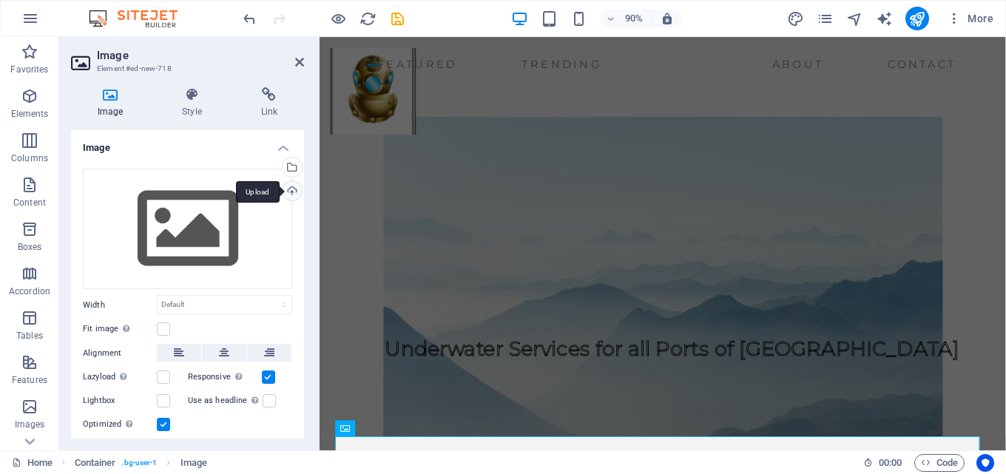
click at [290, 193] on div "Upload" at bounding box center [291, 192] width 22 height 22
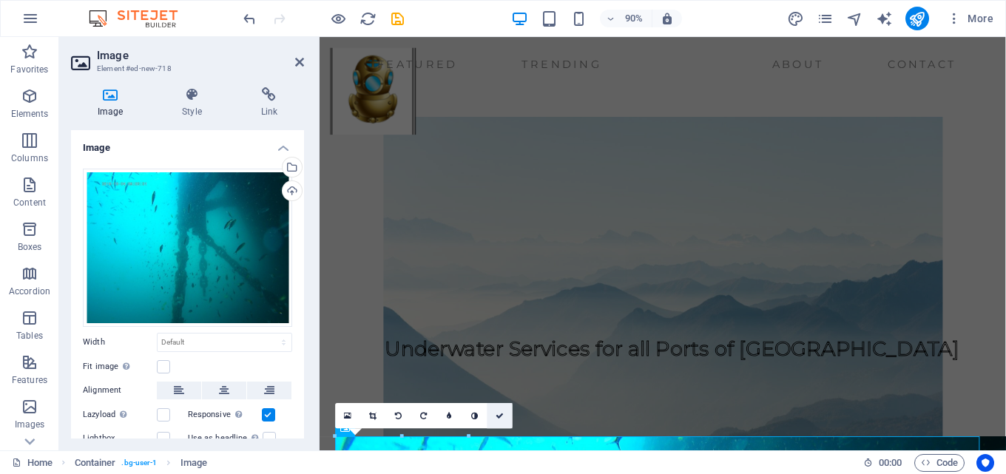
click at [498, 410] on link at bounding box center [500, 415] width 25 height 25
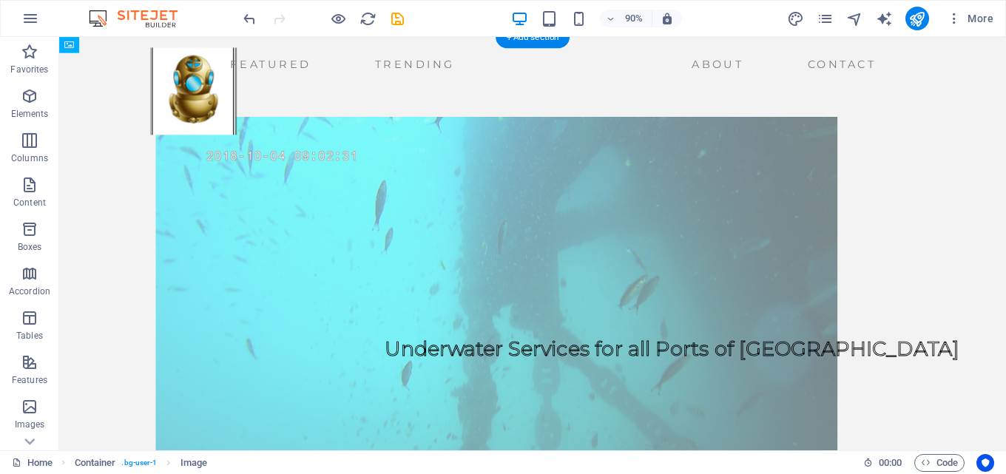
drag, startPoint x: 357, startPoint y: 488, endPoint x: 446, endPoint y: 301, distance: 206.8
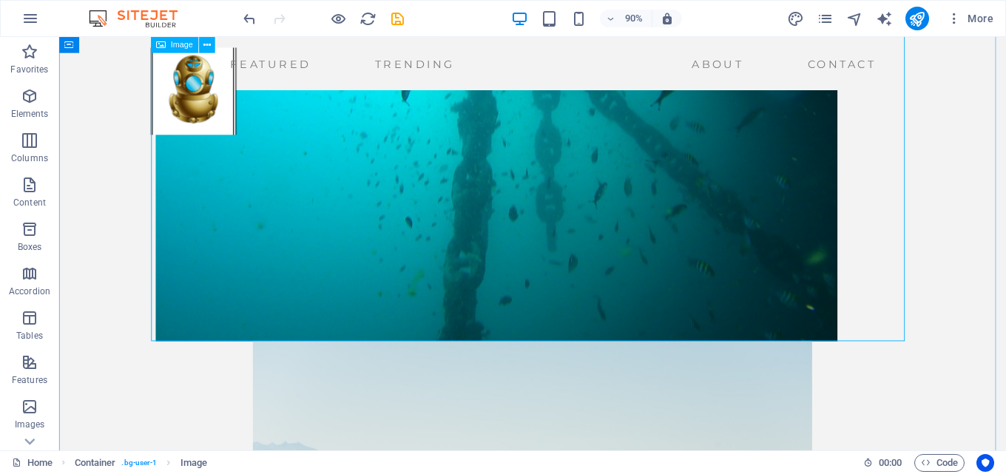
scroll to position [142, 0]
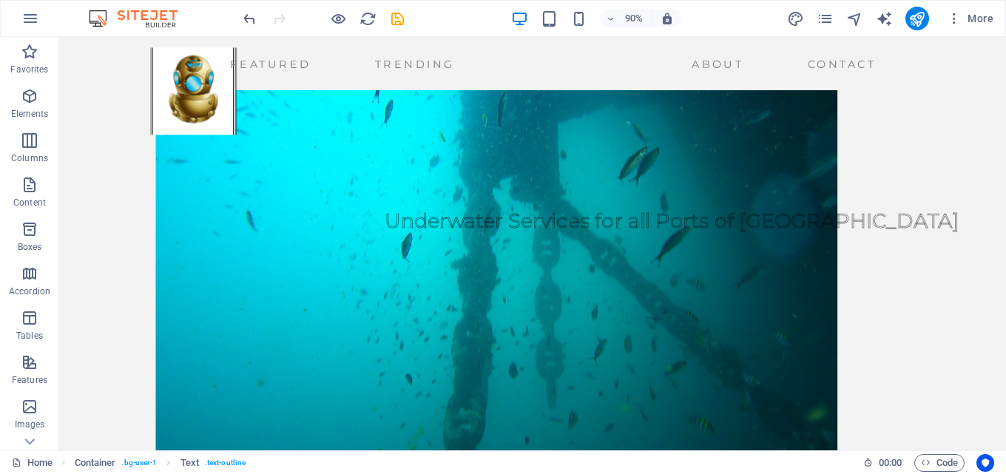
drag, startPoint x: 505, startPoint y: 232, endPoint x: 309, endPoint y: 286, distance: 203.4
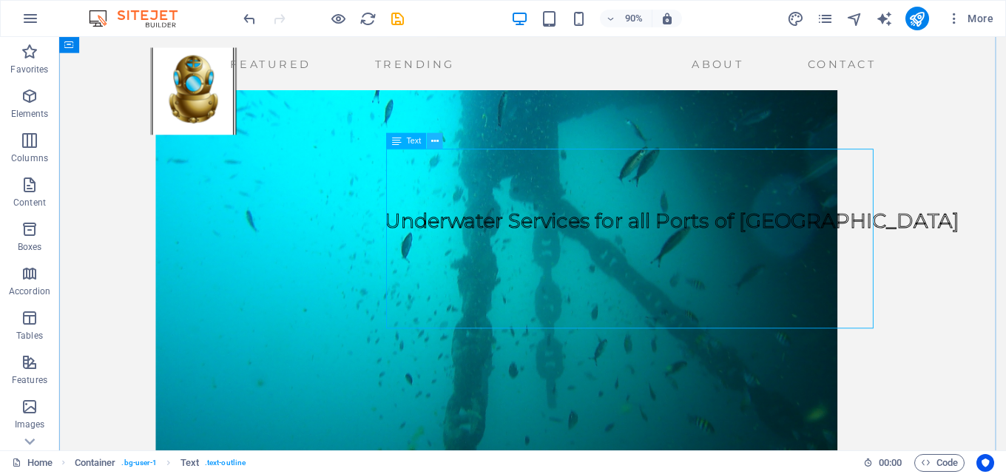
click at [435, 140] on icon at bounding box center [434, 141] width 7 height 14
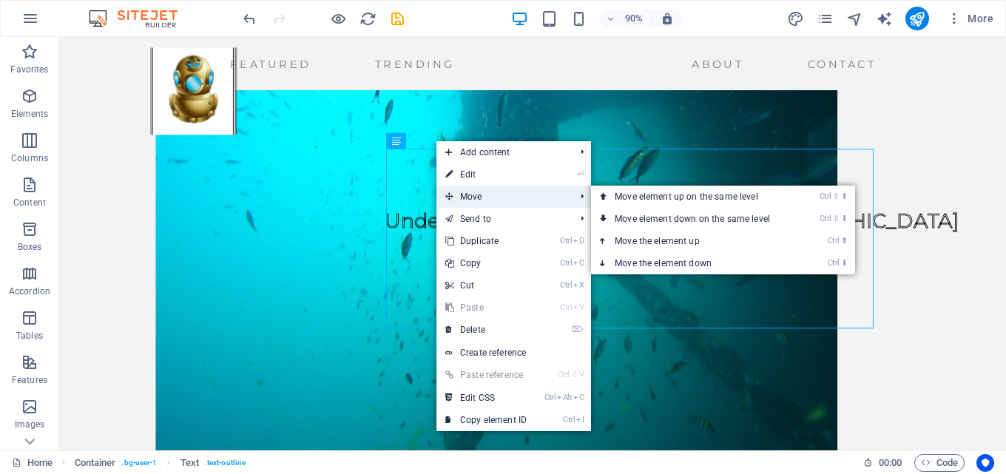
click at [470, 195] on span "Move" at bounding box center [503, 197] width 132 height 22
click at [635, 236] on link "Ctrl ⬆ Move the element up" at bounding box center [695, 241] width 209 height 22
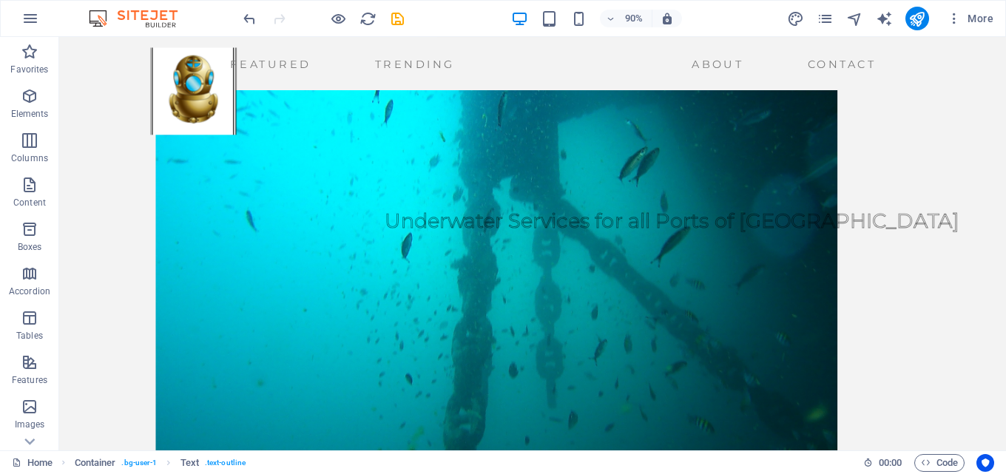
drag, startPoint x: 565, startPoint y: 268, endPoint x: 317, endPoint y: 282, distance: 248.2
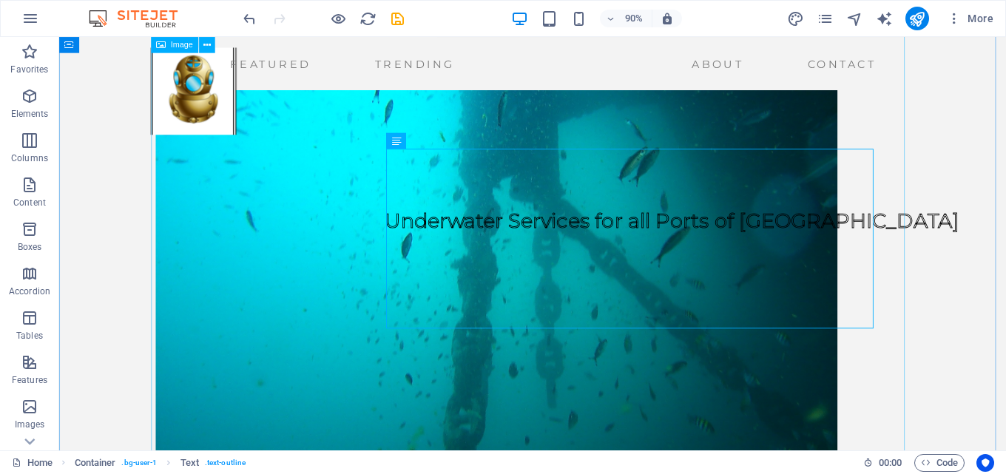
drag, startPoint x: 524, startPoint y: 346, endPoint x: 529, endPoint y: 385, distance: 40.3
click at [529, 385] on div "Underwater Services for all Ports of Mozambique Inhaca Sub Diving Services" at bounding box center [585, 473] width 873 height 1039
click at [437, 133] on button at bounding box center [435, 141] width 16 height 16
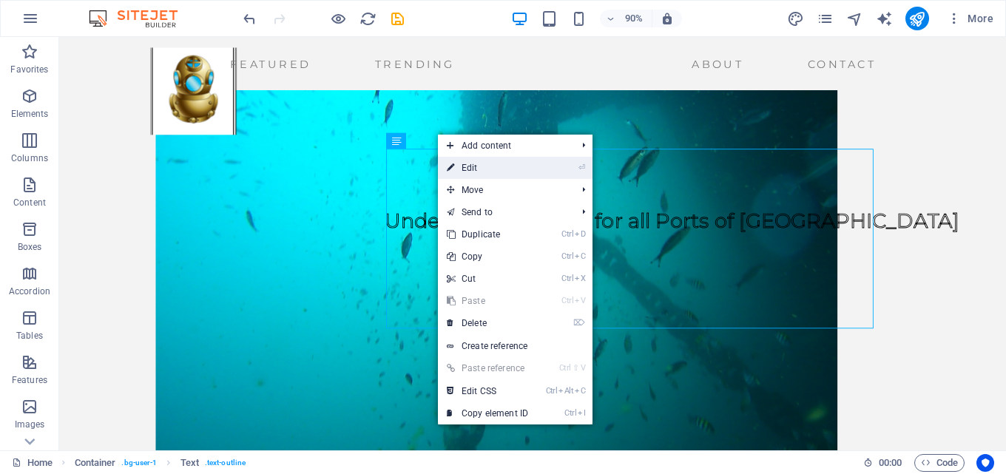
click at [480, 172] on link "⏎ Edit" at bounding box center [487, 168] width 99 height 22
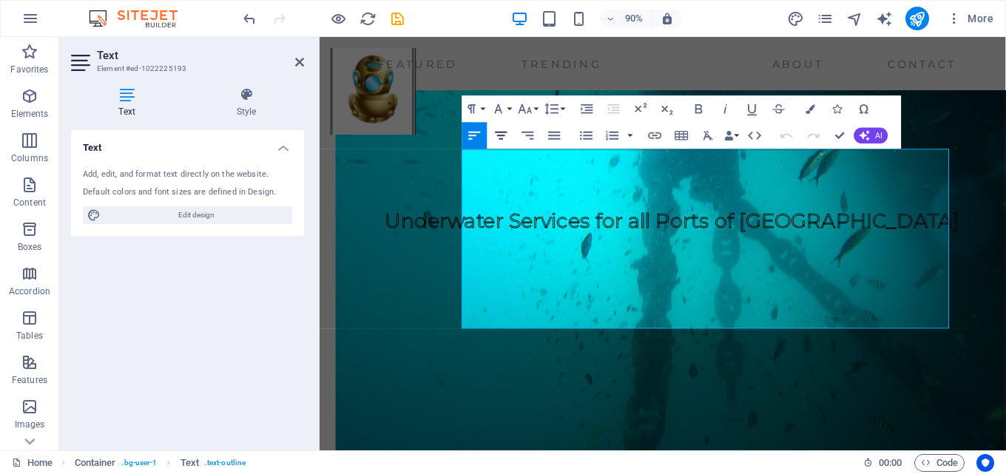
click at [505, 135] on icon "button" at bounding box center [502, 136] width 12 height 8
click at [528, 136] on icon "button" at bounding box center [528, 136] width 12 height 8
click at [548, 137] on icon "button" at bounding box center [555, 135] width 16 height 16
click at [568, 138] on div "Paragraph Format Normal Heading 1 Heading 2 Heading 3 Heading 4 Heading 5 Headi…" at bounding box center [681, 121] width 439 height 53
click at [546, 255] on span "Underwater Services for all Ports of Mozambique" at bounding box center [711, 241] width 638 height 27
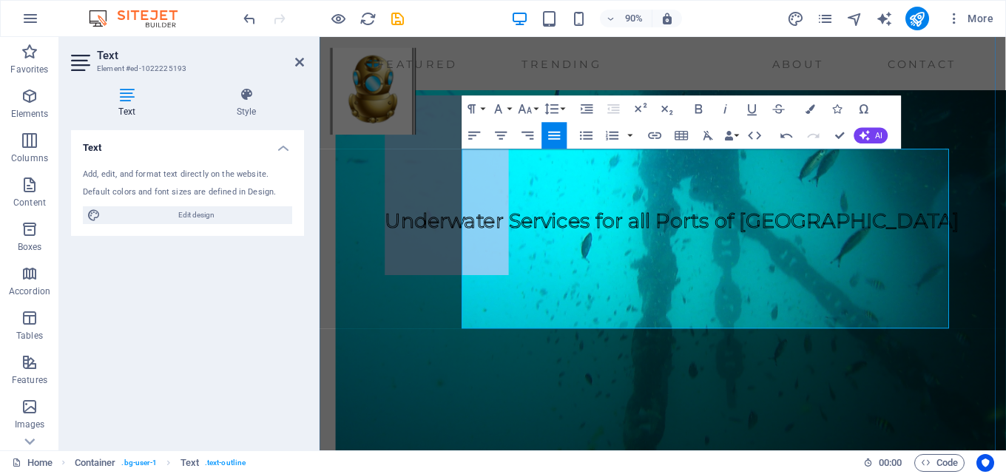
click at [546, 255] on span "Underwater Services for all Ports of Mozambique" at bounding box center [711, 241] width 638 height 27
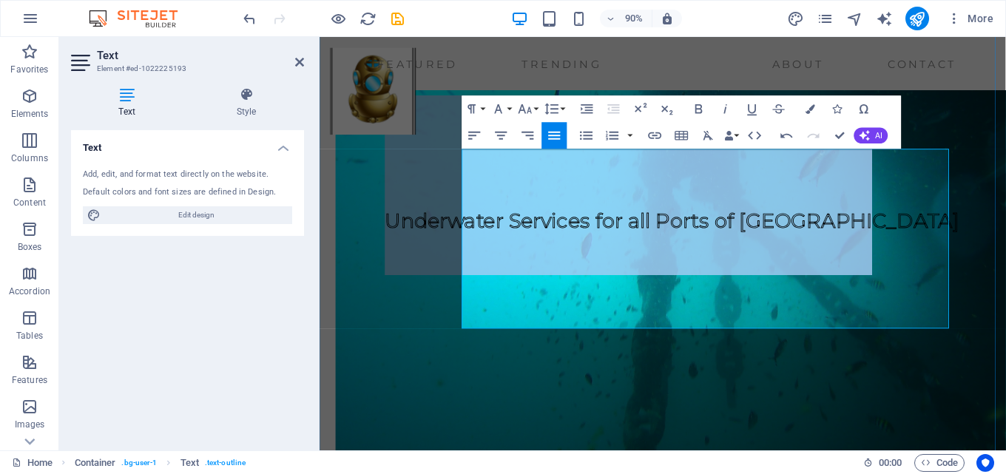
click at [546, 255] on span "Underwater Services for all Ports of Mozambique" at bounding box center [711, 241] width 638 height 27
click at [533, 140] on icon "button" at bounding box center [528, 135] width 16 height 16
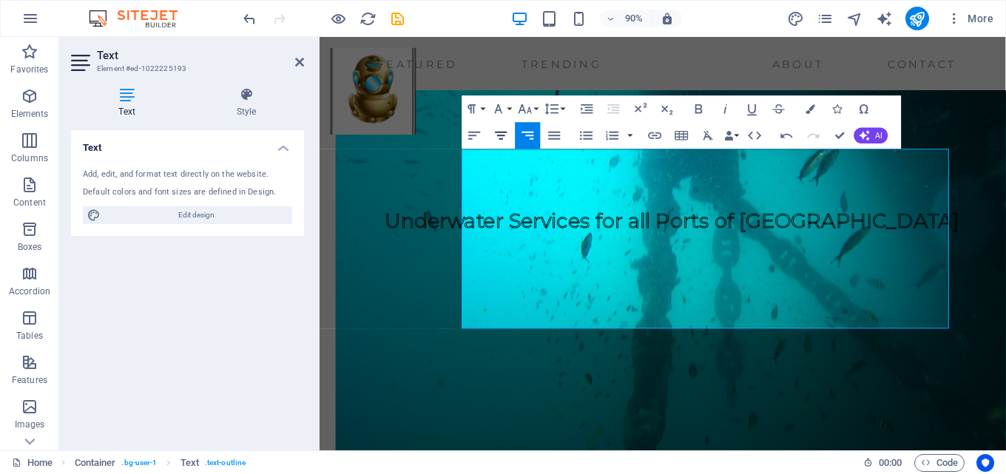
click at [504, 138] on icon "button" at bounding box center [501, 135] width 16 height 16
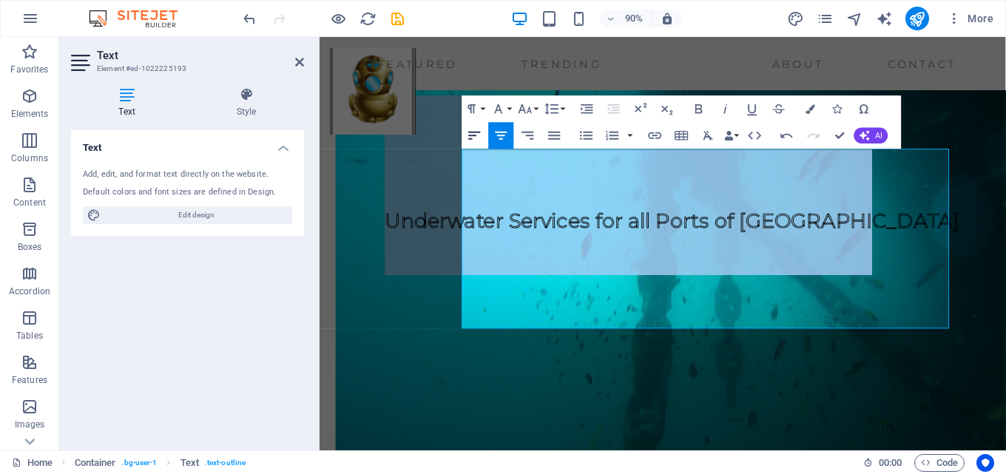
click at [478, 138] on icon "button" at bounding box center [475, 135] width 16 height 16
click at [510, 255] on span "Underwater Services for all Ports of Mozambique" at bounding box center [711, 241] width 638 height 27
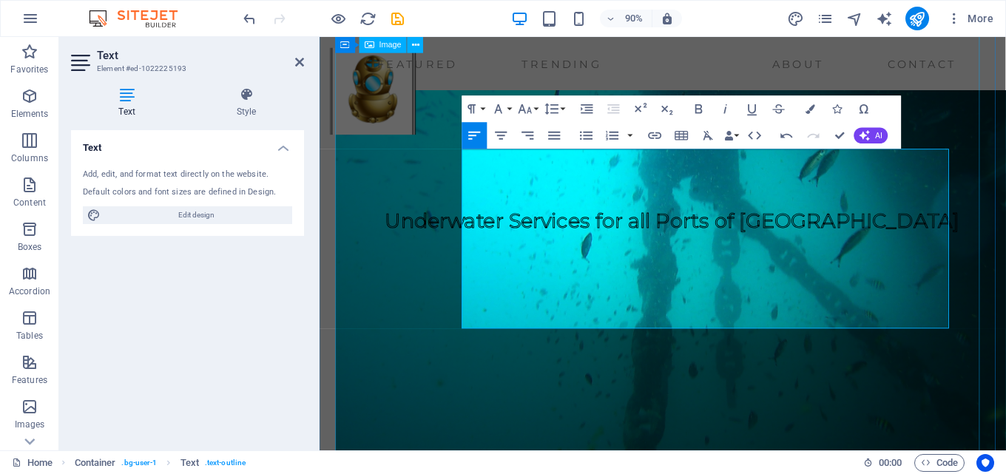
click at [536, 397] on figure at bounding box center [700, 267] width 727 height 566
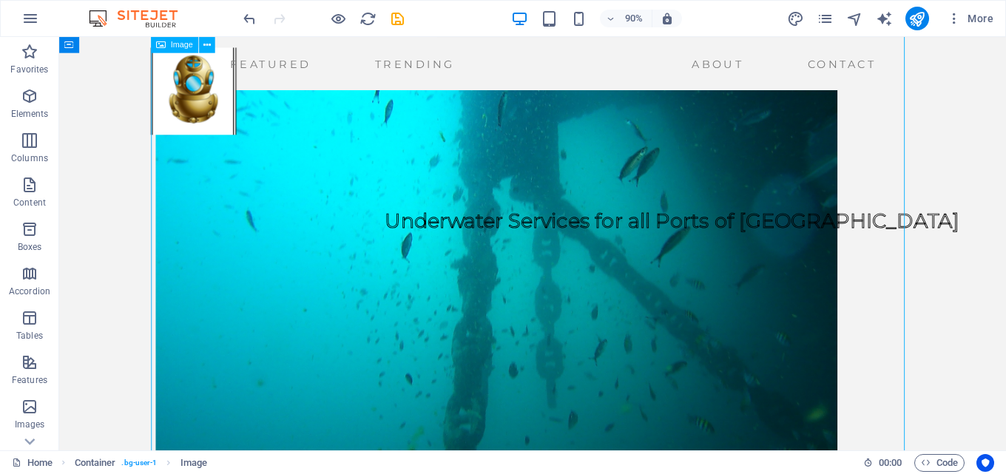
click at [565, 397] on figure at bounding box center [585, 267] width 838 height 566
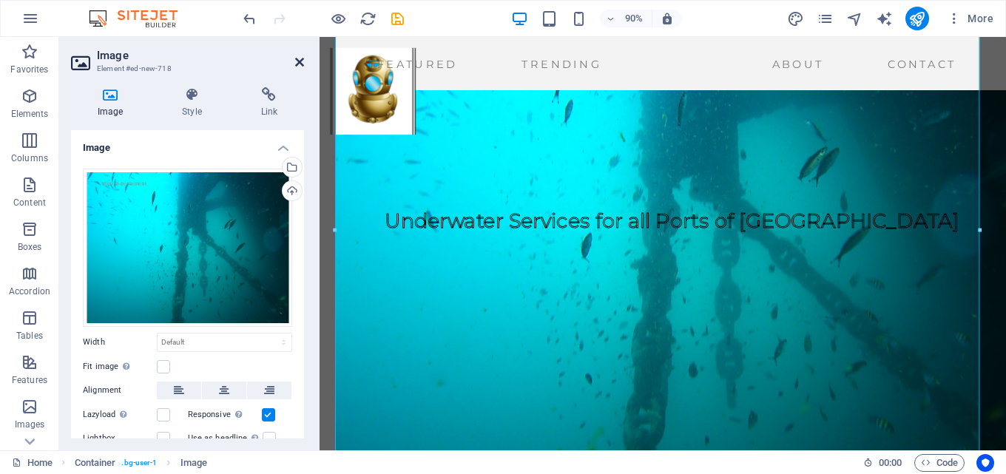
click at [301, 66] on icon at bounding box center [299, 62] width 9 height 12
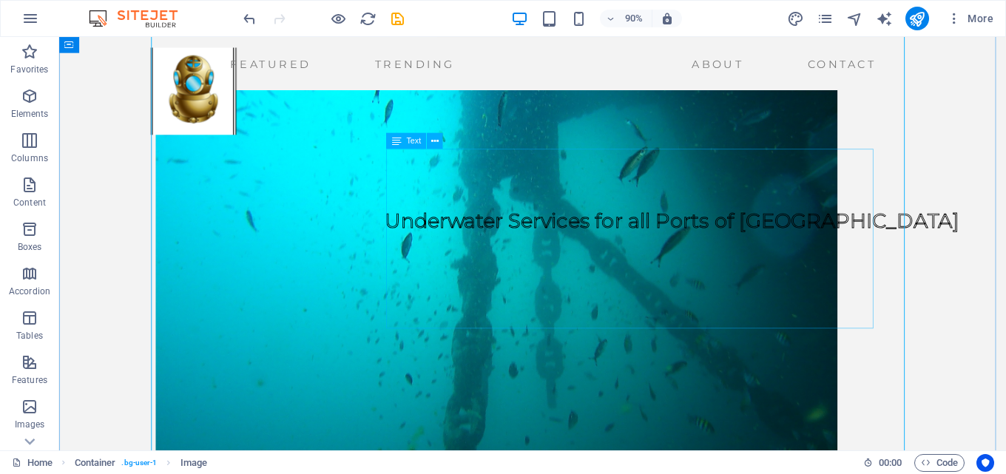
click at [958, 256] on div "Underwater Services for all Ports of Mozambique" at bounding box center [740, 202] width 638 height 200
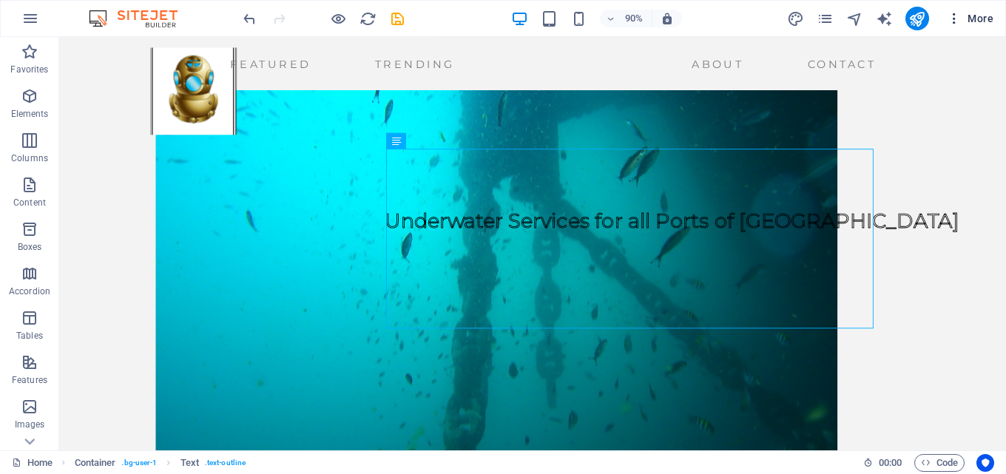
click at [982, 18] on span "More" at bounding box center [970, 18] width 47 height 15
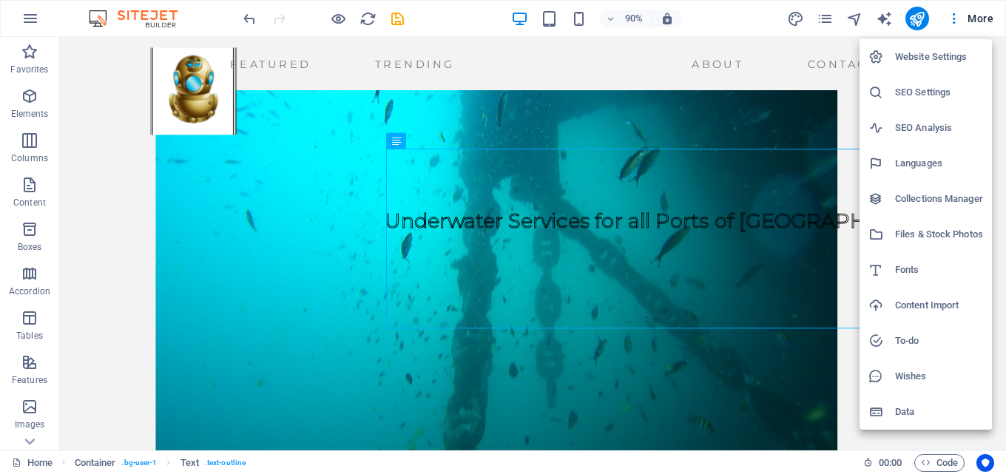
click at [960, 51] on h6 "Website Settings" at bounding box center [939, 57] width 88 height 18
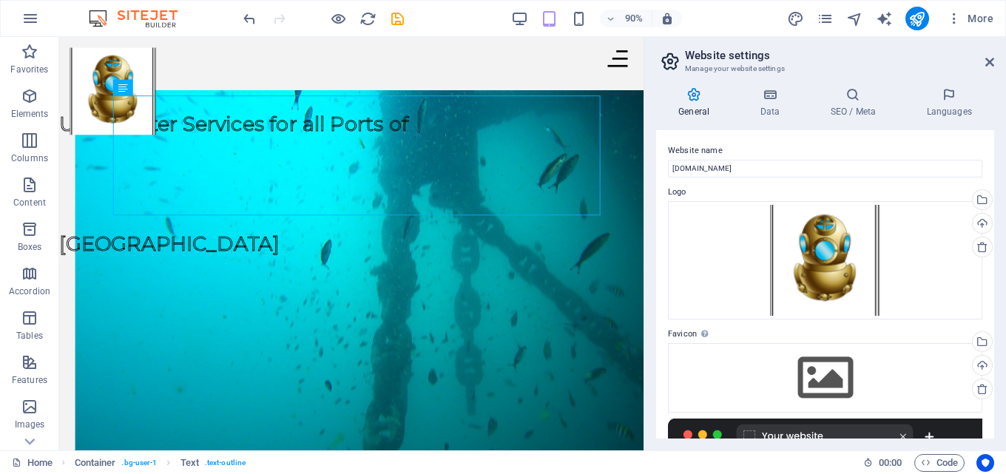
click at [693, 99] on icon at bounding box center [693, 94] width 75 height 15
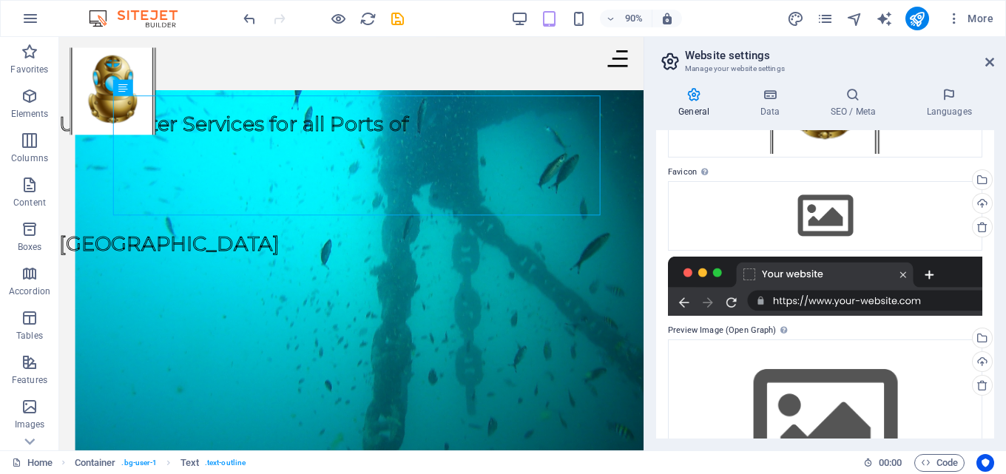
scroll to position [244, 0]
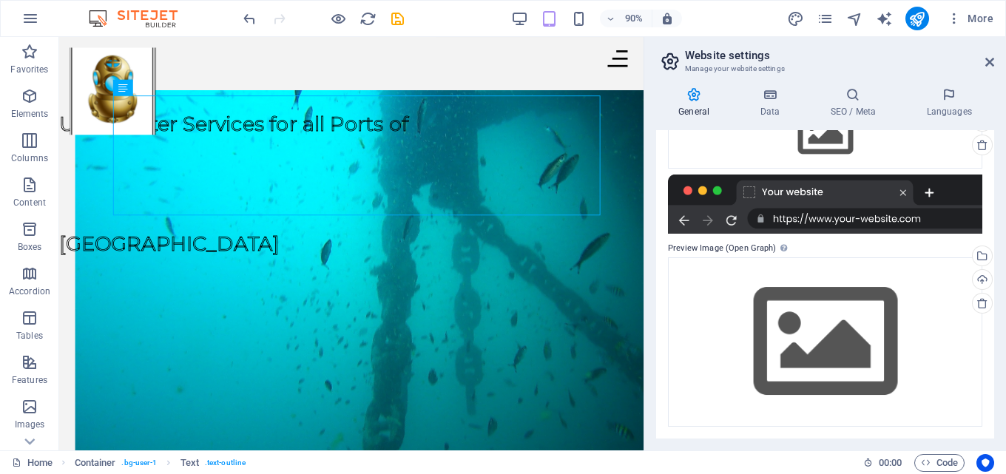
click at [157, 17] on img at bounding box center [140, 19] width 111 height 18
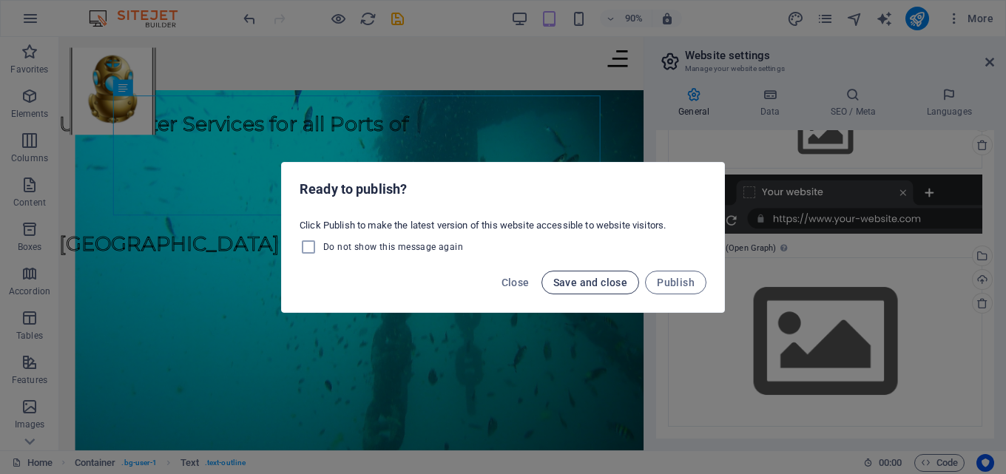
click at [589, 289] on button "Save and close" at bounding box center [591, 283] width 98 height 24
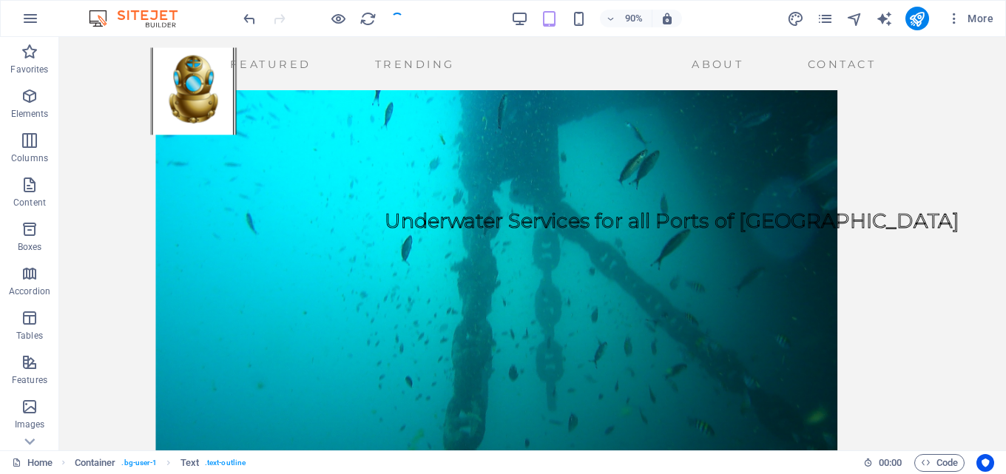
checkbox input "false"
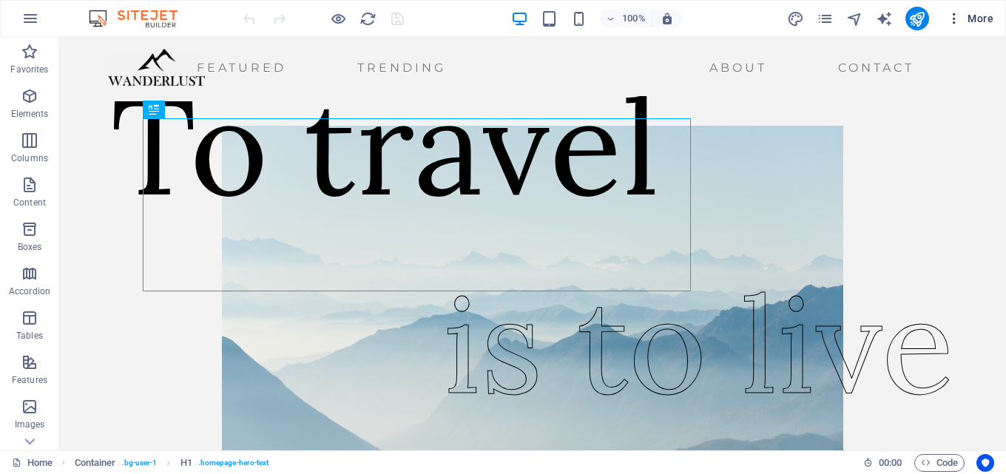
click at [956, 21] on icon "button" at bounding box center [954, 18] width 15 height 15
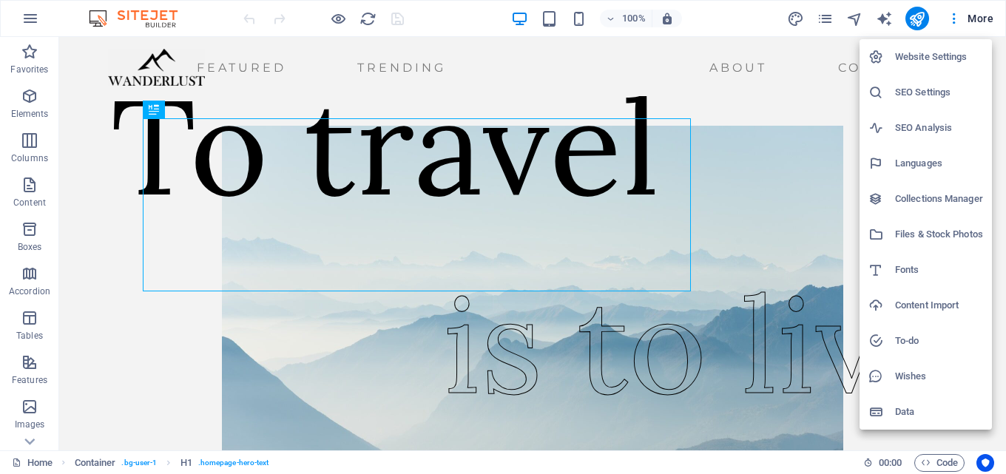
click at [956, 16] on div at bounding box center [503, 237] width 1006 height 474
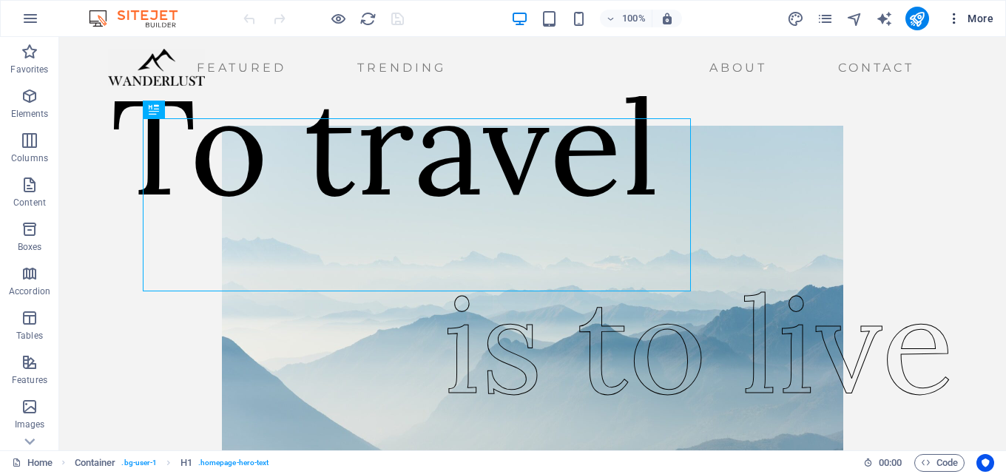
click at [954, 17] on icon "button" at bounding box center [954, 18] width 15 height 15
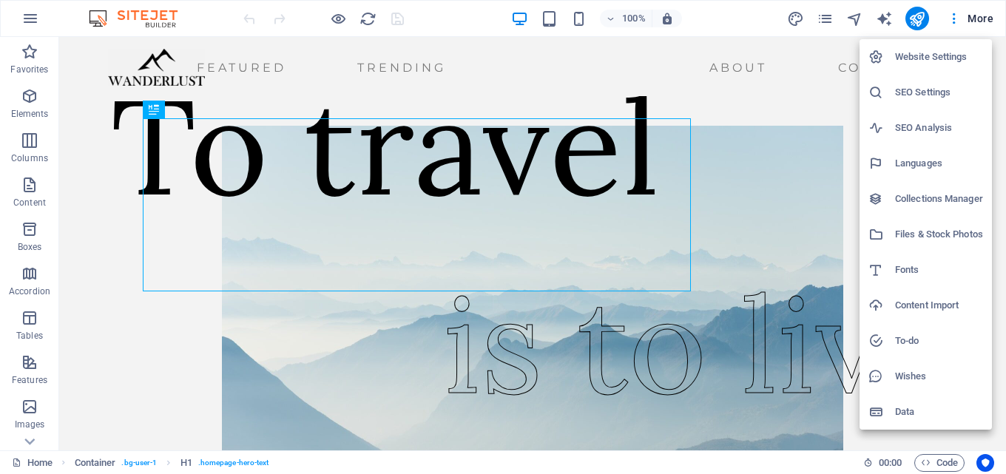
click at [978, 17] on div at bounding box center [503, 237] width 1006 height 474
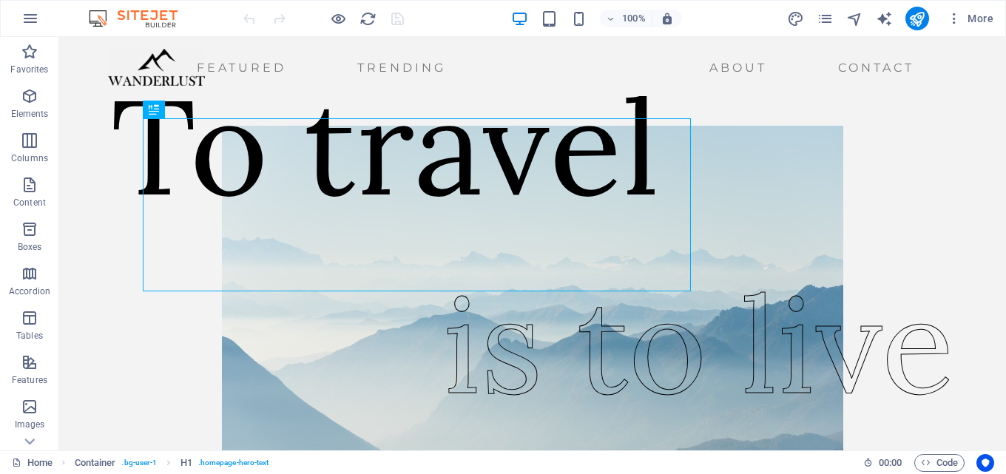
click at [978, 17] on span "More" at bounding box center [970, 18] width 47 height 15
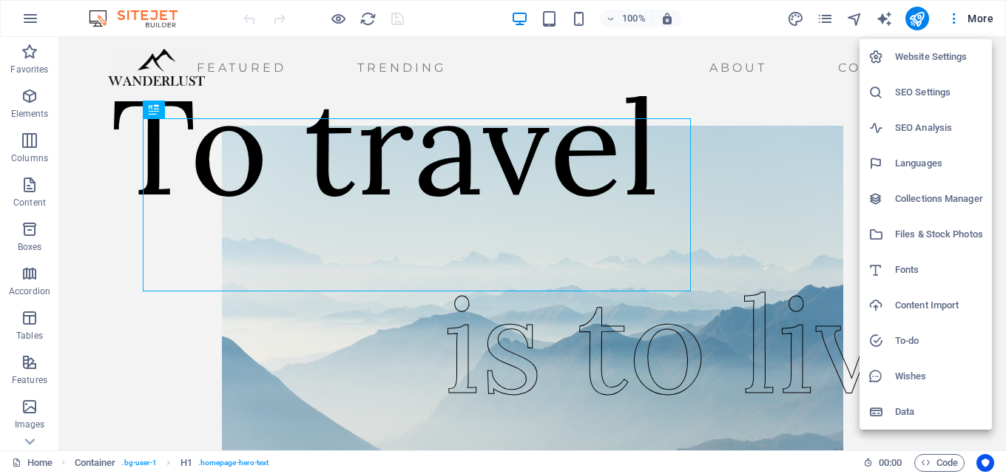
click at [925, 62] on h6 "Website Settings" at bounding box center [939, 57] width 88 height 18
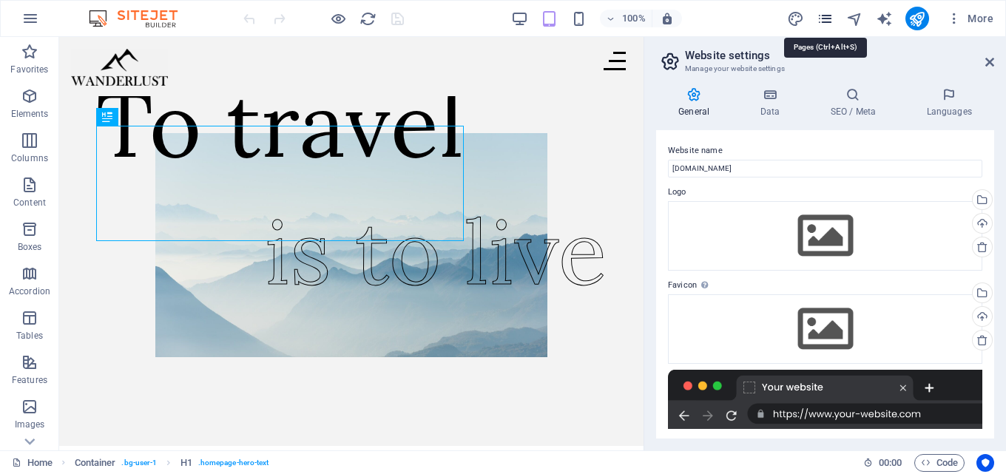
click at [821, 17] on icon "pages" at bounding box center [825, 18] width 17 height 17
